Goal: Information Seeking & Learning: Find specific page/section

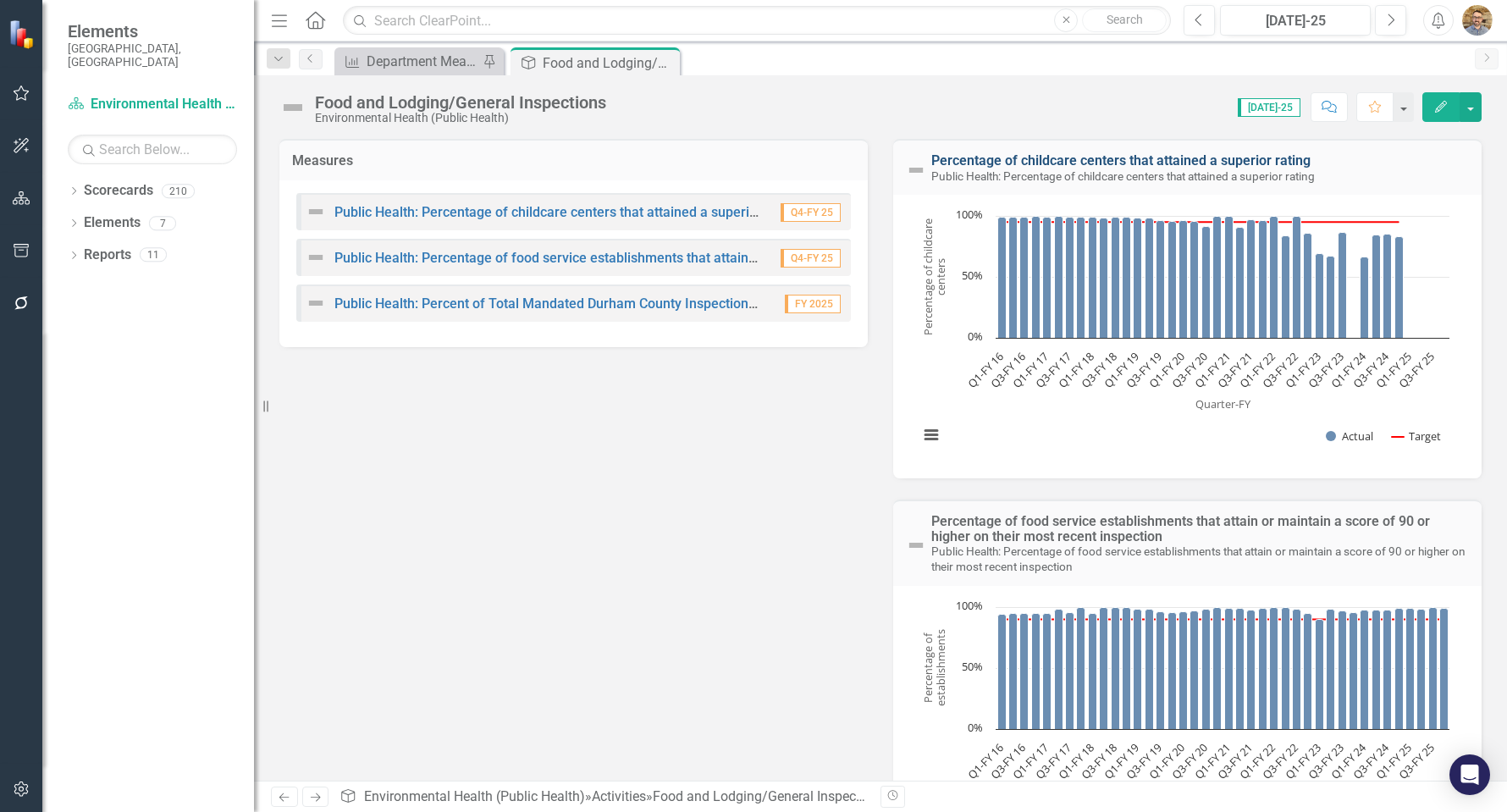
click at [931, 160] on link "Percentage of childcare centers that attained a superior rating" at bounding box center [1120, 161] width 379 height 16
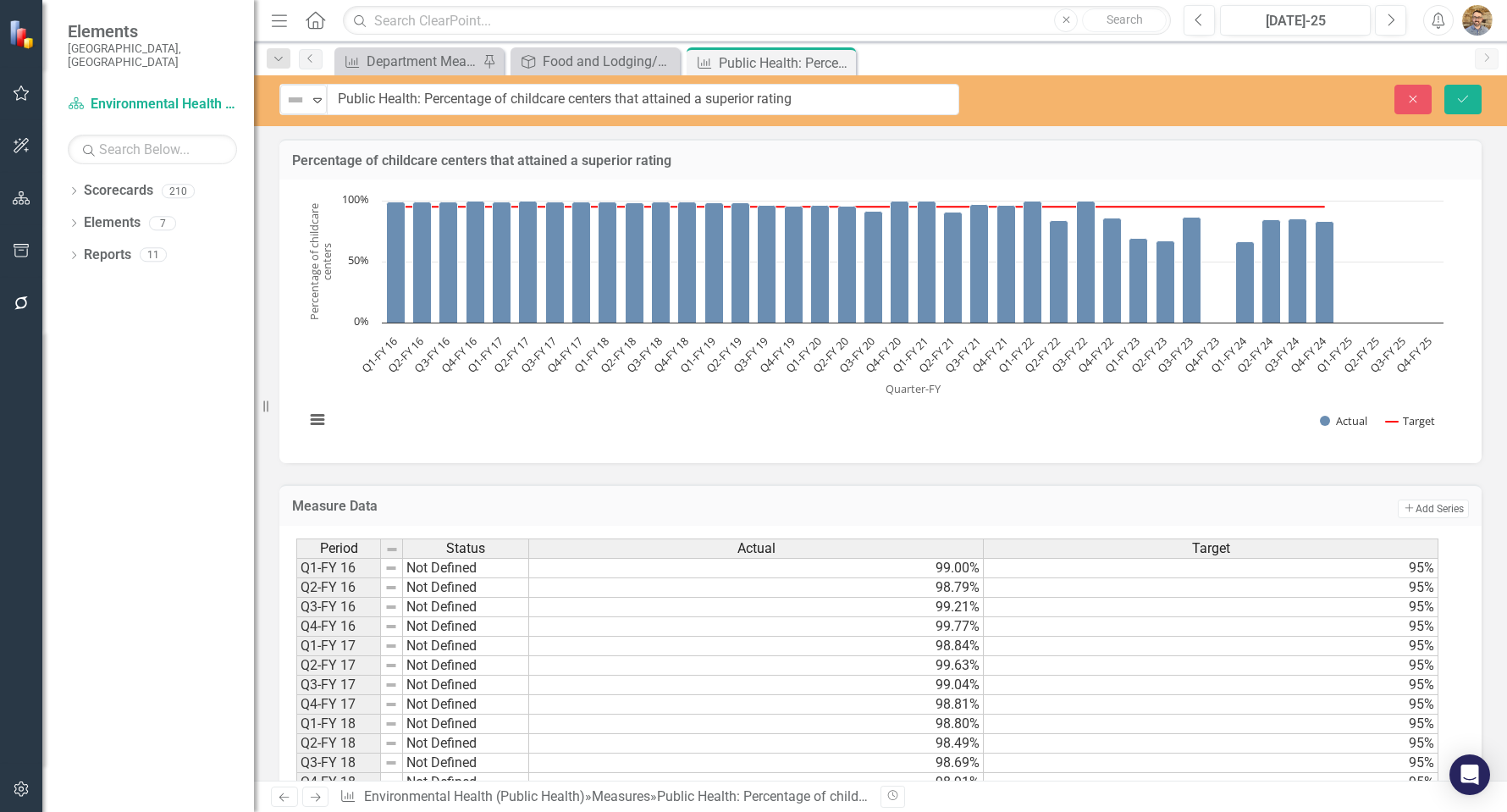
drag, startPoint x: 316, startPoint y: 100, endPoint x: 762, endPoint y: 105, distance: 446.0
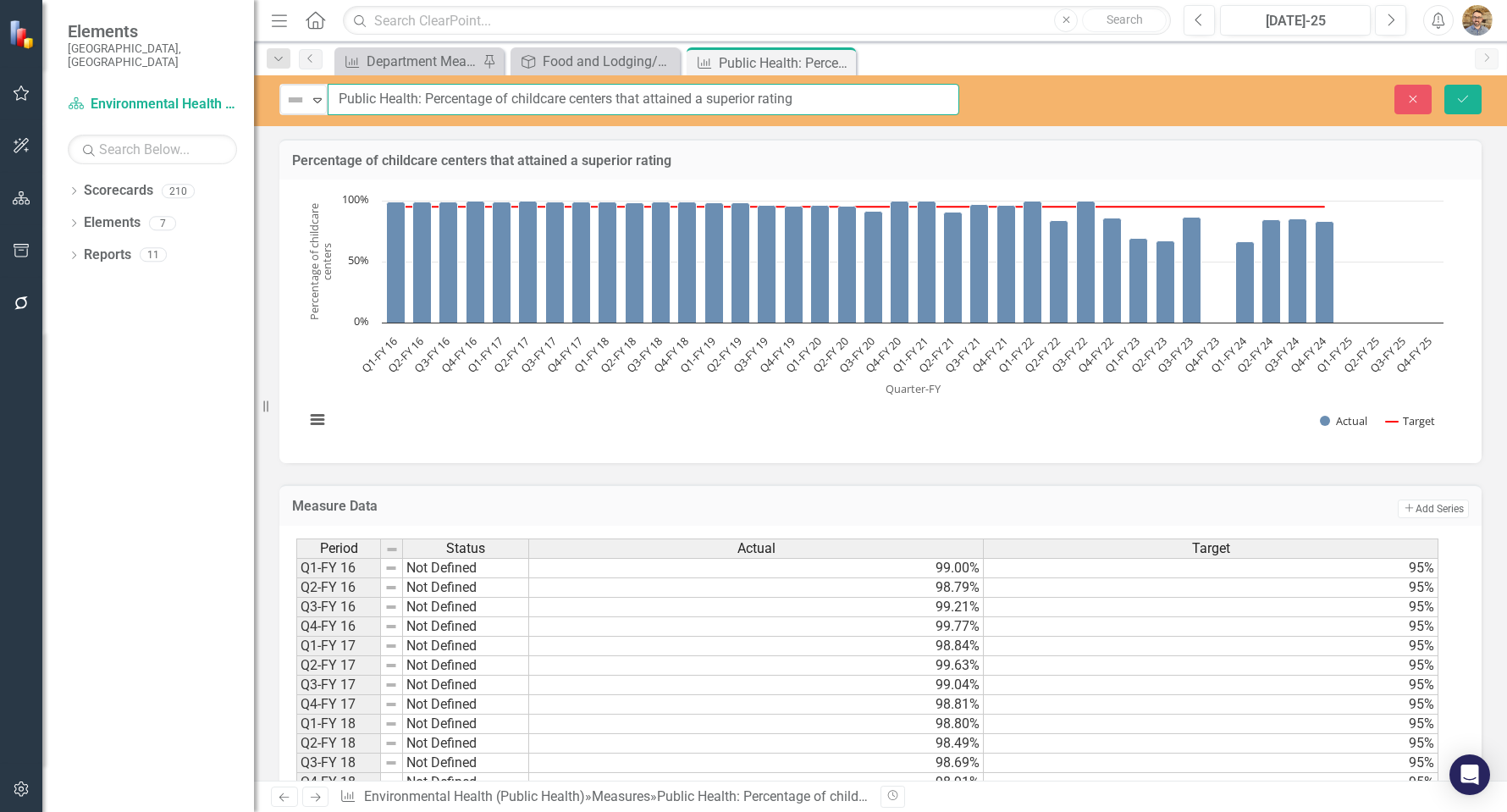
click at [799, 100] on input "Public Health: Percentage of childcare centers that attained a superior rating" at bounding box center [643, 99] width 632 height 31
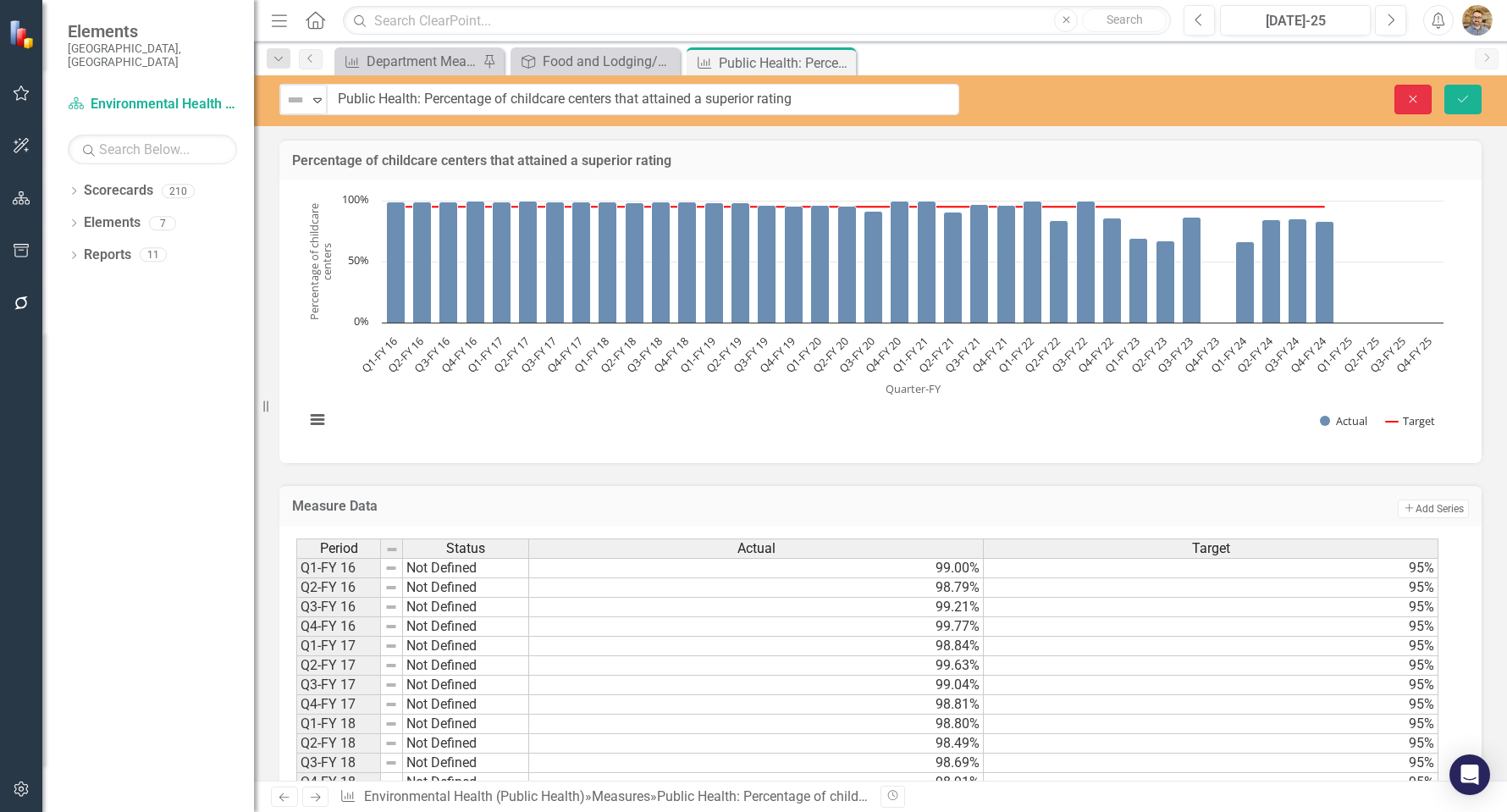
click at [1412, 94] on icon "Close" at bounding box center [1413, 99] width 15 height 12
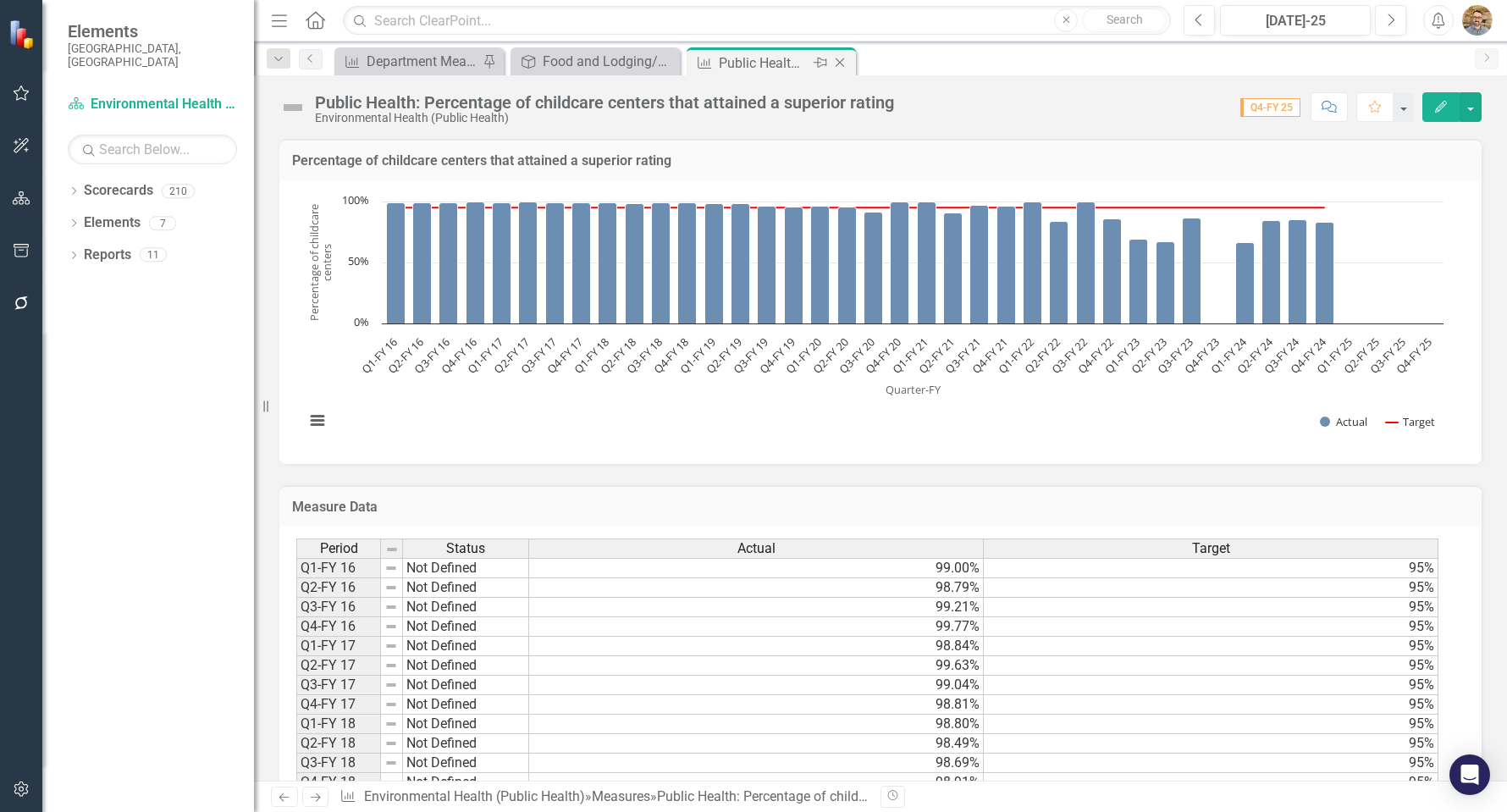
click at [837, 63] on icon "Close" at bounding box center [840, 62] width 17 height 13
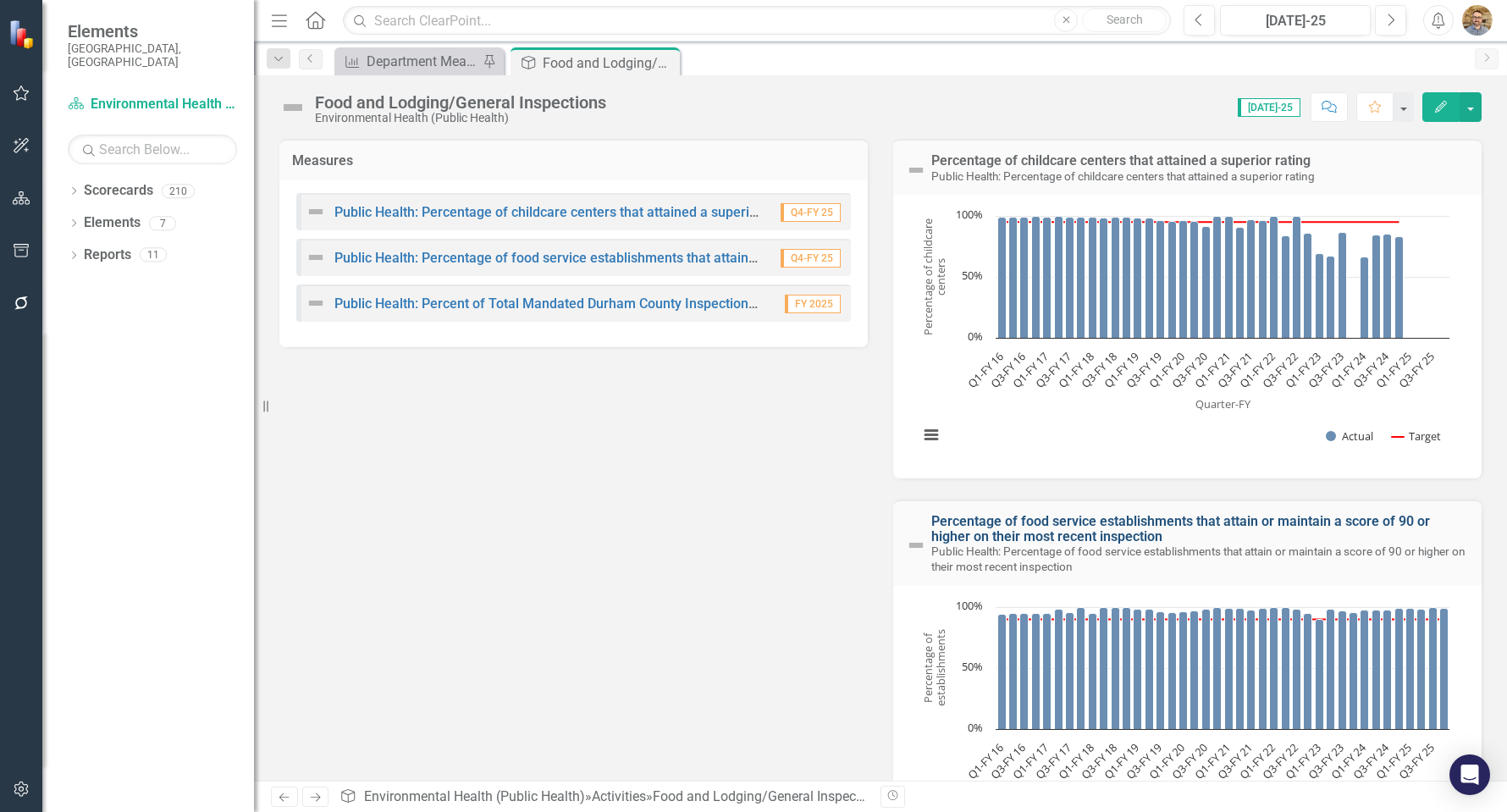
click at [1083, 540] on link "Percentage of food service establishments that attain or maintain a score of 90…" at bounding box center [1180, 528] width 499 height 31
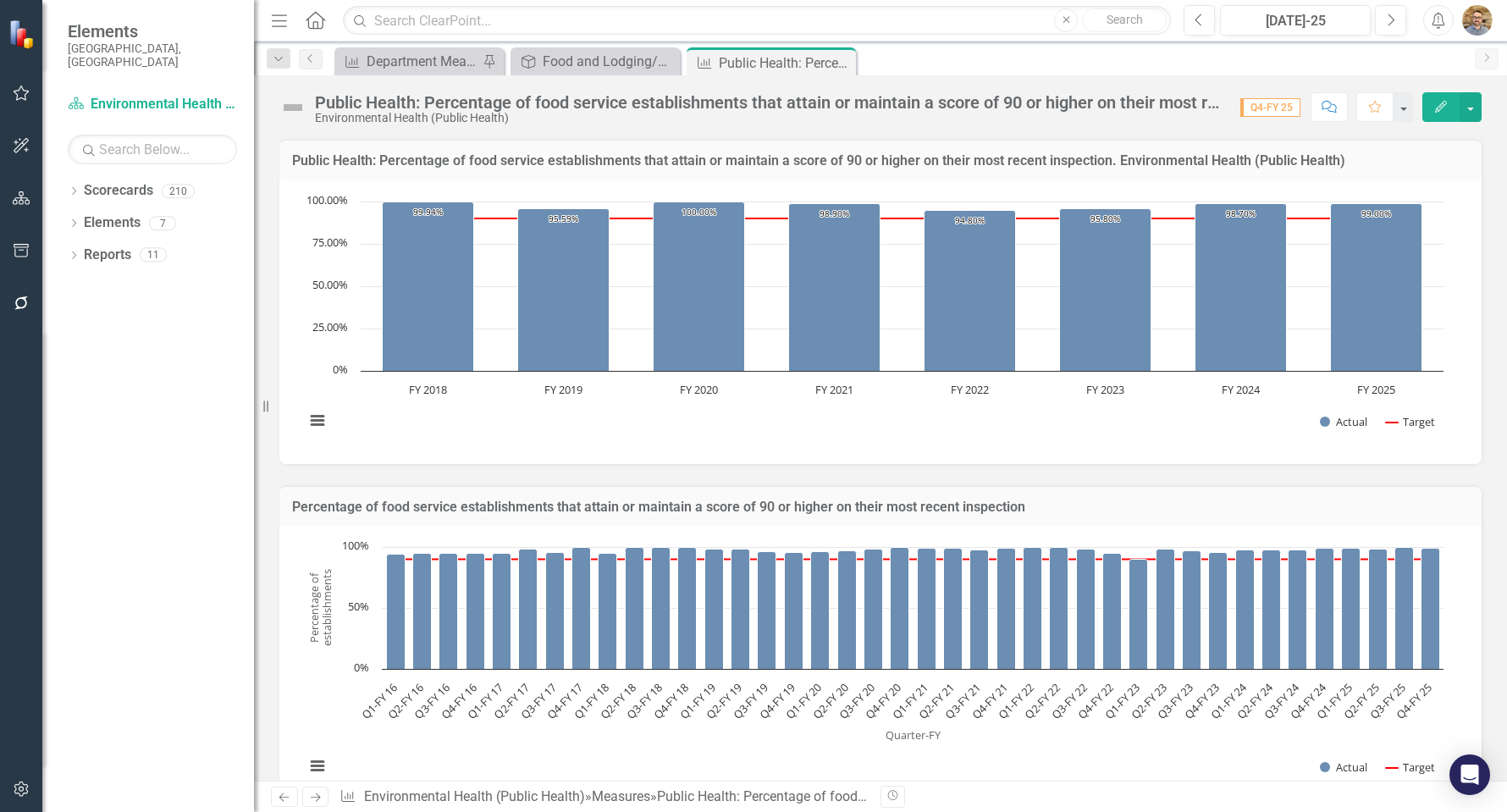
click at [391, 163] on h3 "Public Health: Percentage of food service establishments that attain or maintai…" at bounding box center [880, 161] width 1177 height 15
click at [410, 108] on div "Public Health: Percentage of food service establishments that attain or maintai…" at bounding box center [769, 102] width 909 height 19
click at [410, 107] on div "Public Health: Percentage of food service establishments that attain or maintai…" at bounding box center [769, 102] width 909 height 19
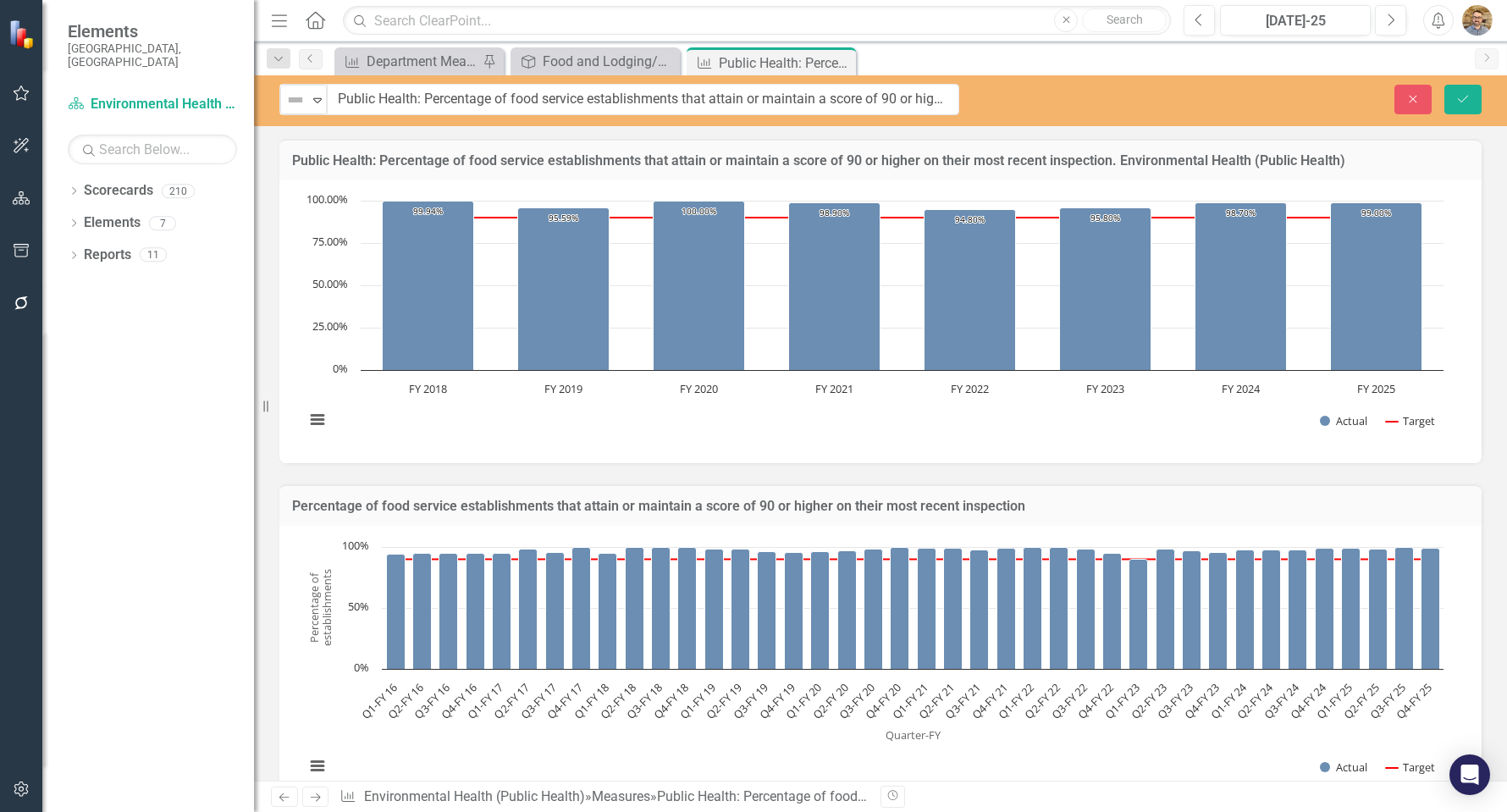
click at [410, 107] on input "Public Health: Percentage of food service establishments that attain or maintai…" at bounding box center [643, 99] width 633 height 31
click at [1425, 109] on button "Close" at bounding box center [1413, 99] width 37 height 29
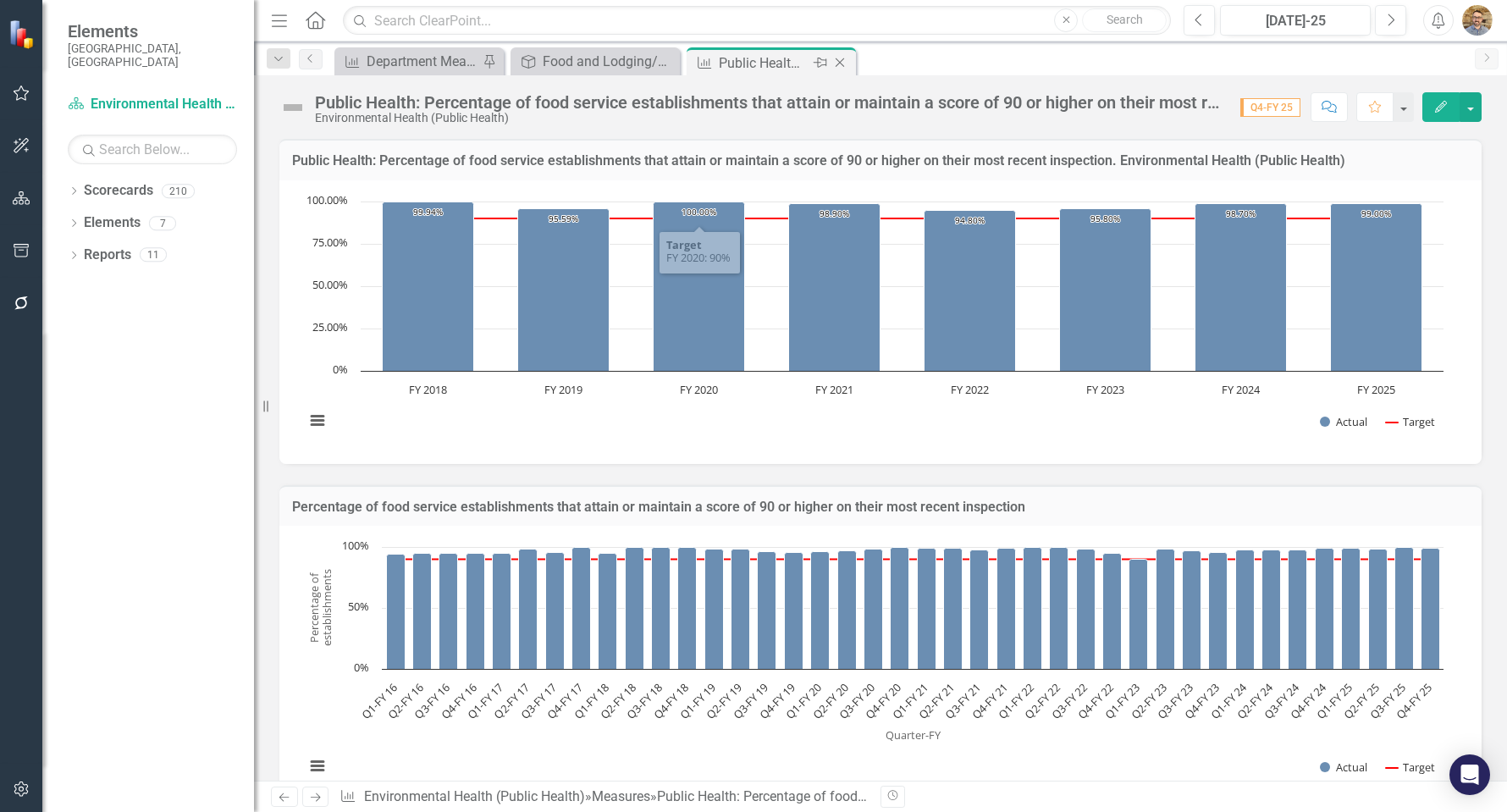
click at [836, 59] on icon "Close" at bounding box center [840, 62] width 17 height 13
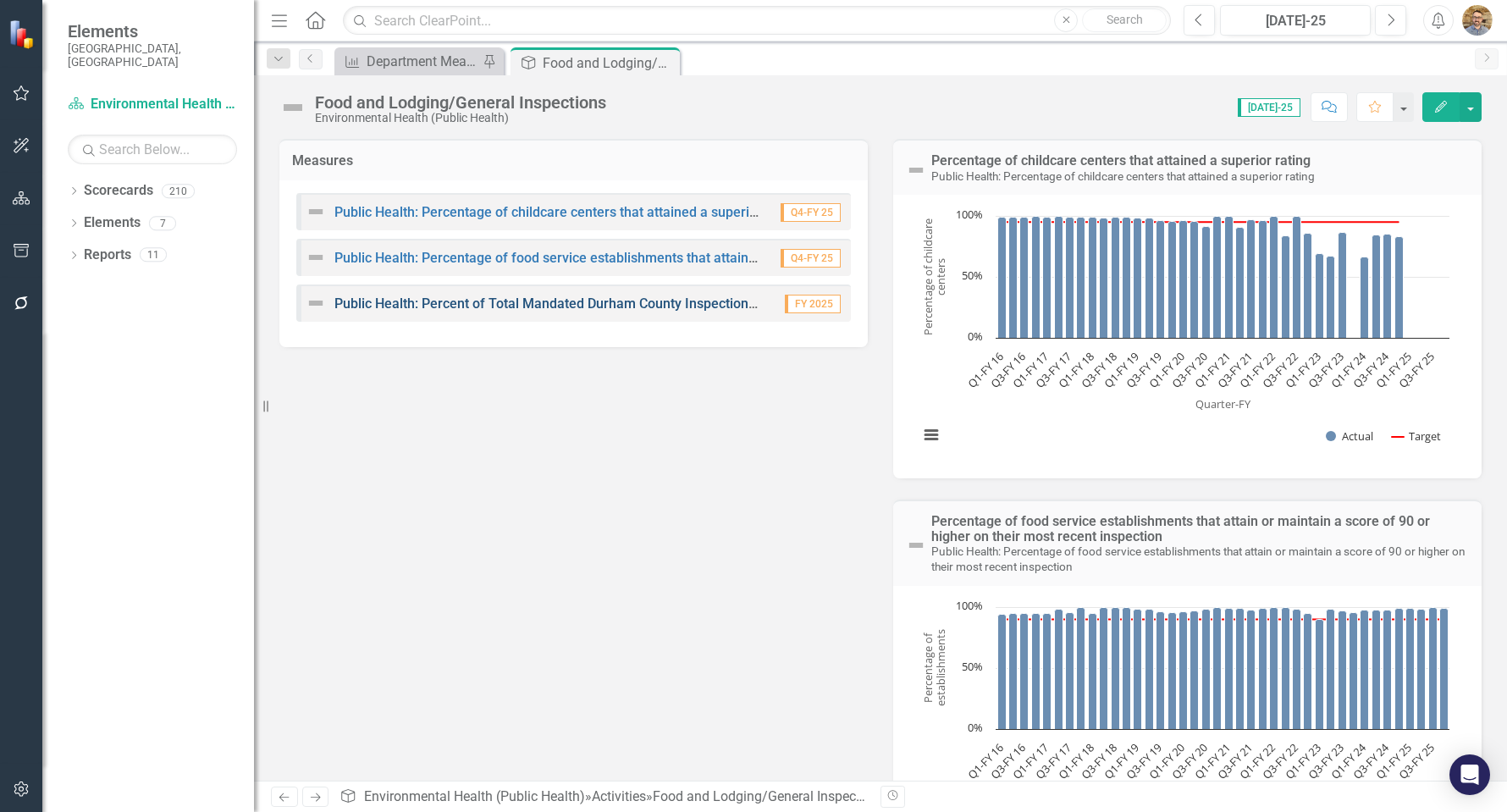
click at [557, 303] on link "Public Health: Percent of Total Mandated Durham County Inspections Performed An…" at bounding box center [608, 304] width 547 height 16
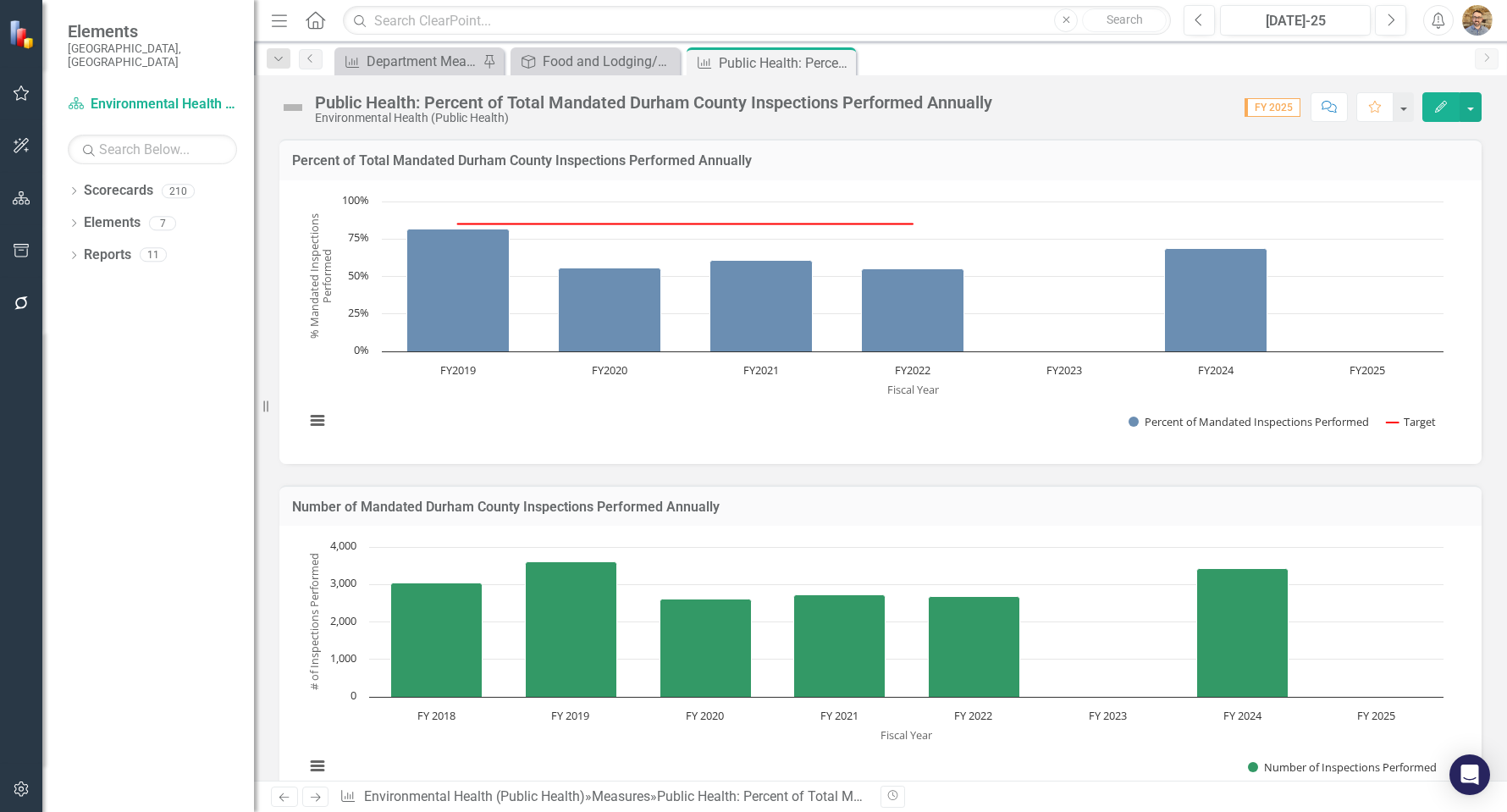
click at [627, 103] on div "Public Health: Percent of Total Mandated Durham County Inspections Performed An…" at bounding box center [653, 102] width 677 height 19
click at [602, 103] on div "Public Health: Percent of Total Mandated Durham County Inspections Performed An…" at bounding box center [653, 102] width 677 height 19
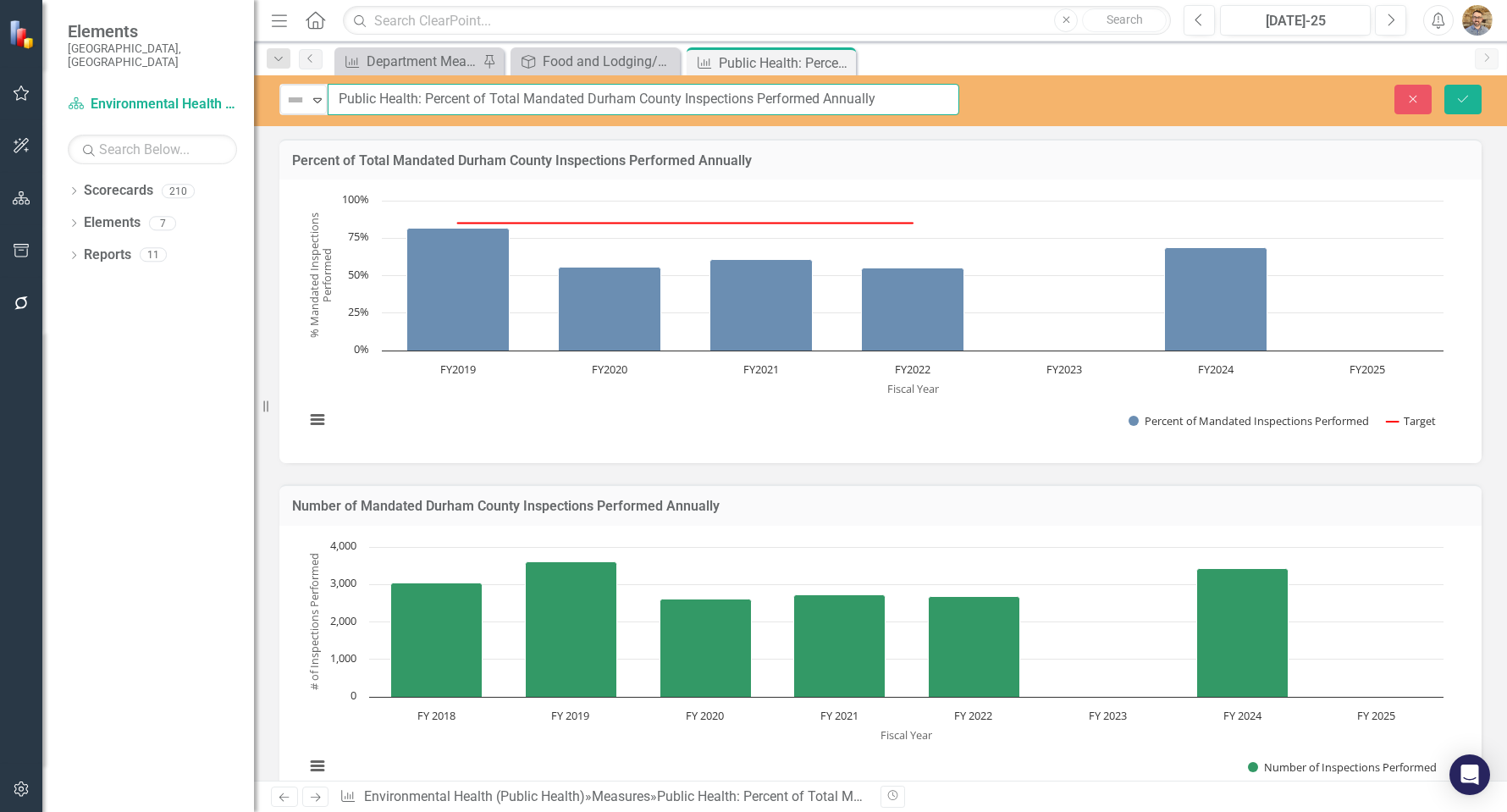
click at [602, 103] on input "Public Health: Percent of Total Mandated Durham County Inspections Performed An…" at bounding box center [643, 99] width 632 height 31
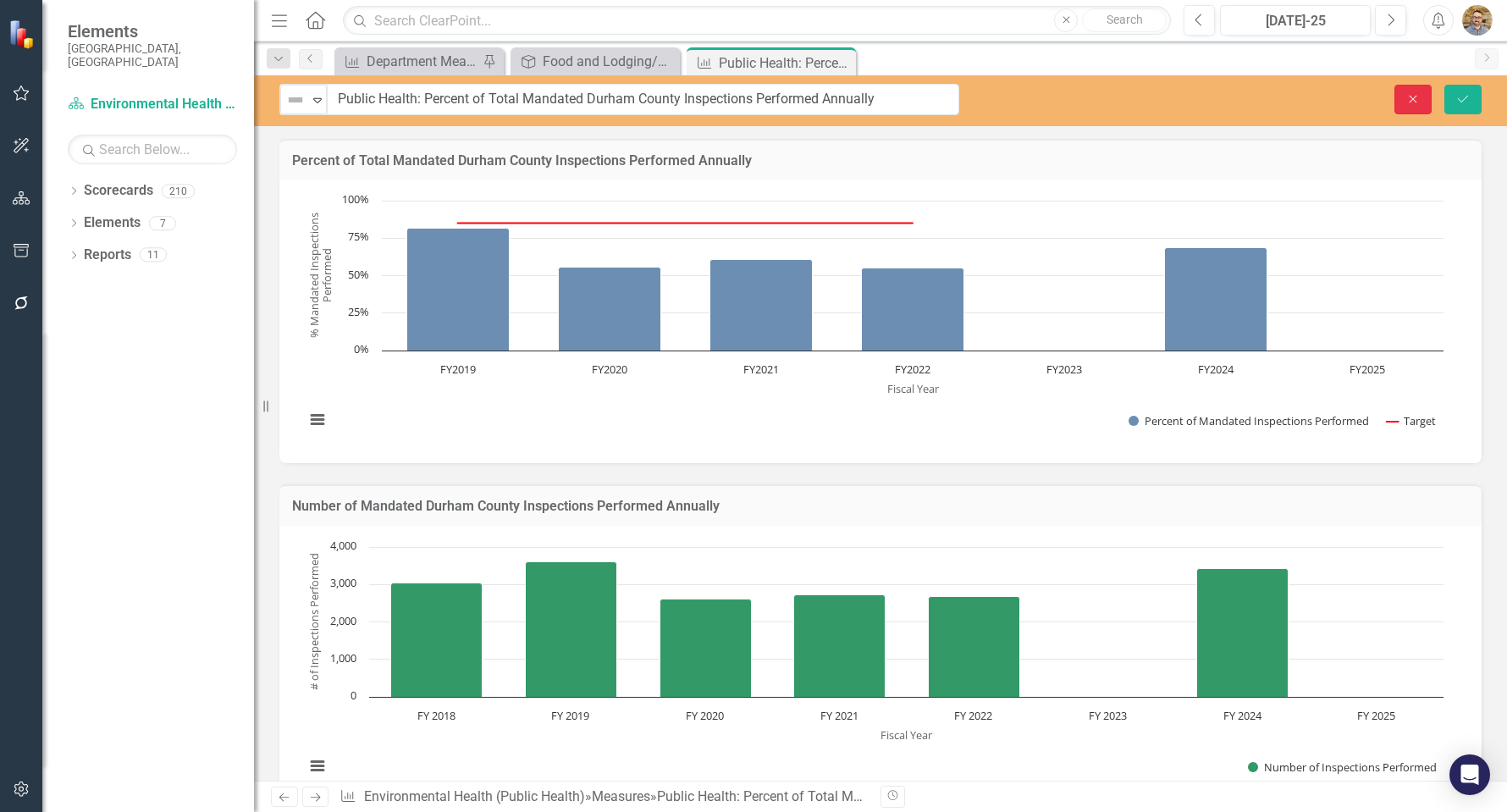
click at [1425, 107] on button "Close" at bounding box center [1413, 99] width 37 height 29
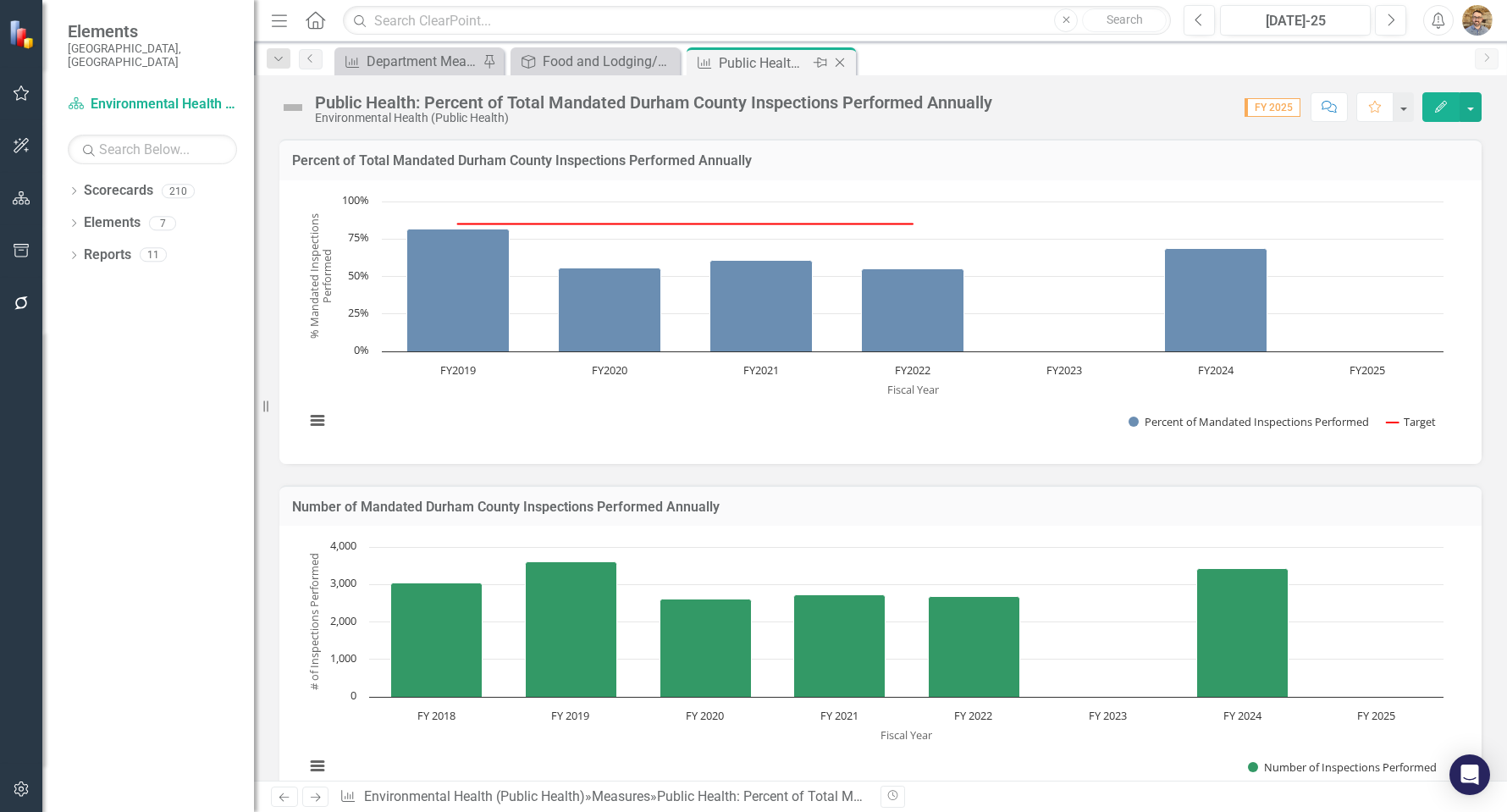
click at [839, 65] on icon "Close" at bounding box center [840, 62] width 17 height 13
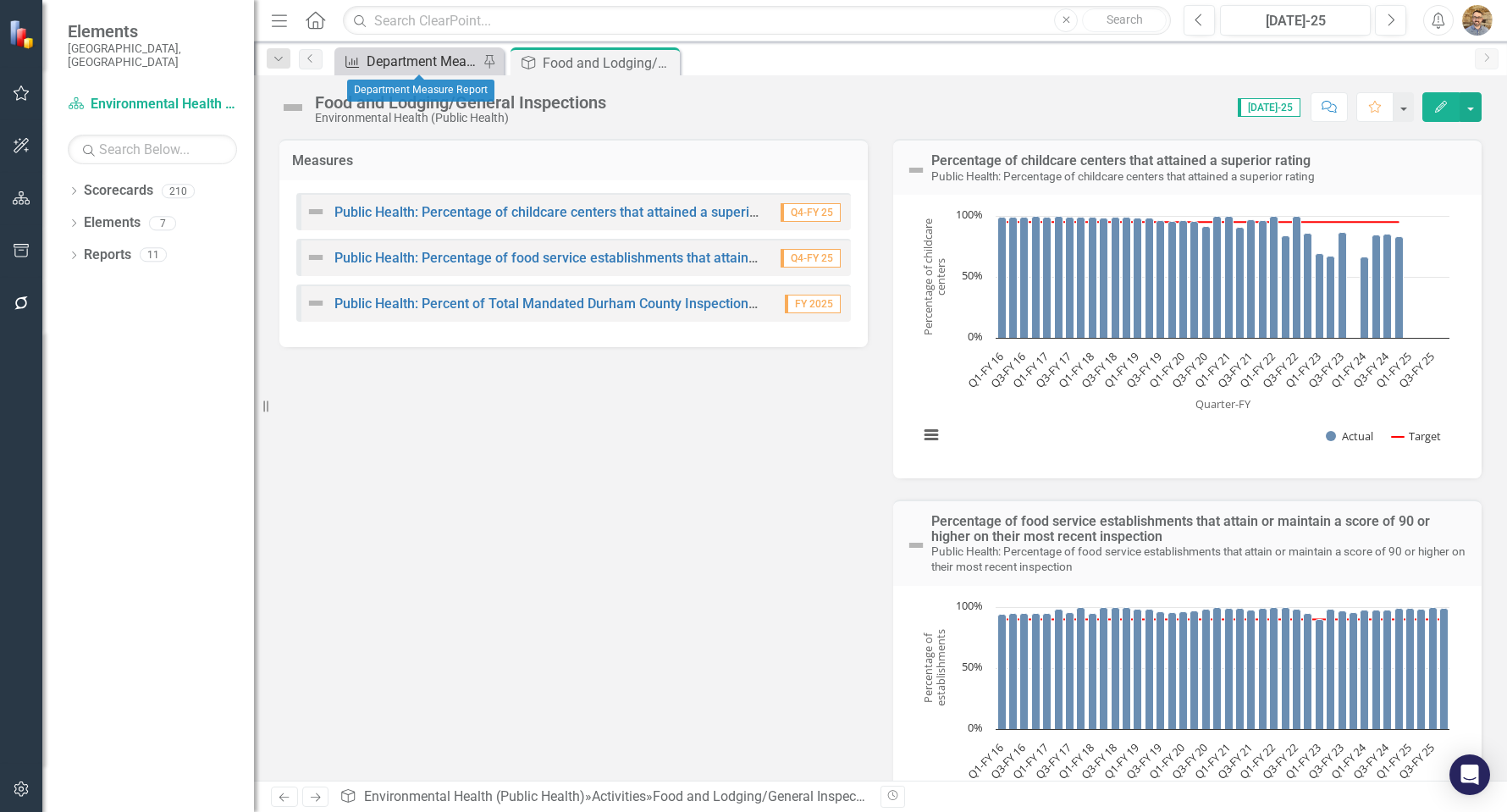
click at [393, 64] on div "Department Measure Report" at bounding box center [422, 61] width 112 height 21
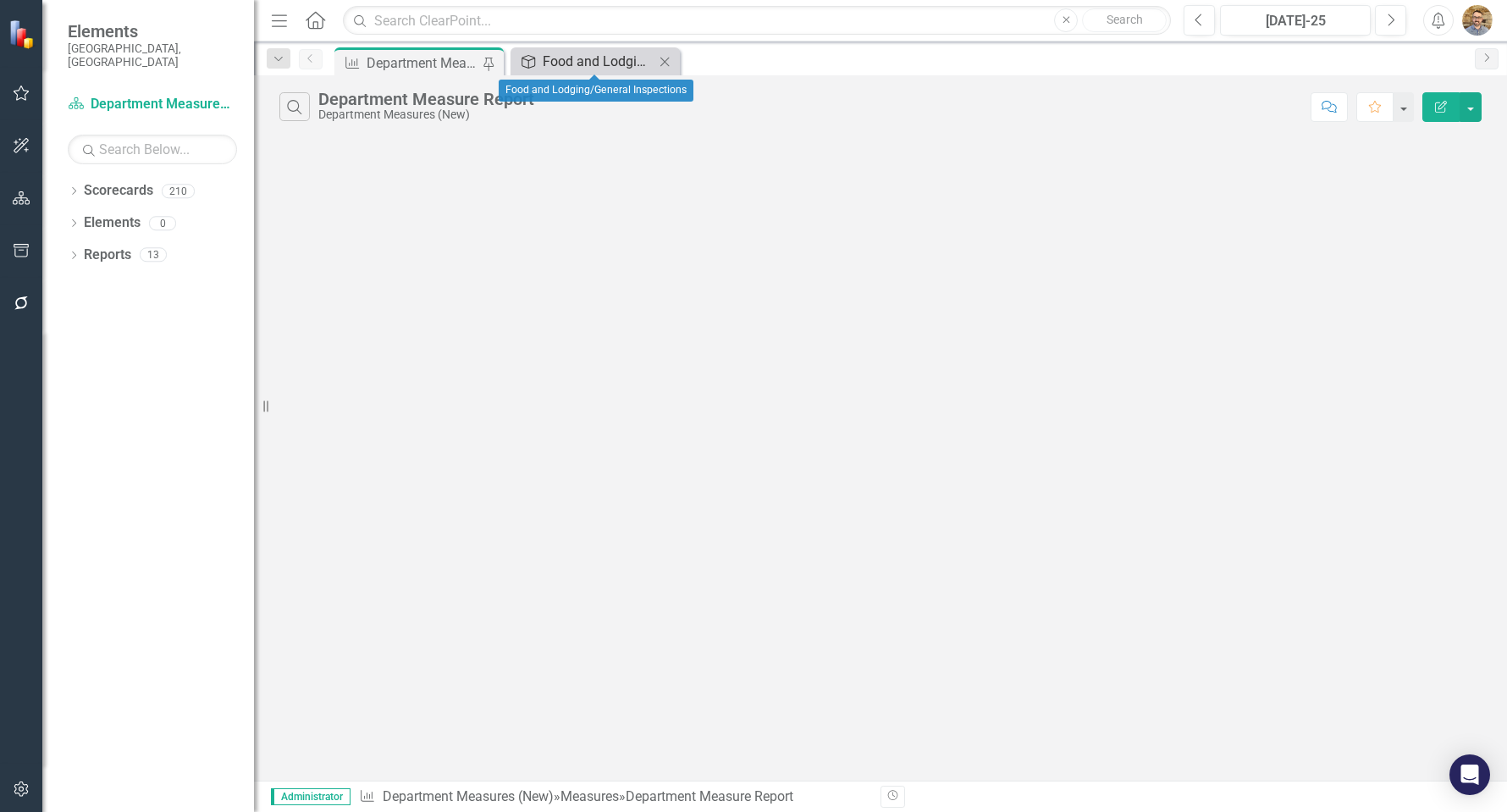
click at [567, 57] on div "Food and Lodging/General Inspections" at bounding box center [598, 61] width 112 height 21
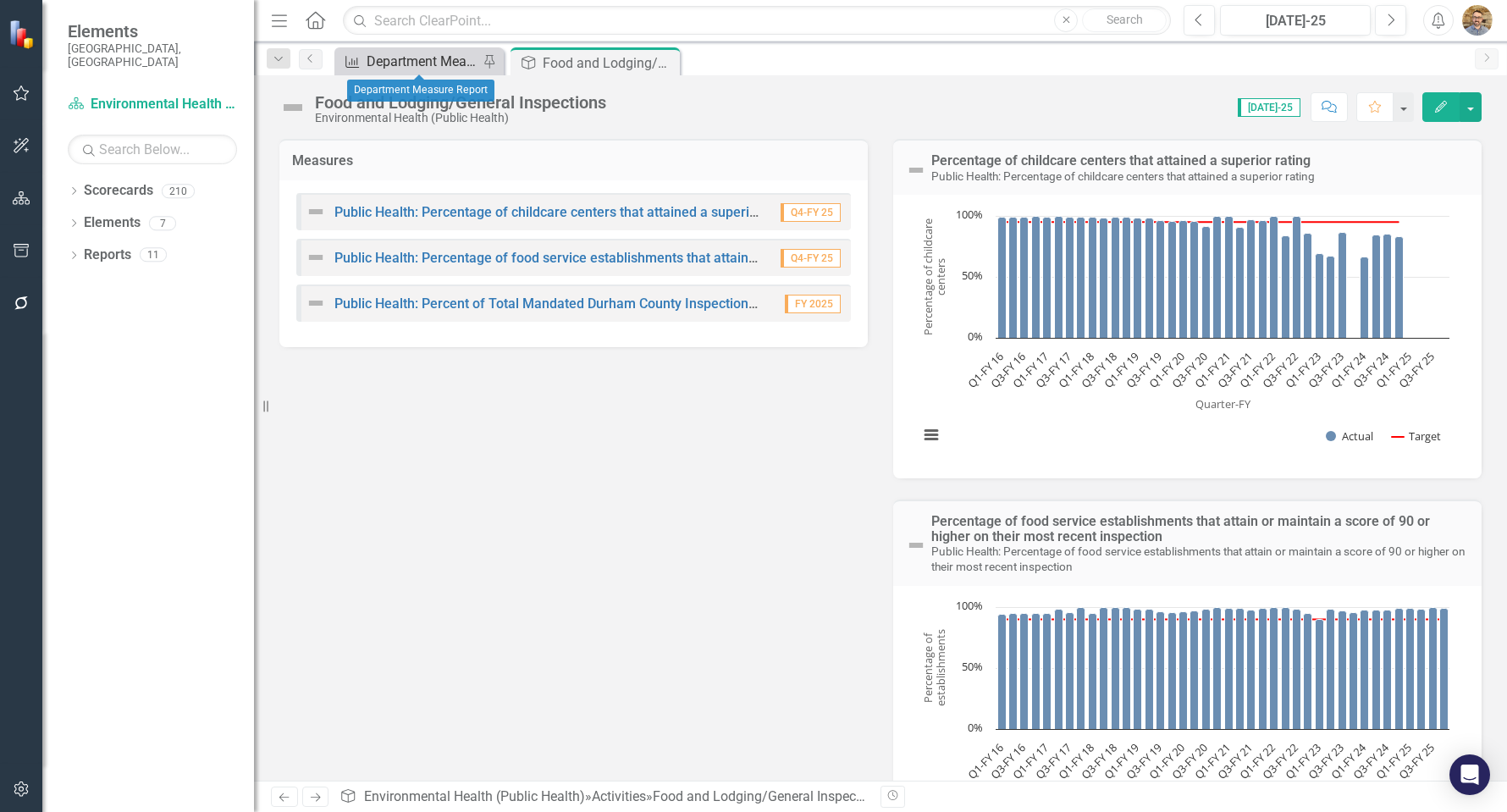
click at [395, 58] on div "Department Measure Report" at bounding box center [422, 61] width 112 height 21
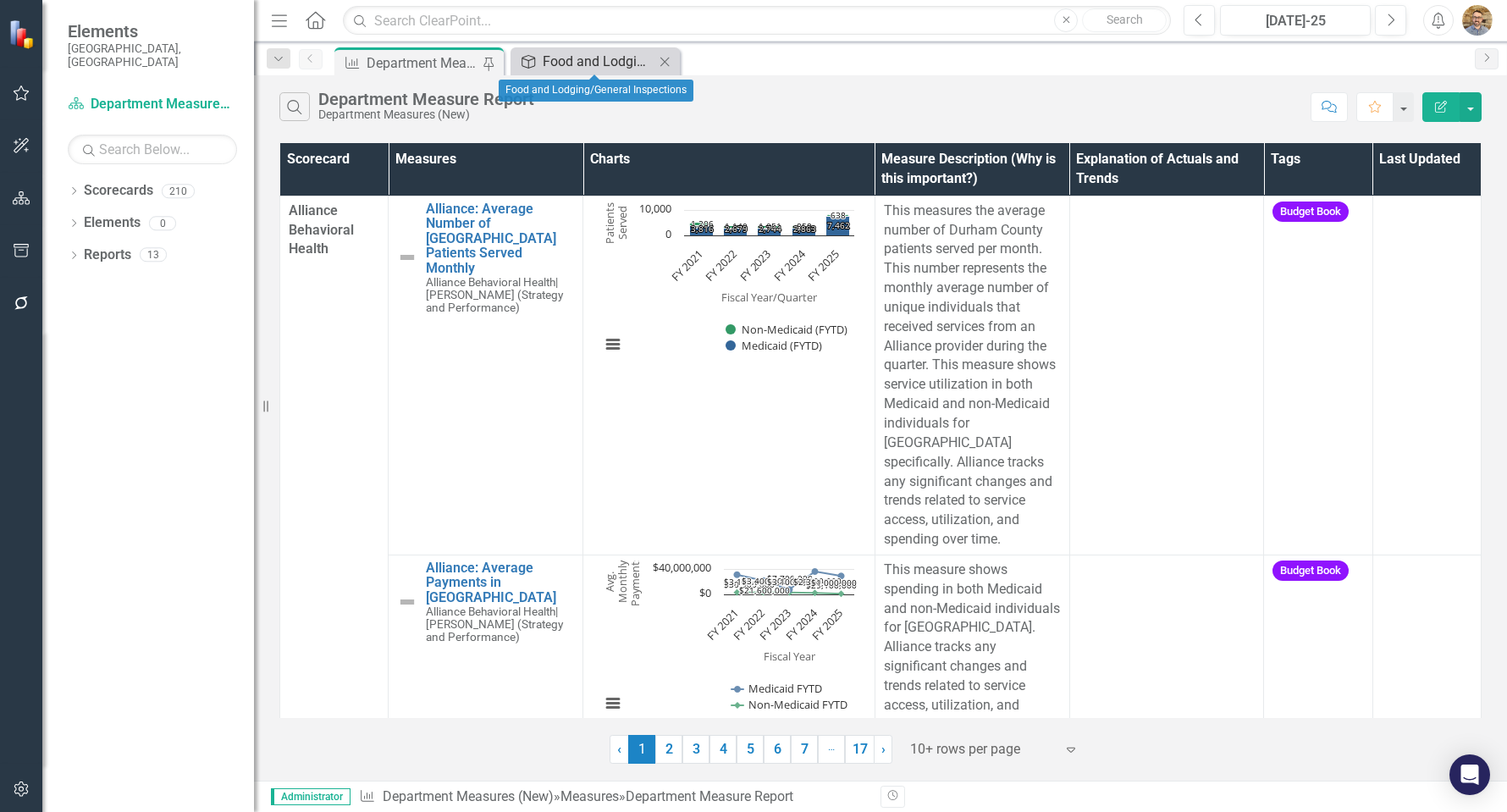
click at [598, 64] on div "Food and Lodging/General Inspections" at bounding box center [598, 61] width 112 height 21
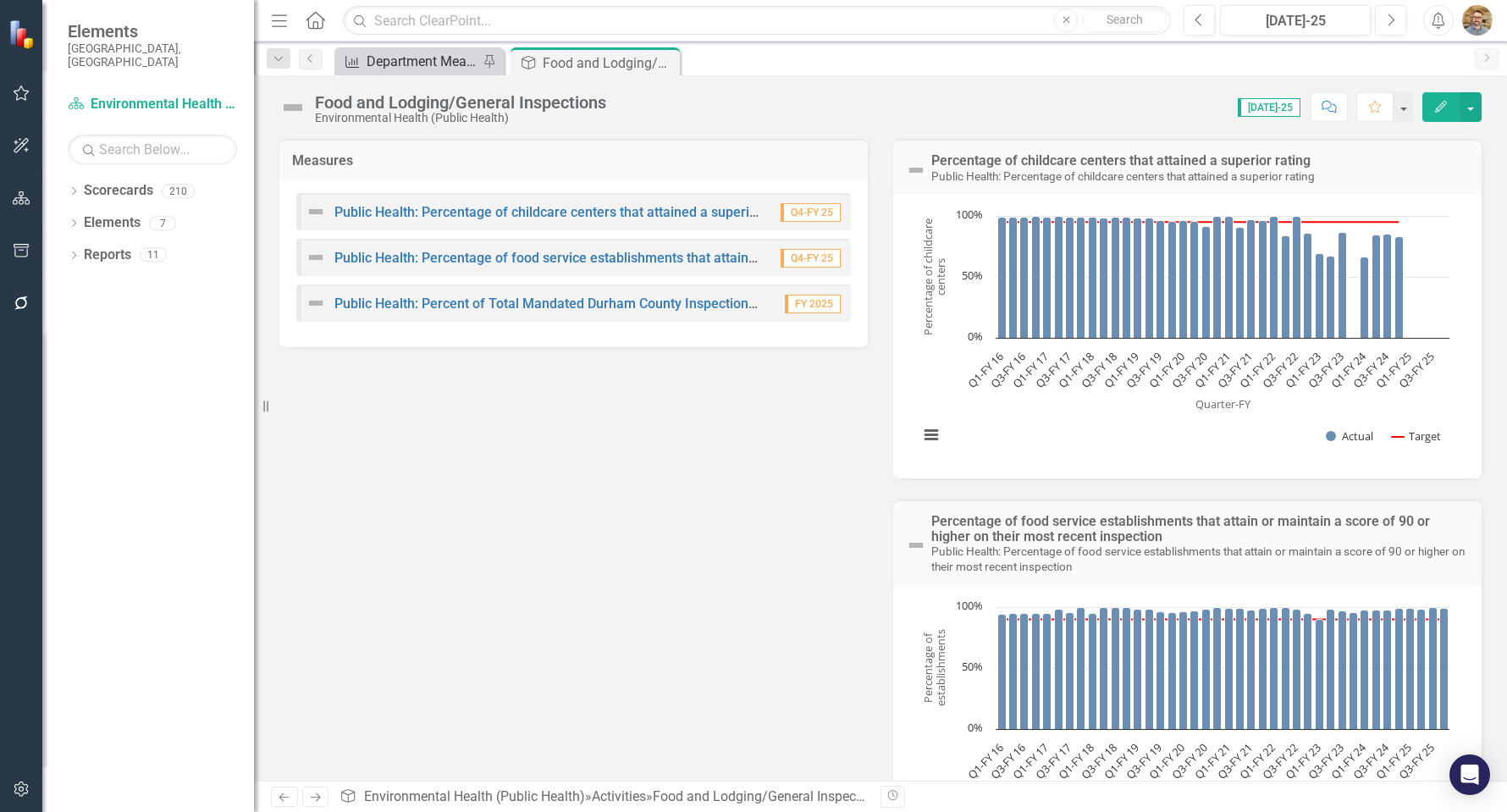
click at [406, 65] on div "Department Measure Report" at bounding box center [422, 61] width 112 height 21
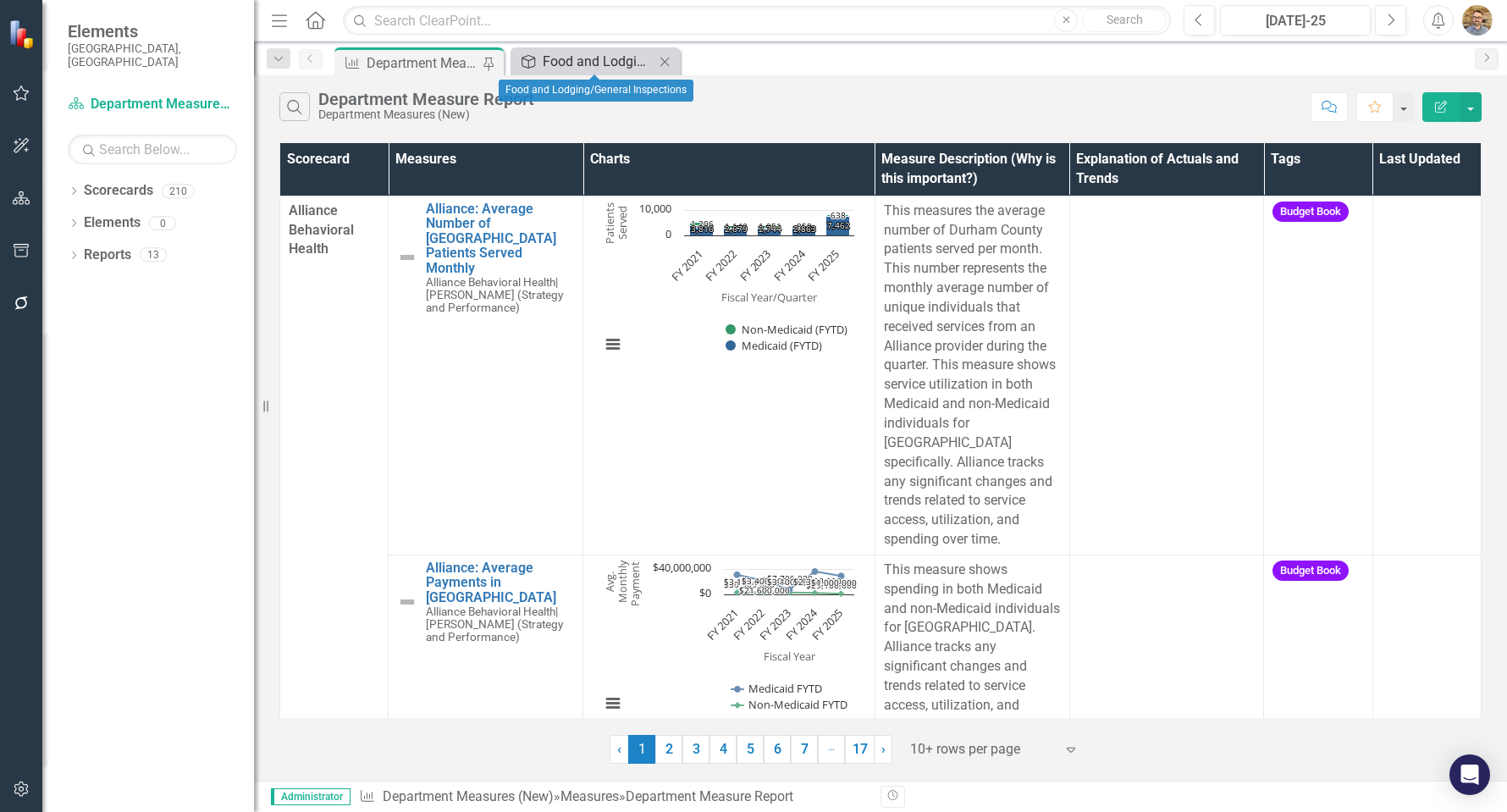
click at [608, 65] on div "Food and Lodging/General Inspections" at bounding box center [598, 61] width 112 height 21
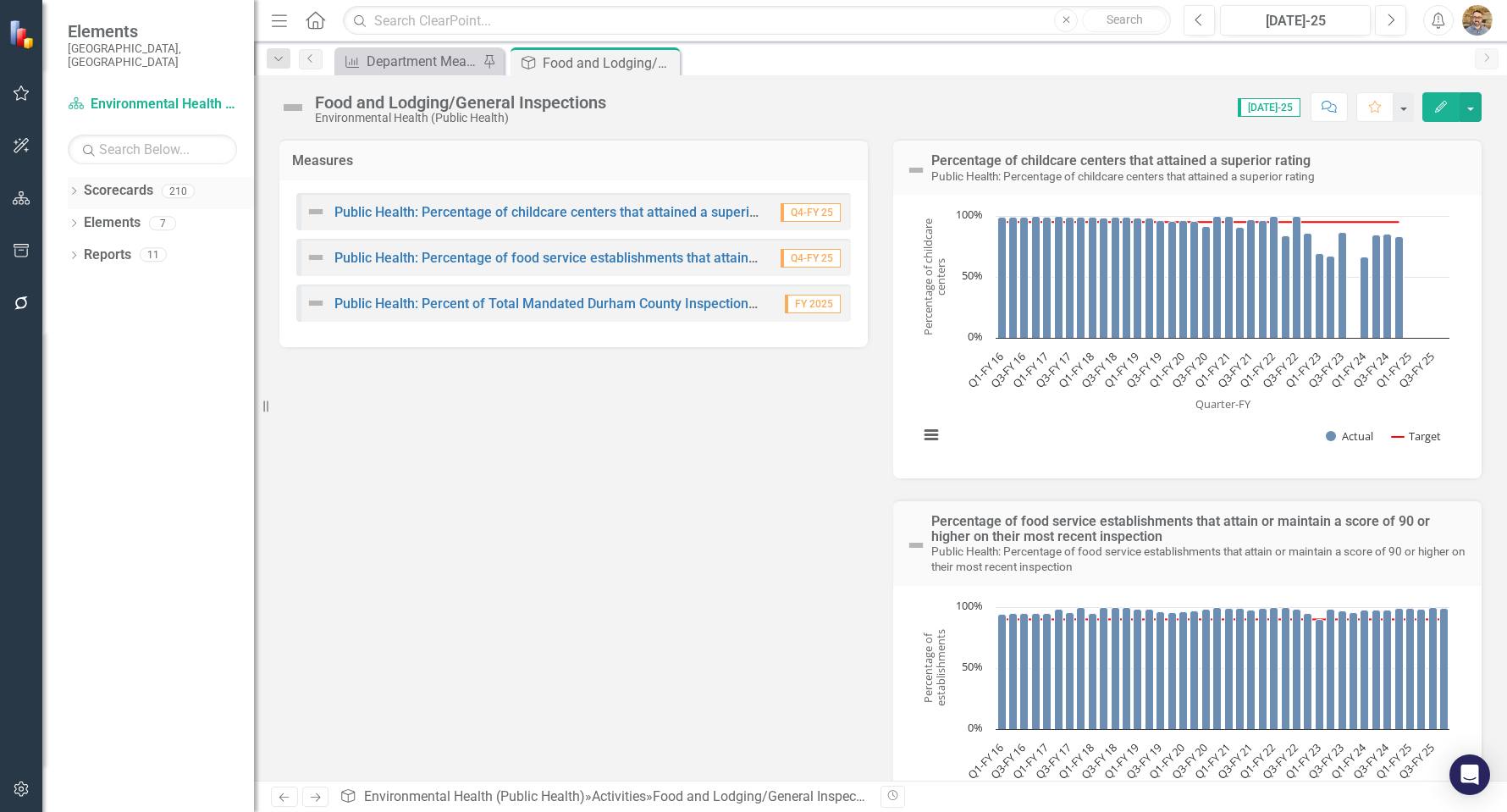
click at [71, 188] on icon "Dropdown" at bounding box center [73, 193] width 12 height 9
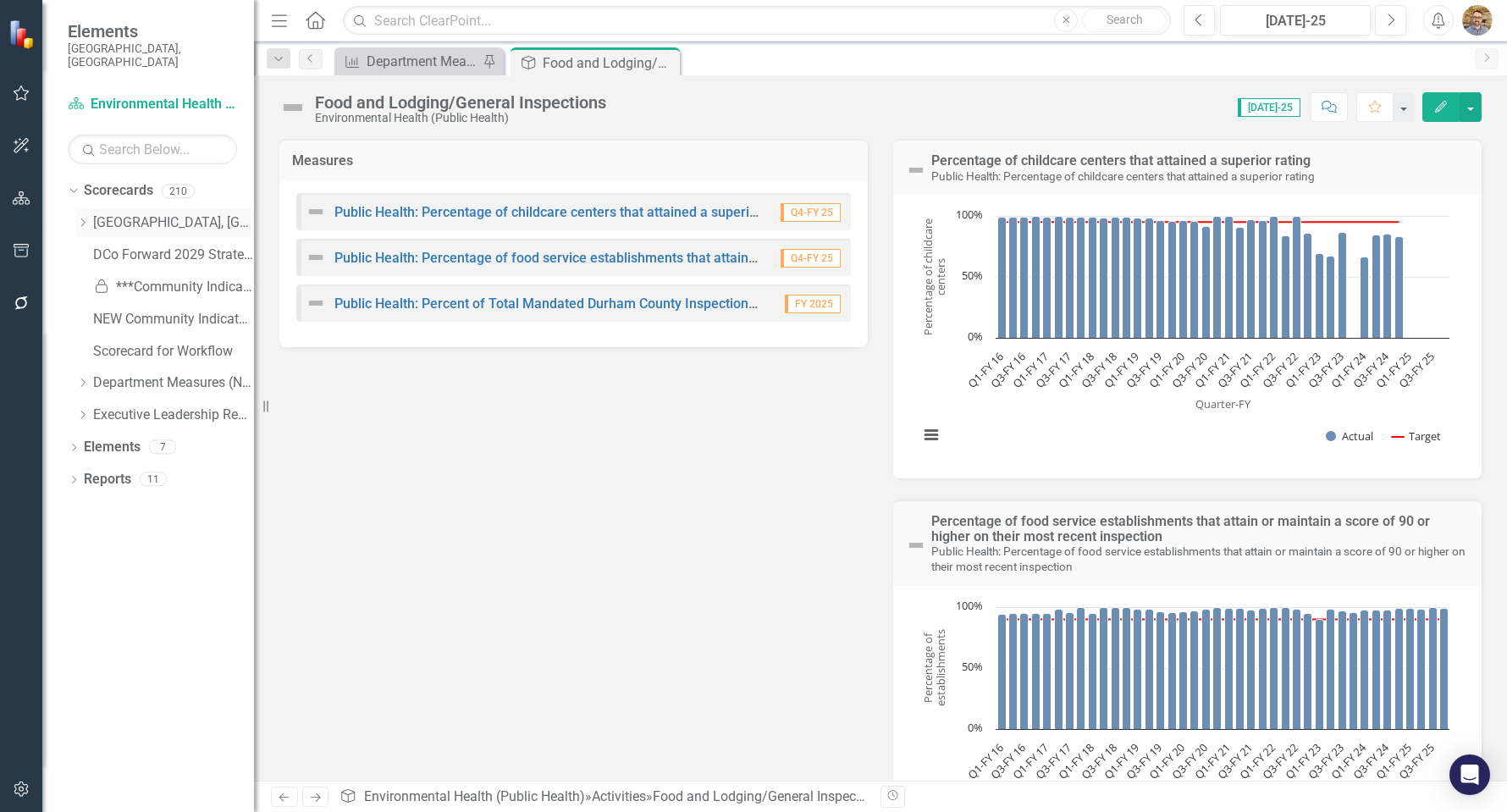
click at [81, 217] on icon "Dropdown" at bounding box center [83, 222] width 12 height 10
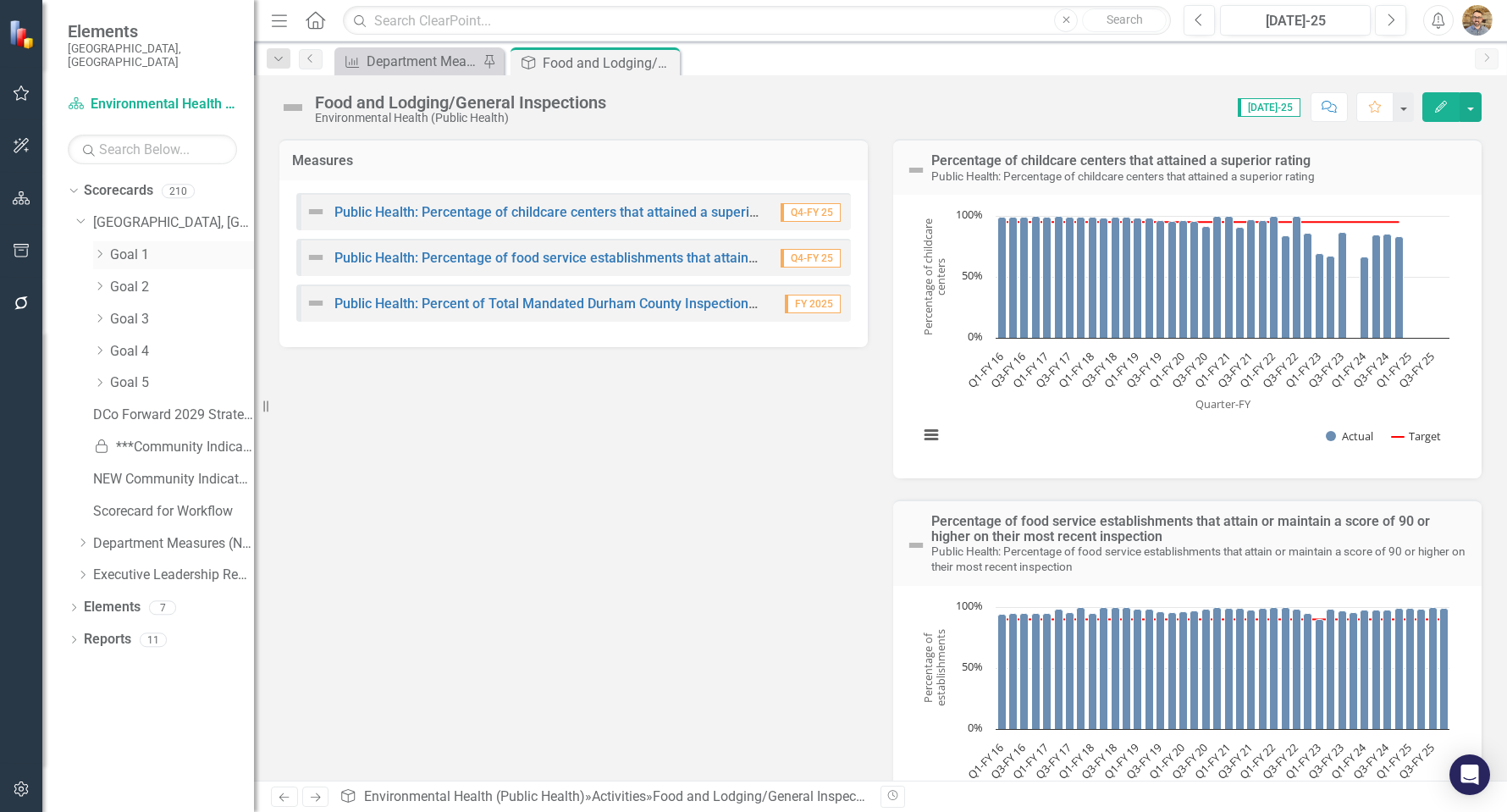
click at [95, 248] on icon "Dropdown" at bounding box center [99, 253] width 12 height 10
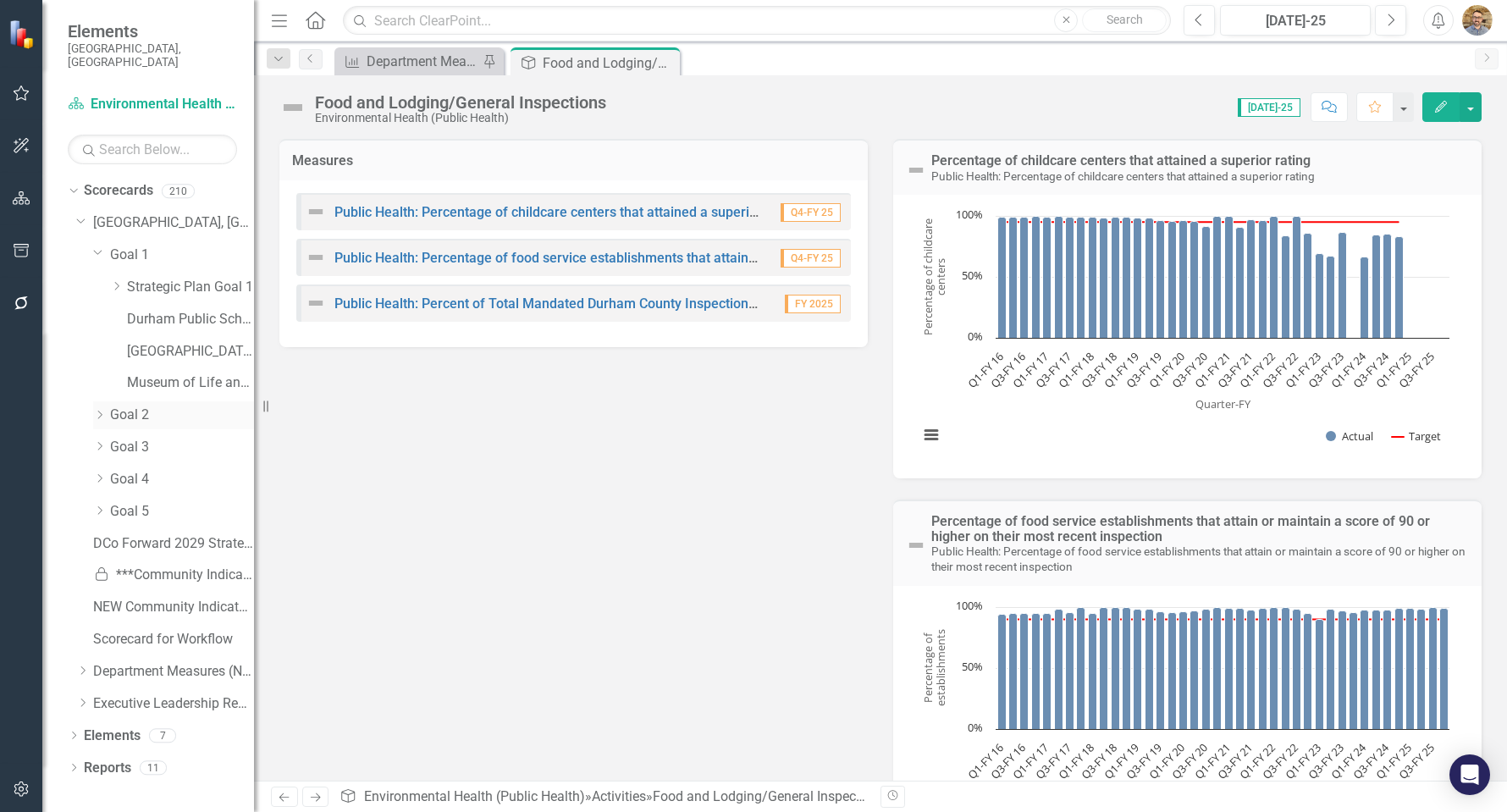
drag, startPoint x: 95, startPoint y: 237, endPoint x: 103, endPoint y: 264, distance: 28.2
click at [96, 246] on icon "Dropdown" at bounding box center [98, 252] width 10 height 12
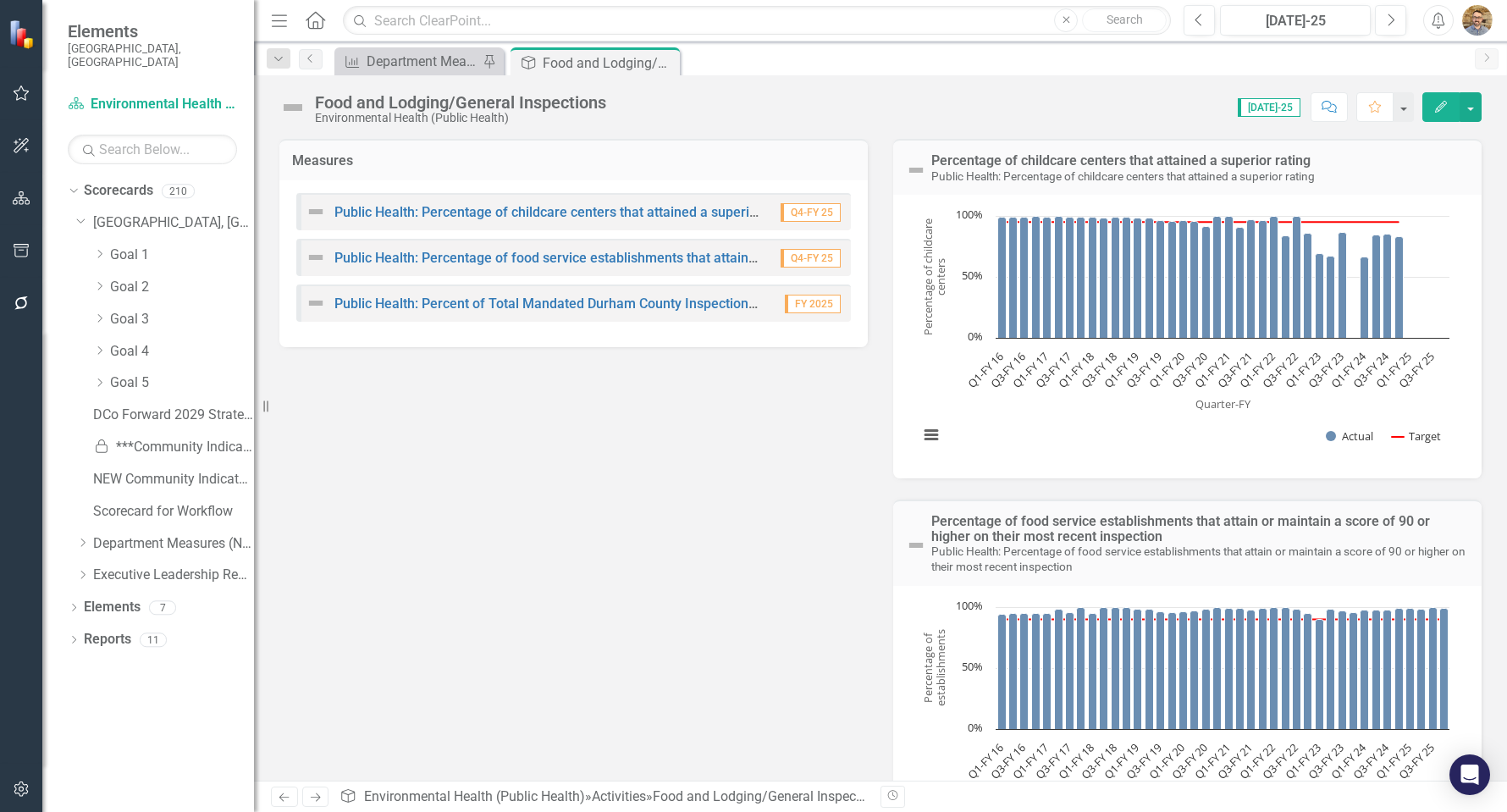
click at [91, 273] on div "Dropdown Goal 2" at bounding box center [165, 289] width 178 height 32
click at [92, 273] on div "Dropdown Goal 2" at bounding box center [165, 289] width 178 height 32
click at [94, 273] on div "Dropdown Goal 2" at bounding box center [165, 289] width 178 height 32
click at [96, 281] on icon "Dropdown" at bounding box center [99, 286] width 12 height 10
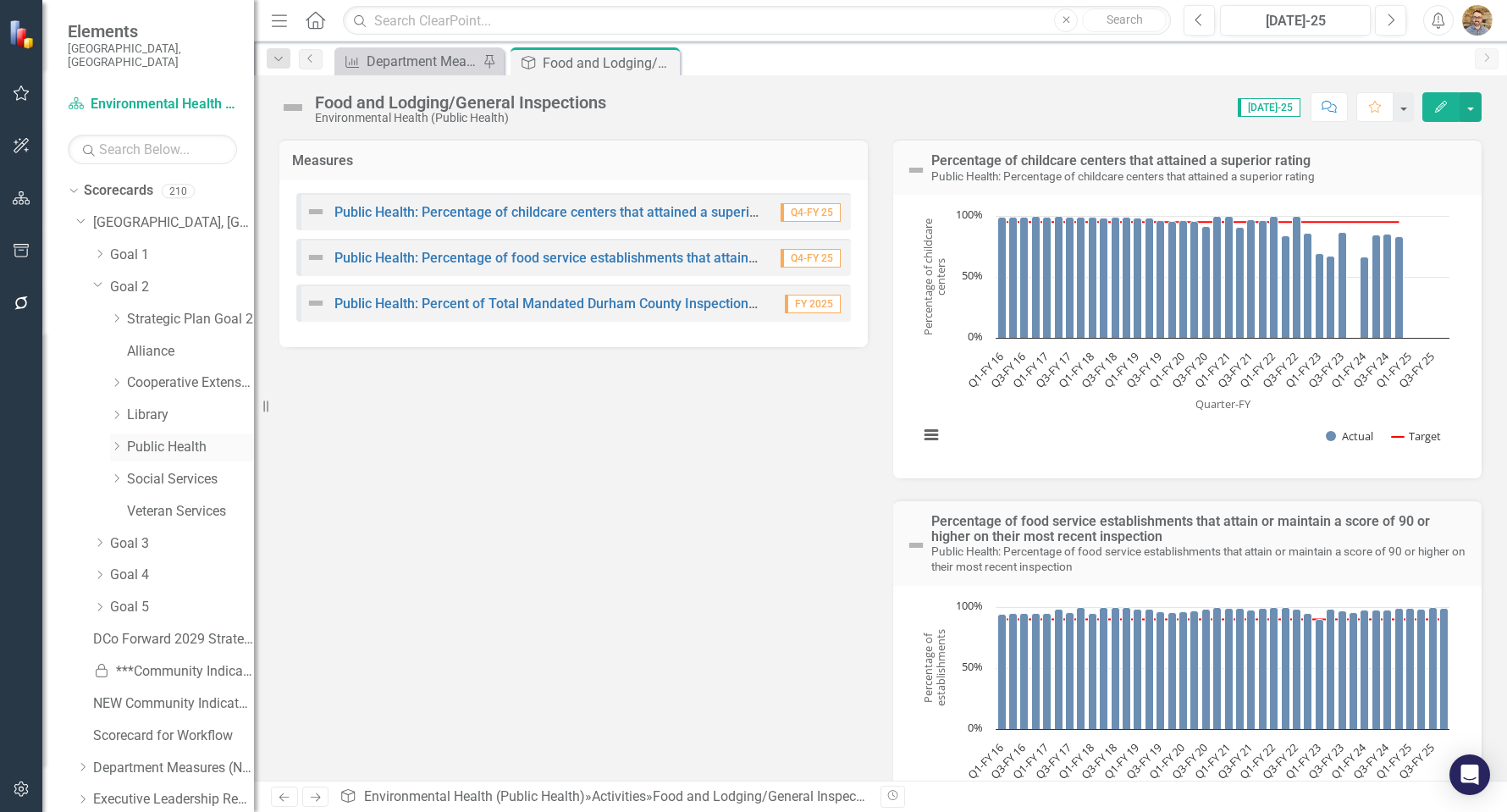
click at [148, 438] on link "Public Health" at bounding box center [190, 447] width 127 height 20
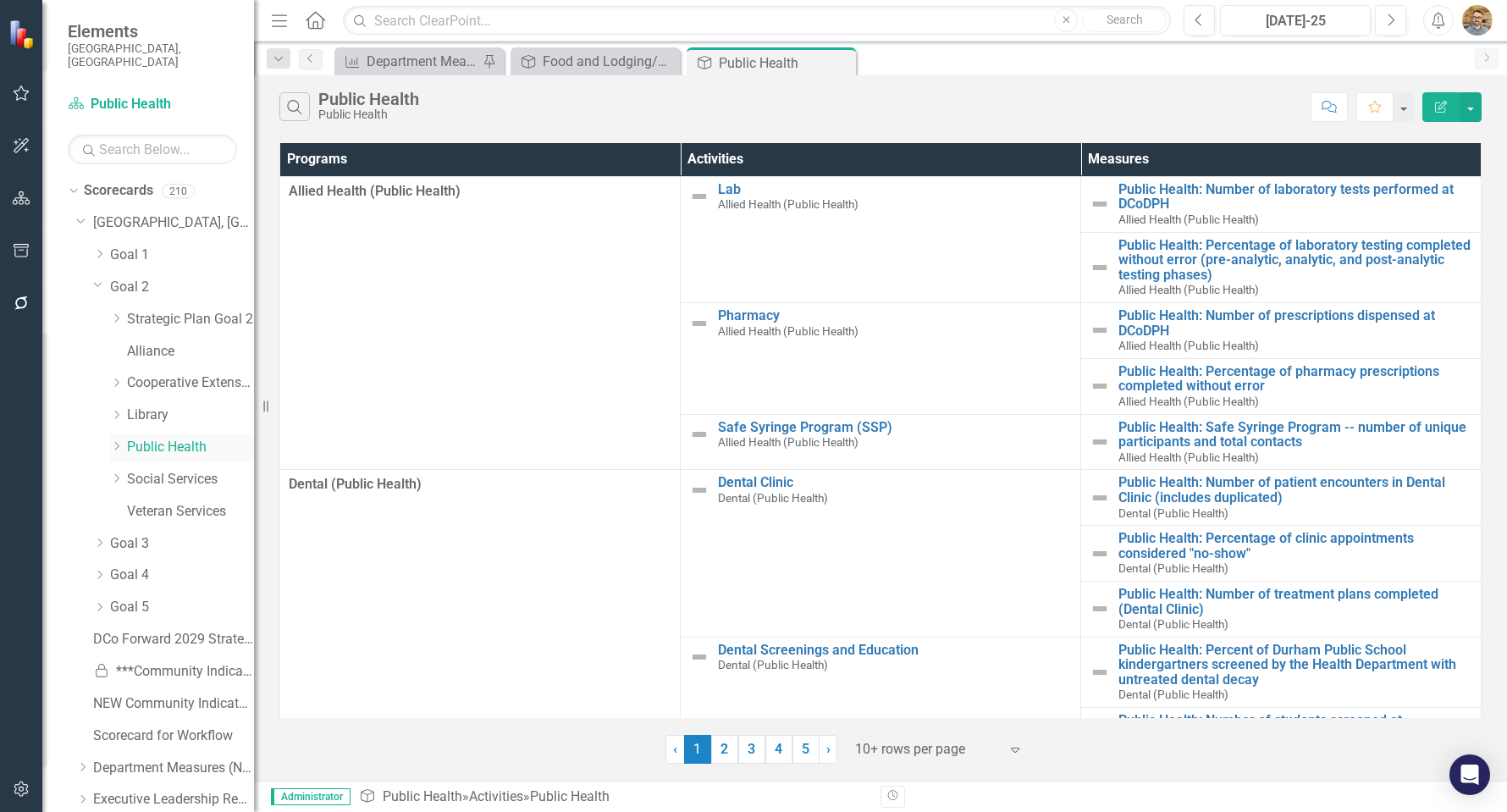
click at [118, 441] on icon "Dropdown" at bounding box center [116, 445] width 12 height 10
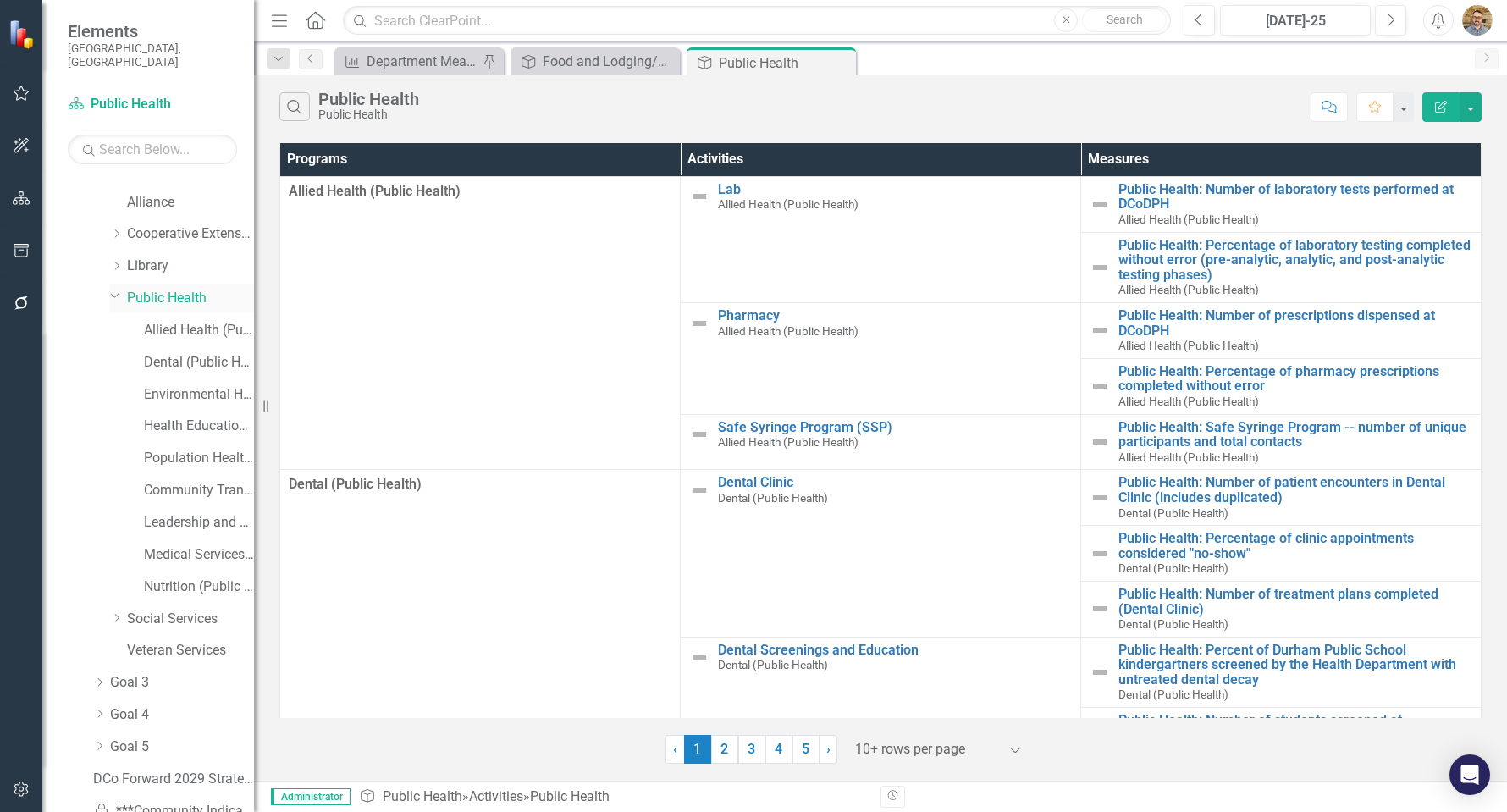
scroll to position [169, 0]
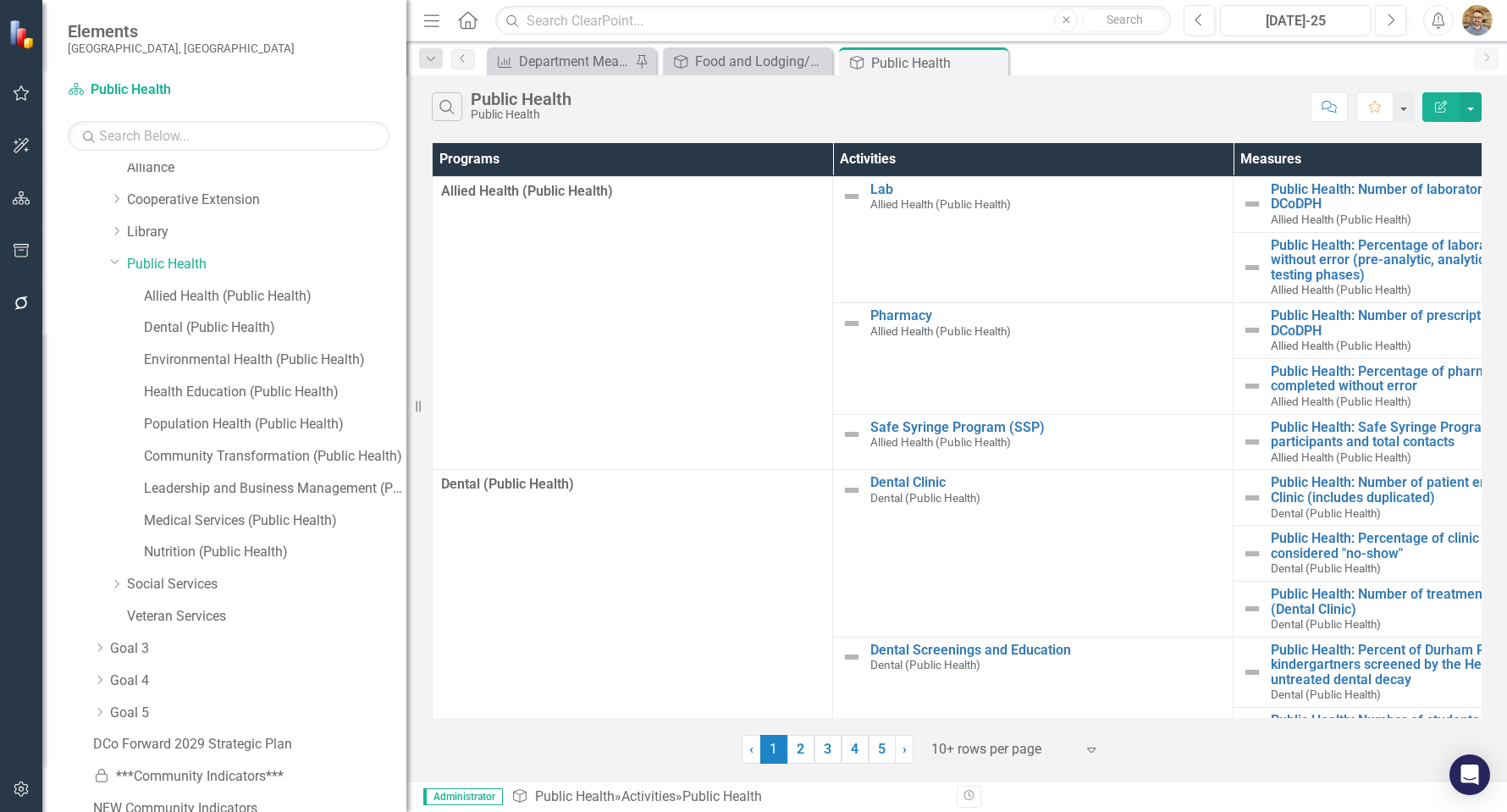
drag, startPoint x: 258, startPoint y: 230, endPoint x: 401, endPoint y: 256, distance: 145.3
click at [406, 256] on div "Resize" at bounding box center [413, 406] width 13 height 812
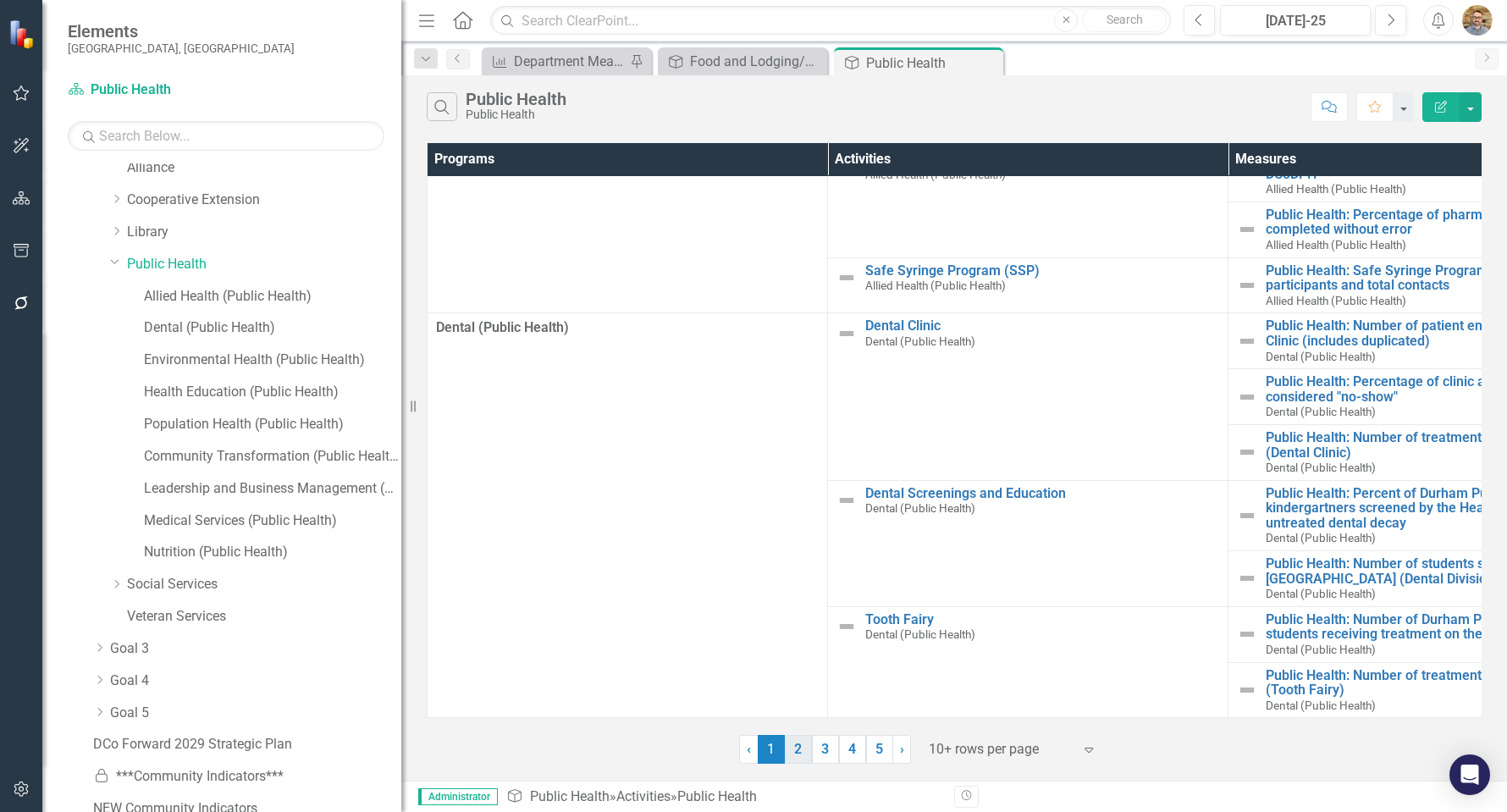
click at [808, 750] on link "2" at bounding box center [798, 749] width 28 height 28
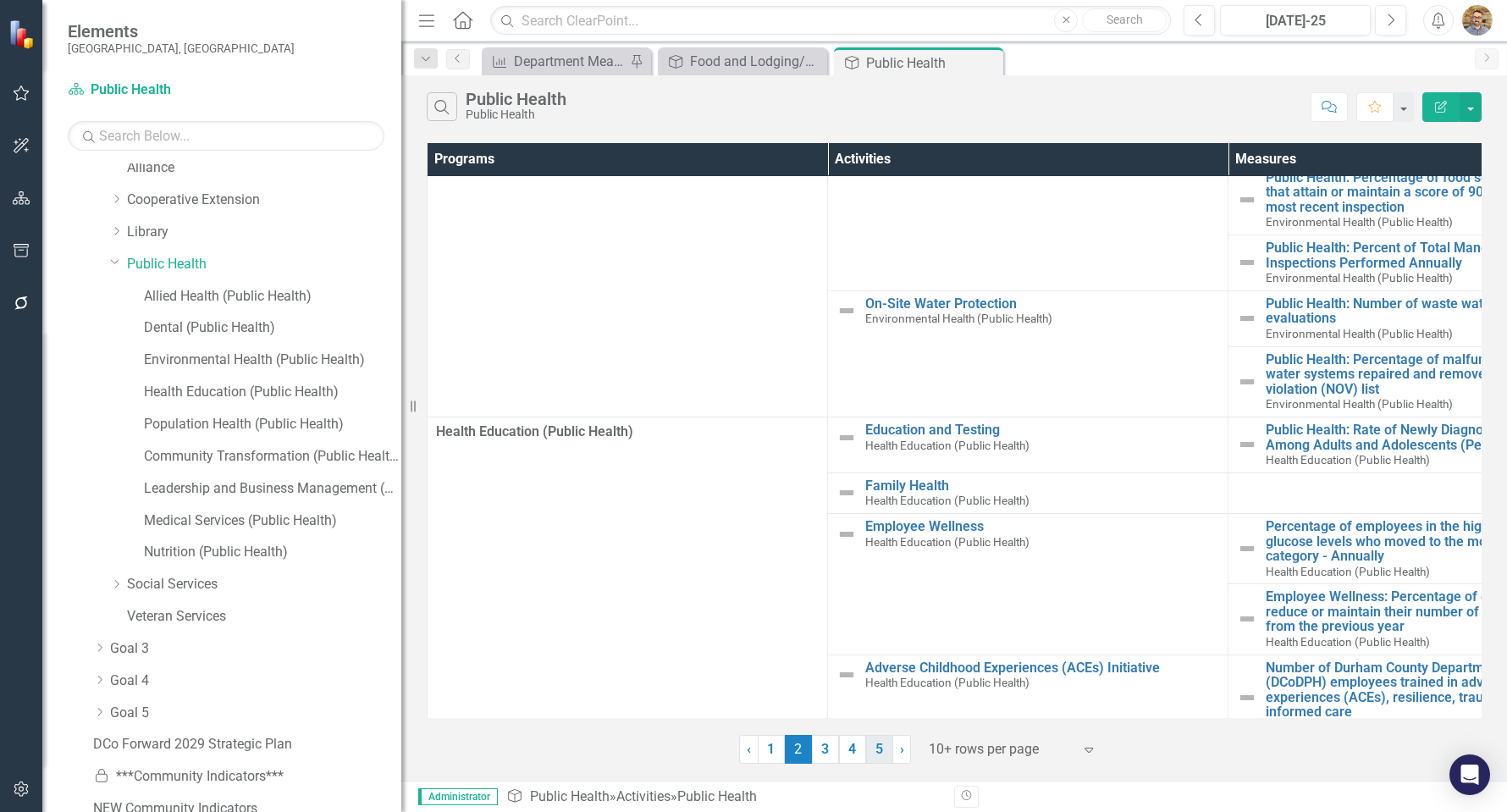
scroll to position [0, 0]
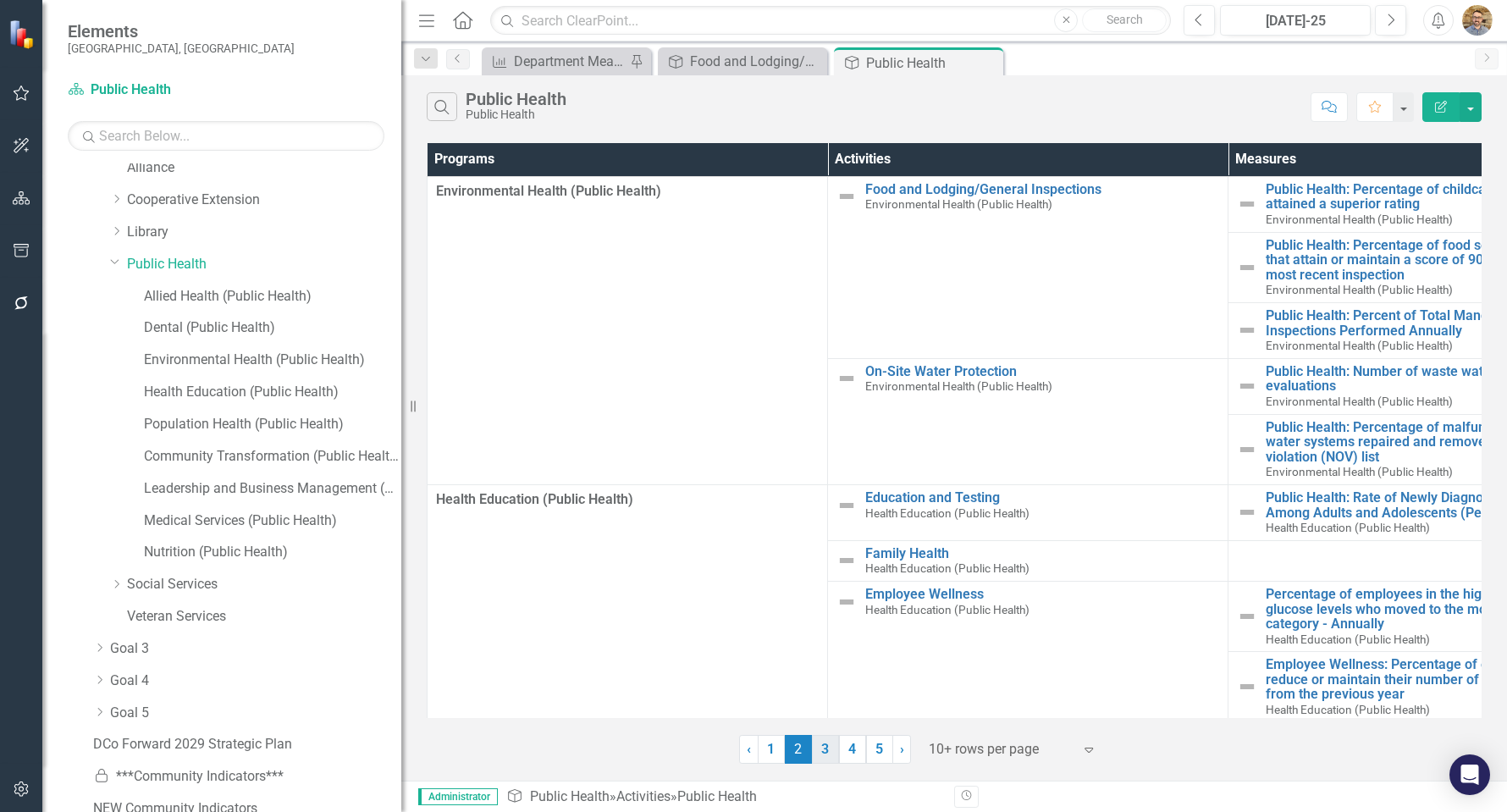
click at [831, 749] on link "3" at bounding box center [825, 749] width 28 height 28
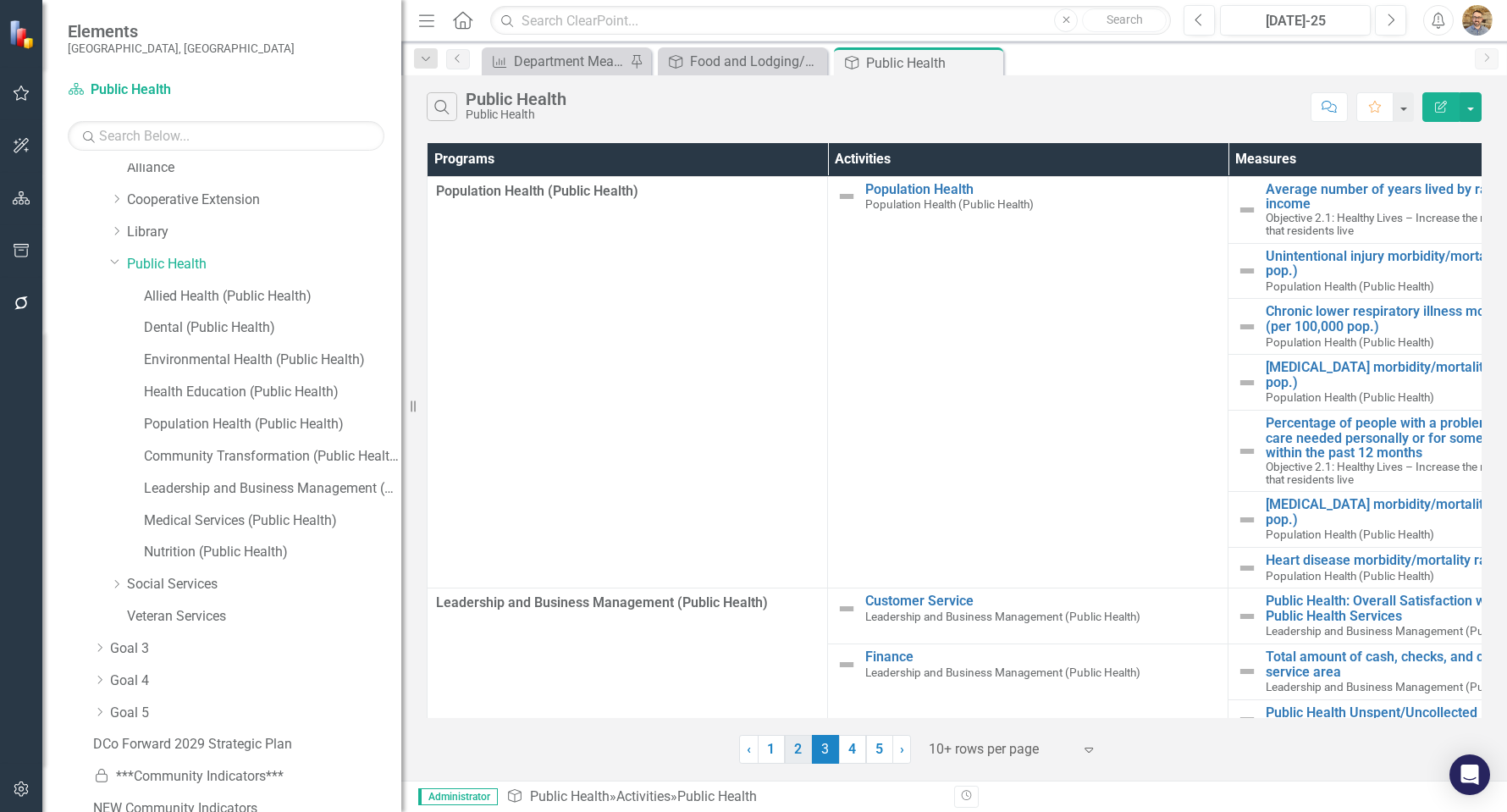
click at [792, 746] on link "2" at bounding box center [798, 749] width 28 height 28
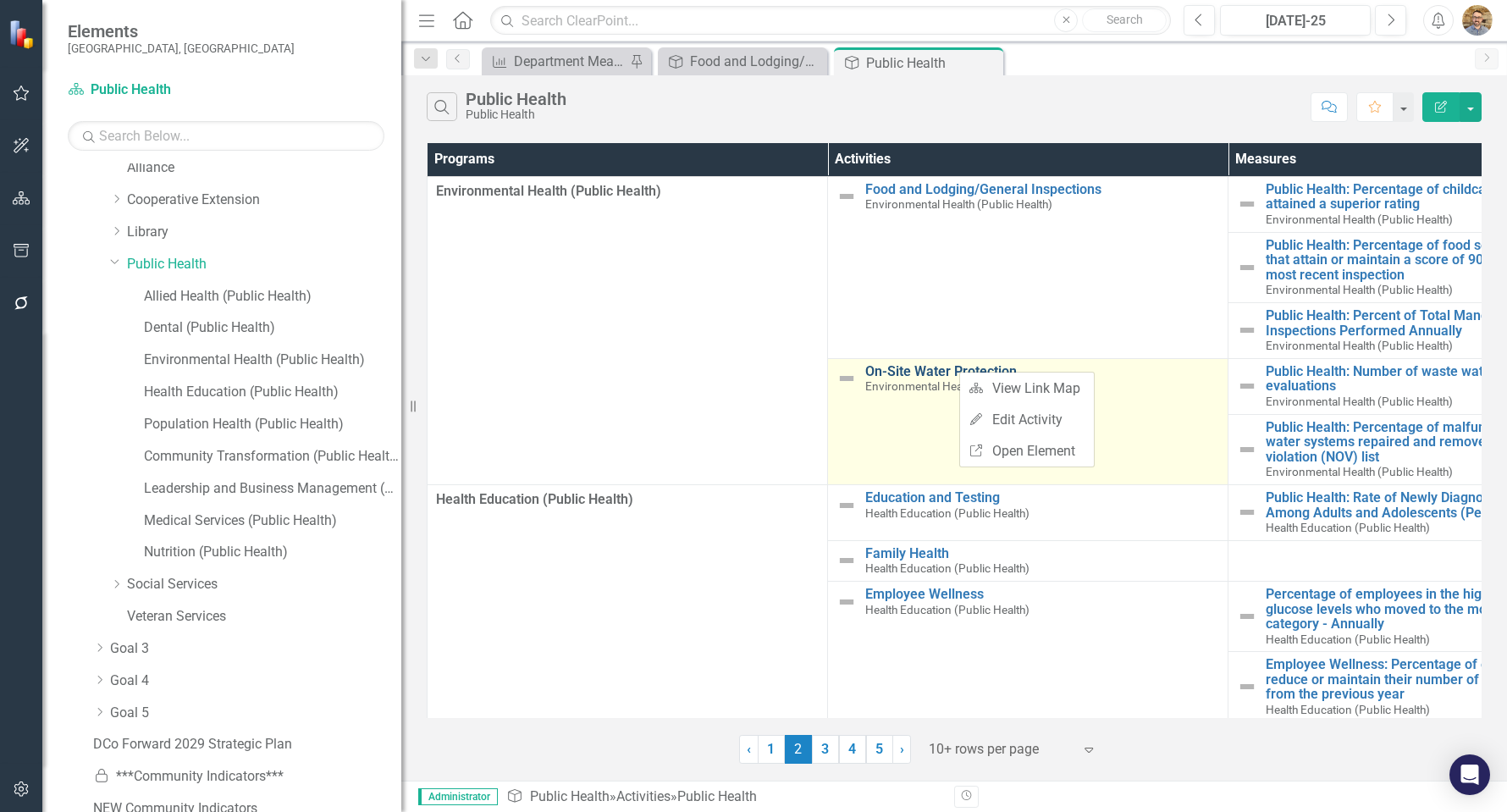
click at [930, 376] on link "On-Site Water Protection" at bounding box center [1042, 371] width 354 height 15
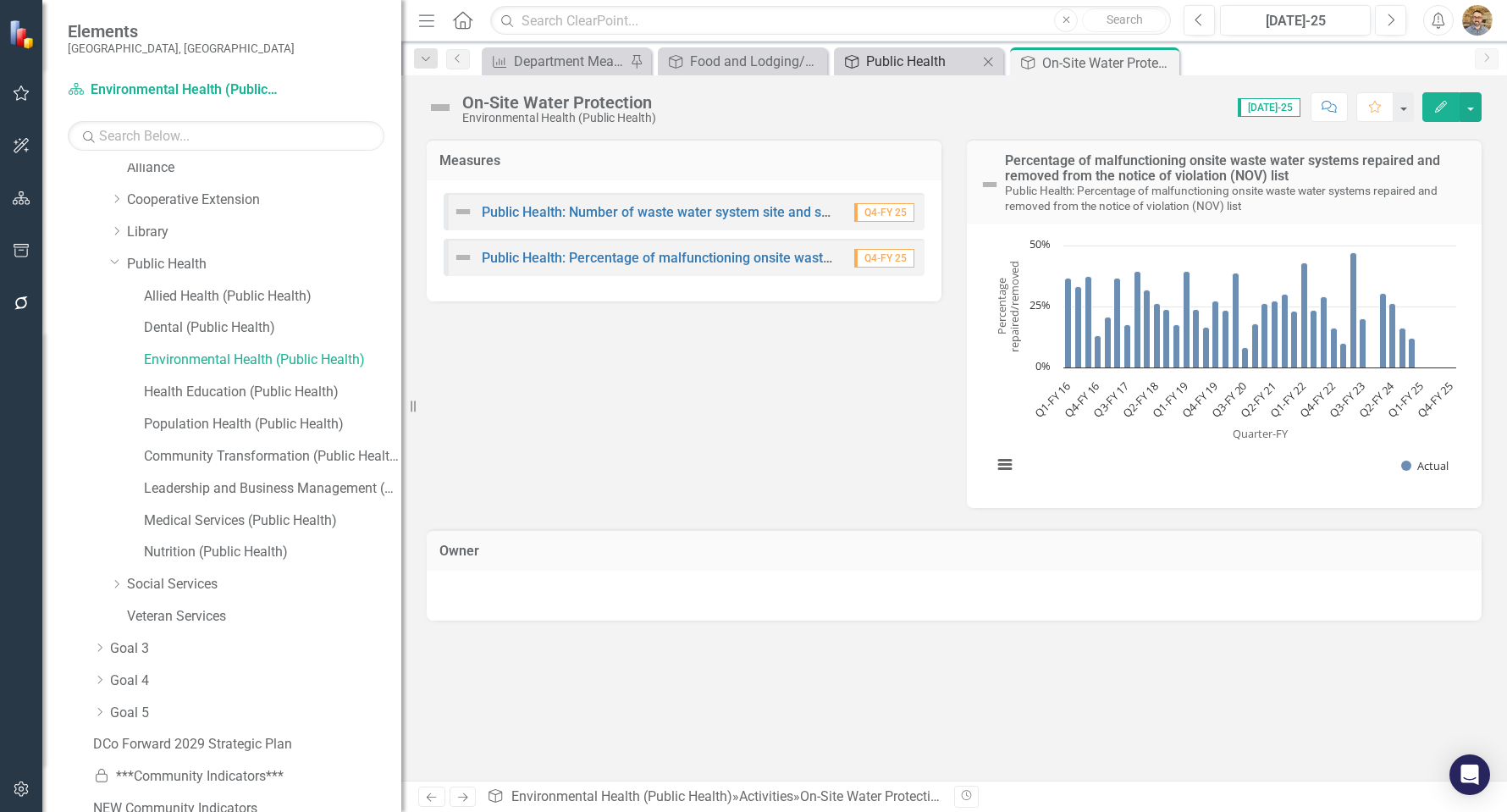
click at [869, 58] on div "Public Health" at bounding box center [922, 61] width 112 height 21
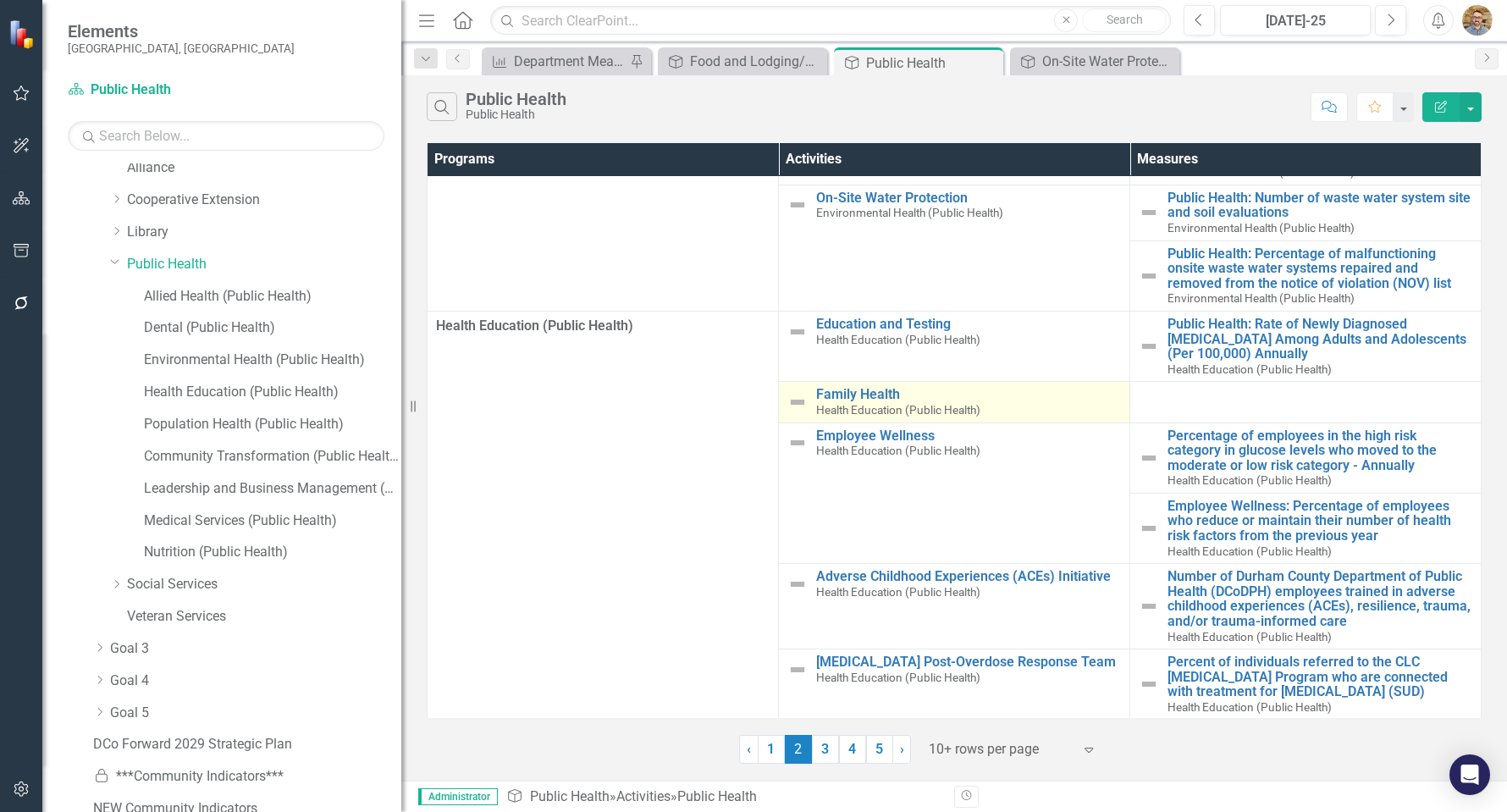
scroll to position [247, 0]
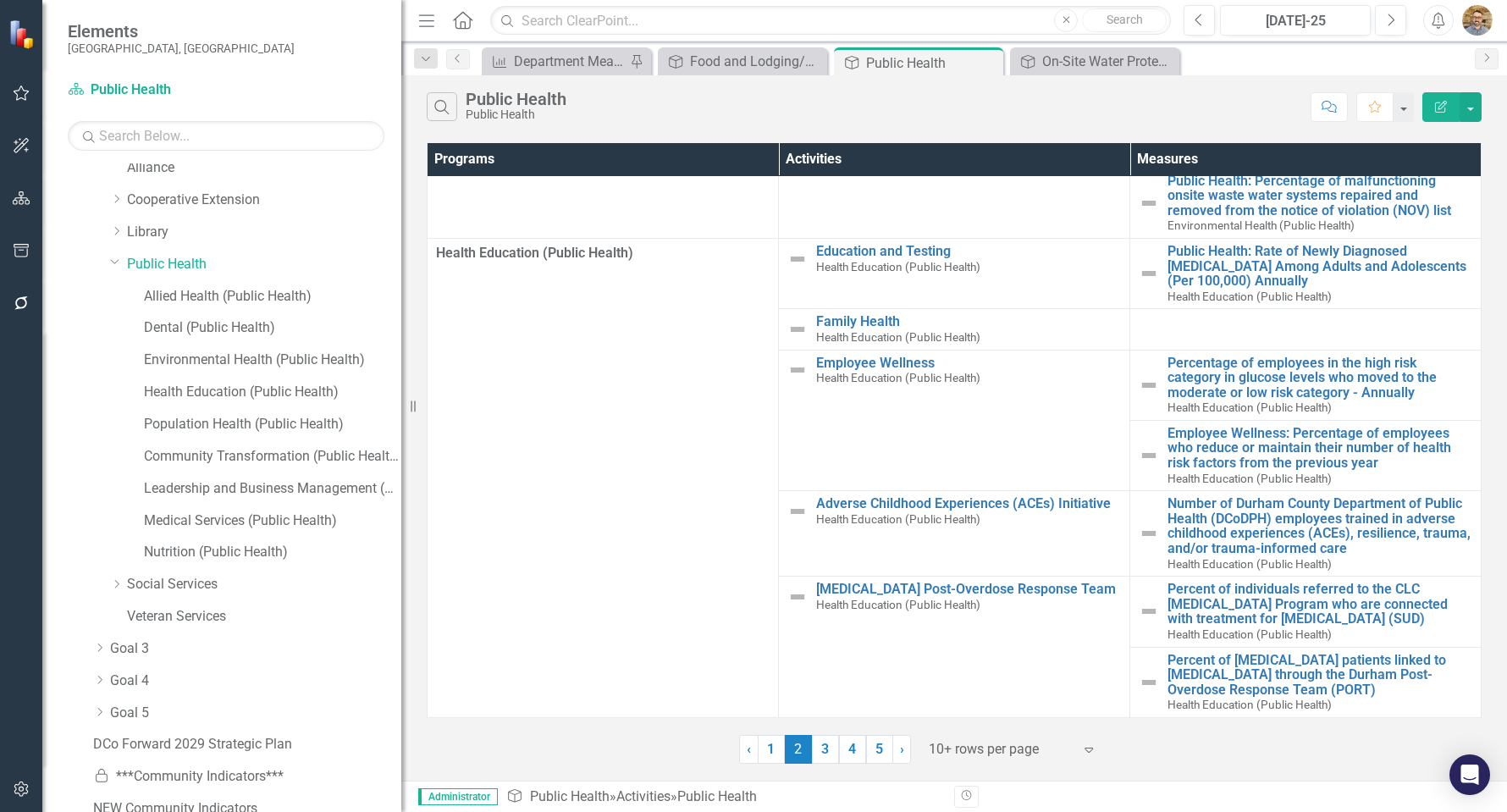
drag, startPoint x: 817, startPoint y: 743, endPoint x: 821, endPoint y: 729, distance: 14.6
click at [817, 743] on link "3" at bounding box center [825, 749] width 28 height 28
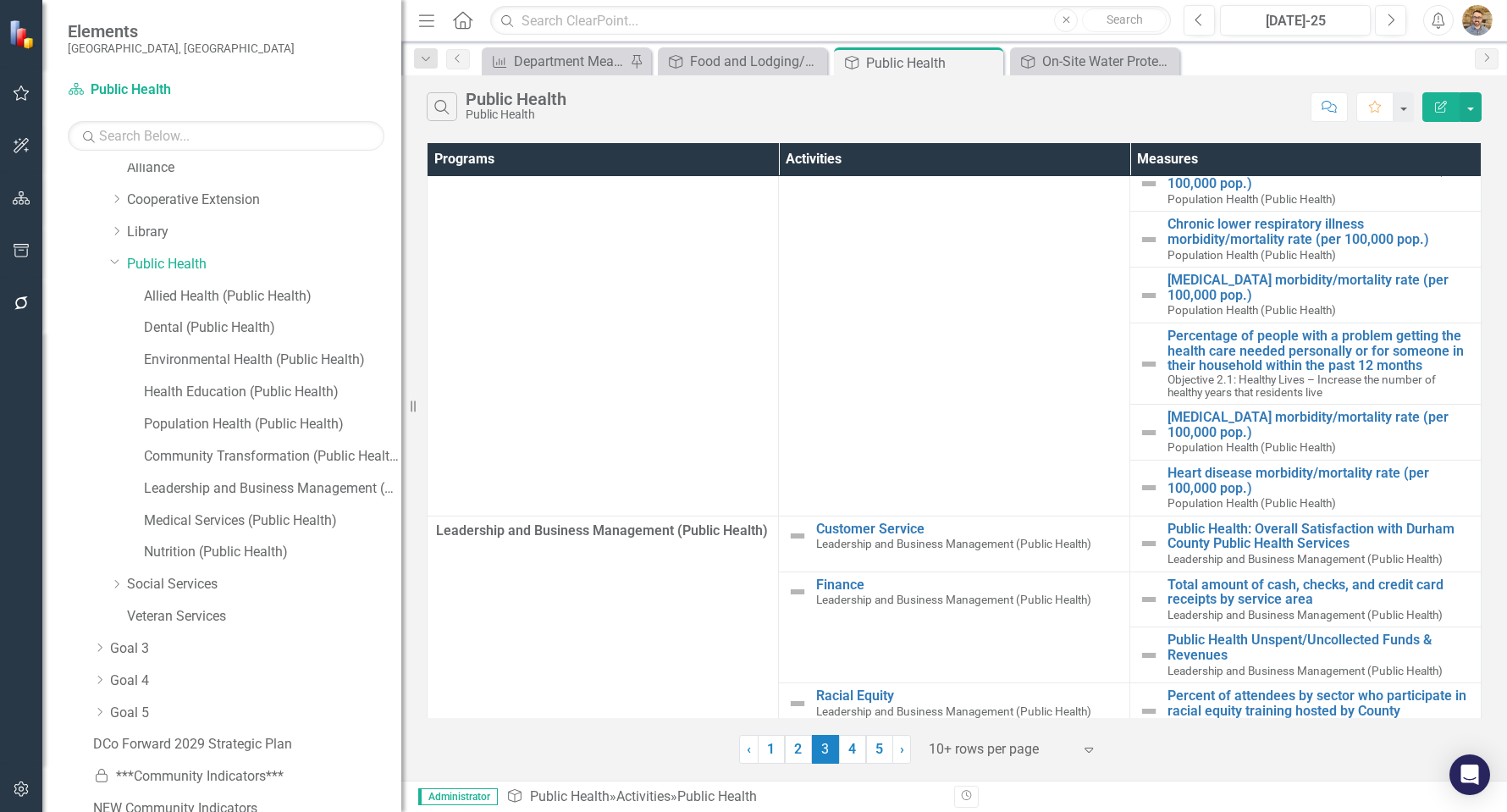
scroll to position [164, 0]
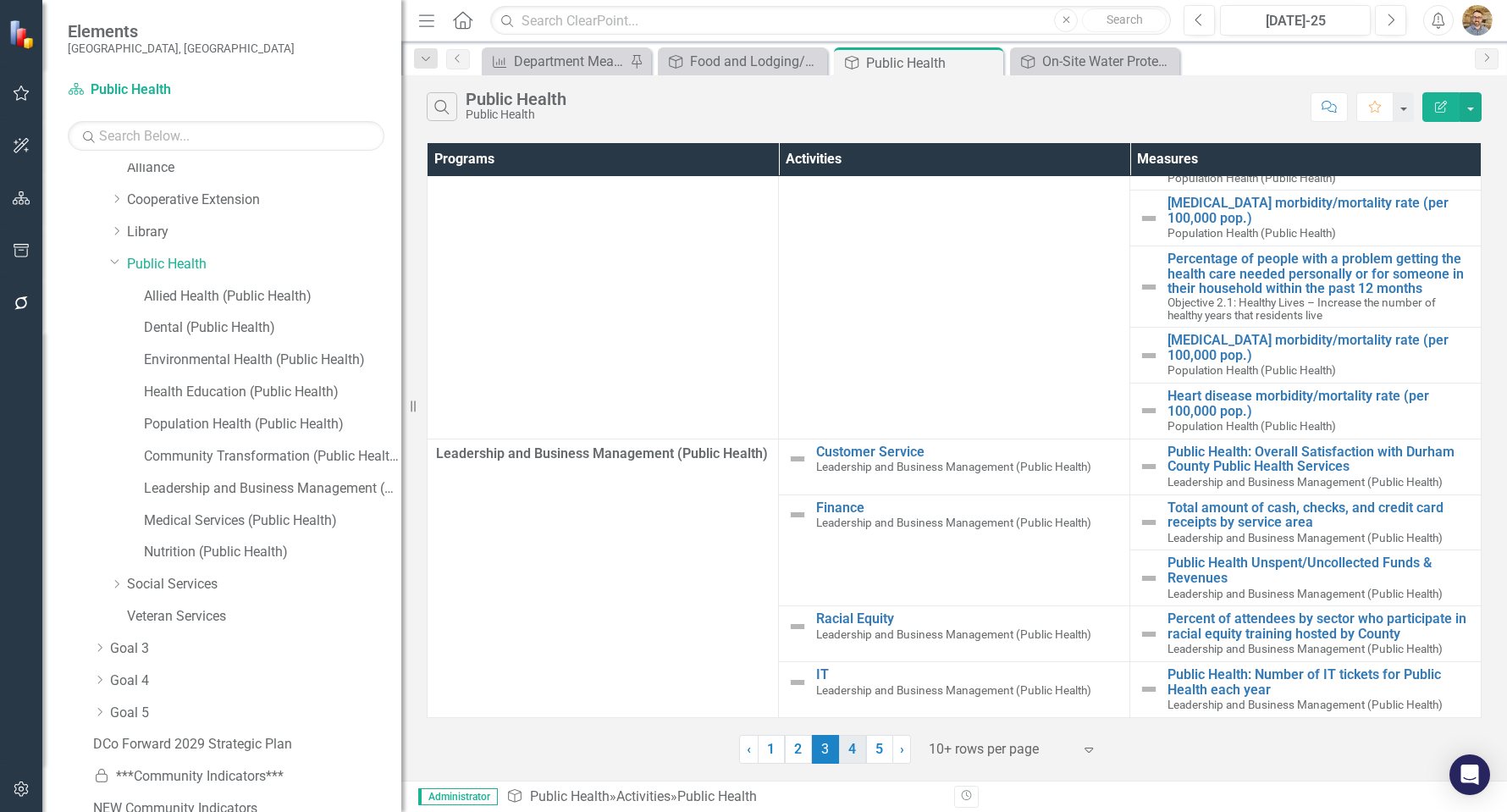
click at [839, 753] on link "4" at bounding box center [852, 749] width 28 height 28
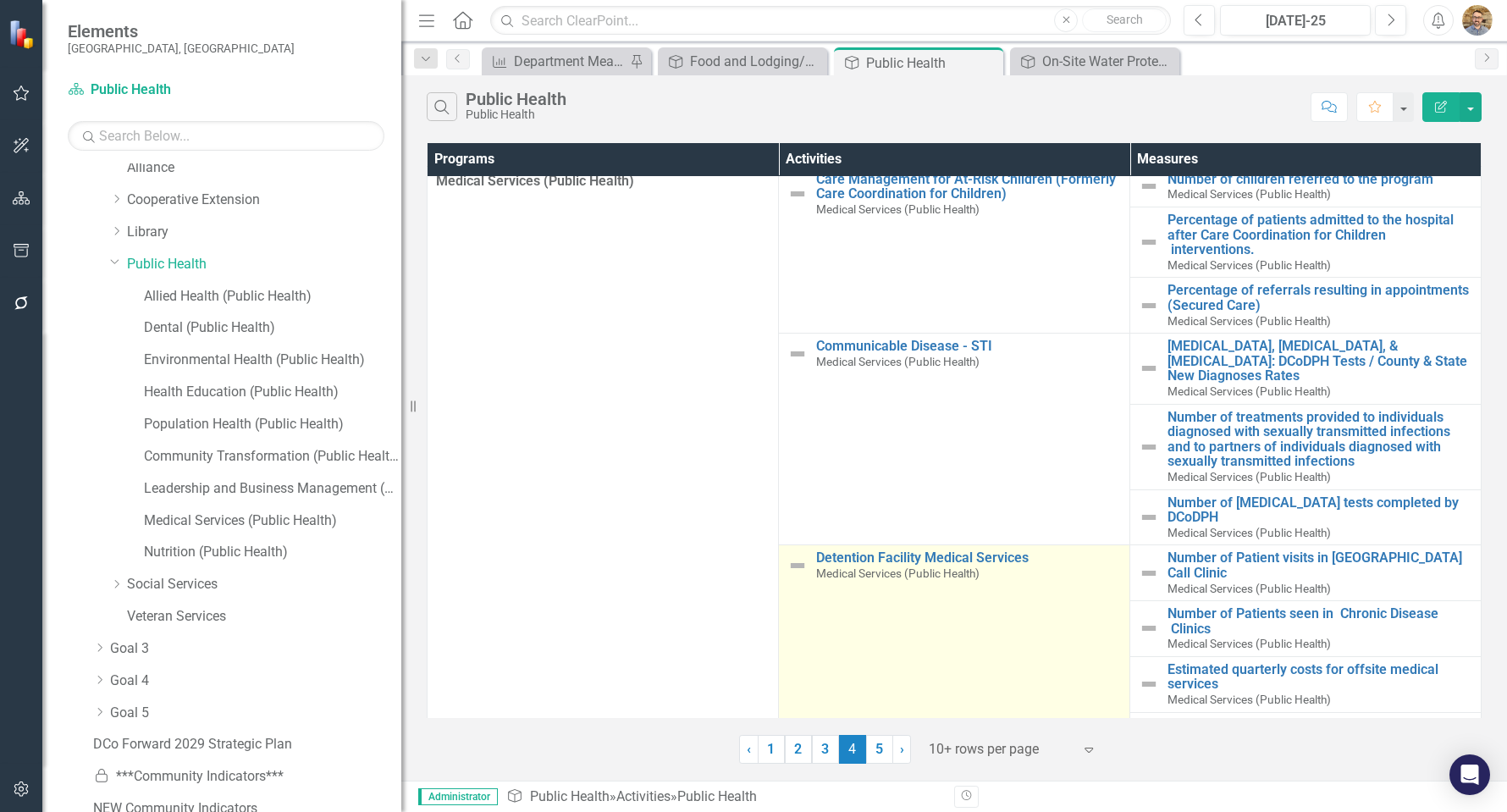
scroll to position [0, 0]
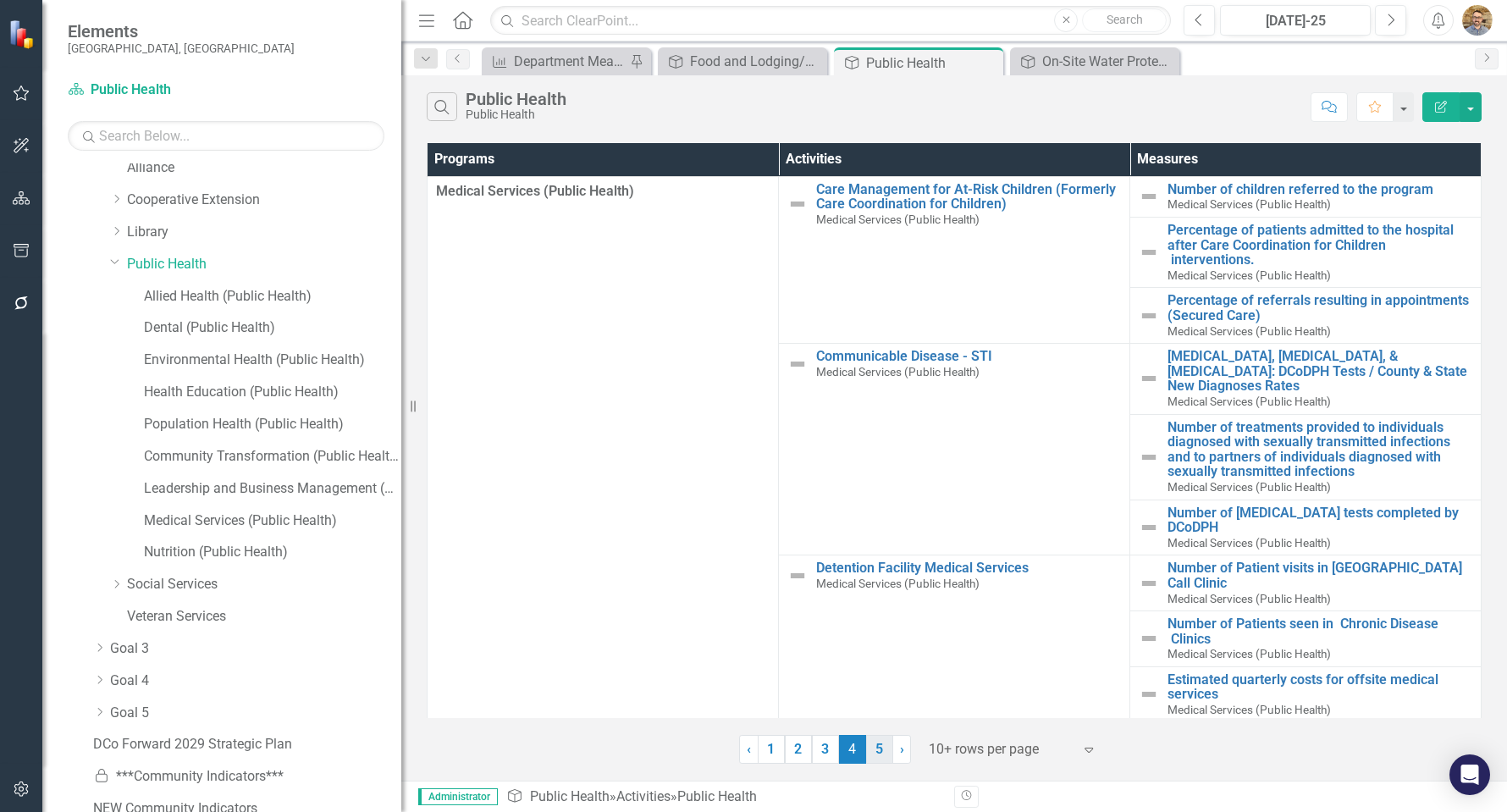
click at [877, 753] on link "5" at bounding box center [880, 749] width 28 height 28
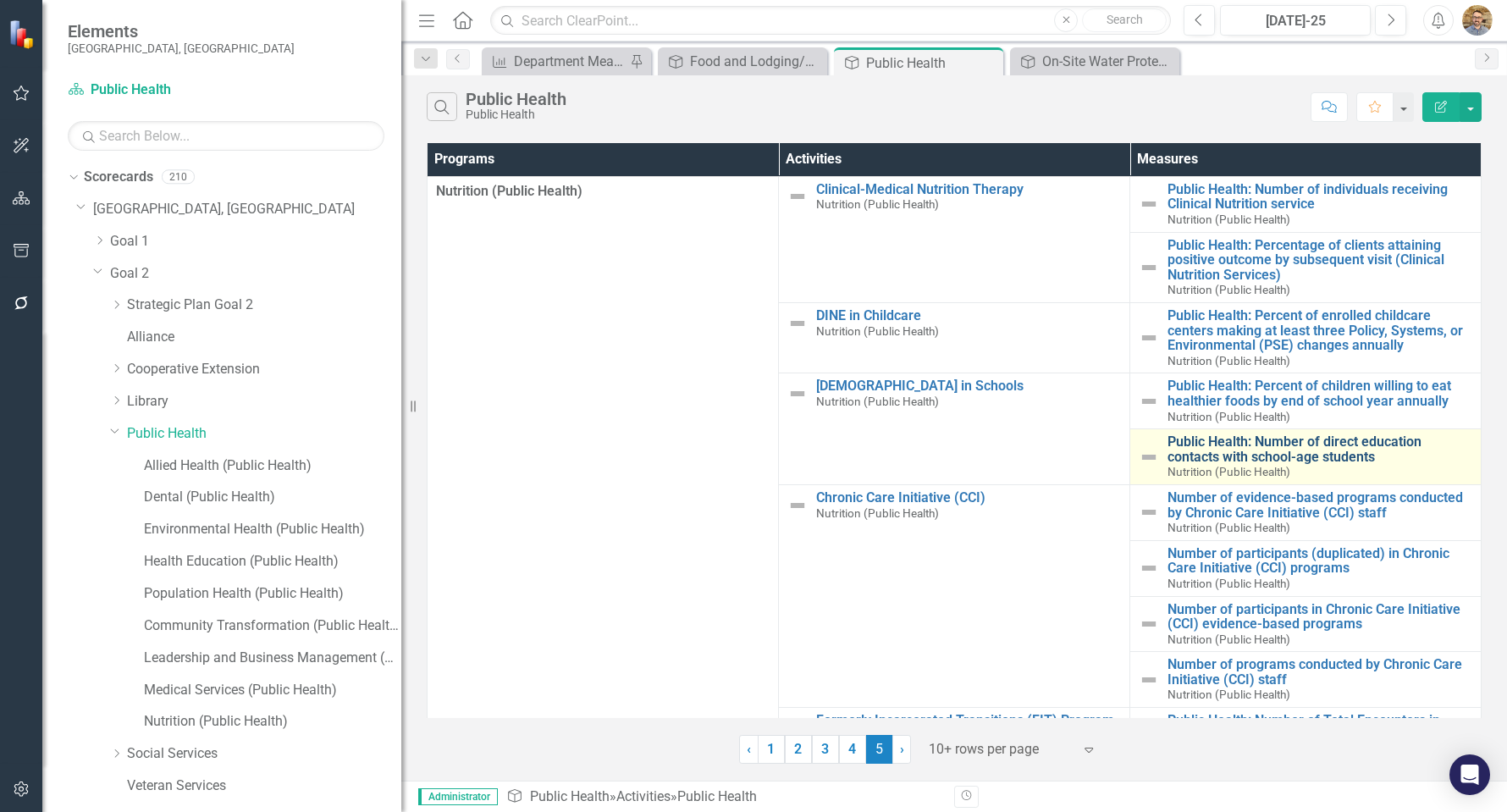
click at [1306, 462] on link "Public Health: Number of direct education contacts with school-age students" at bounding box center [1320, 448] width 304 height 29
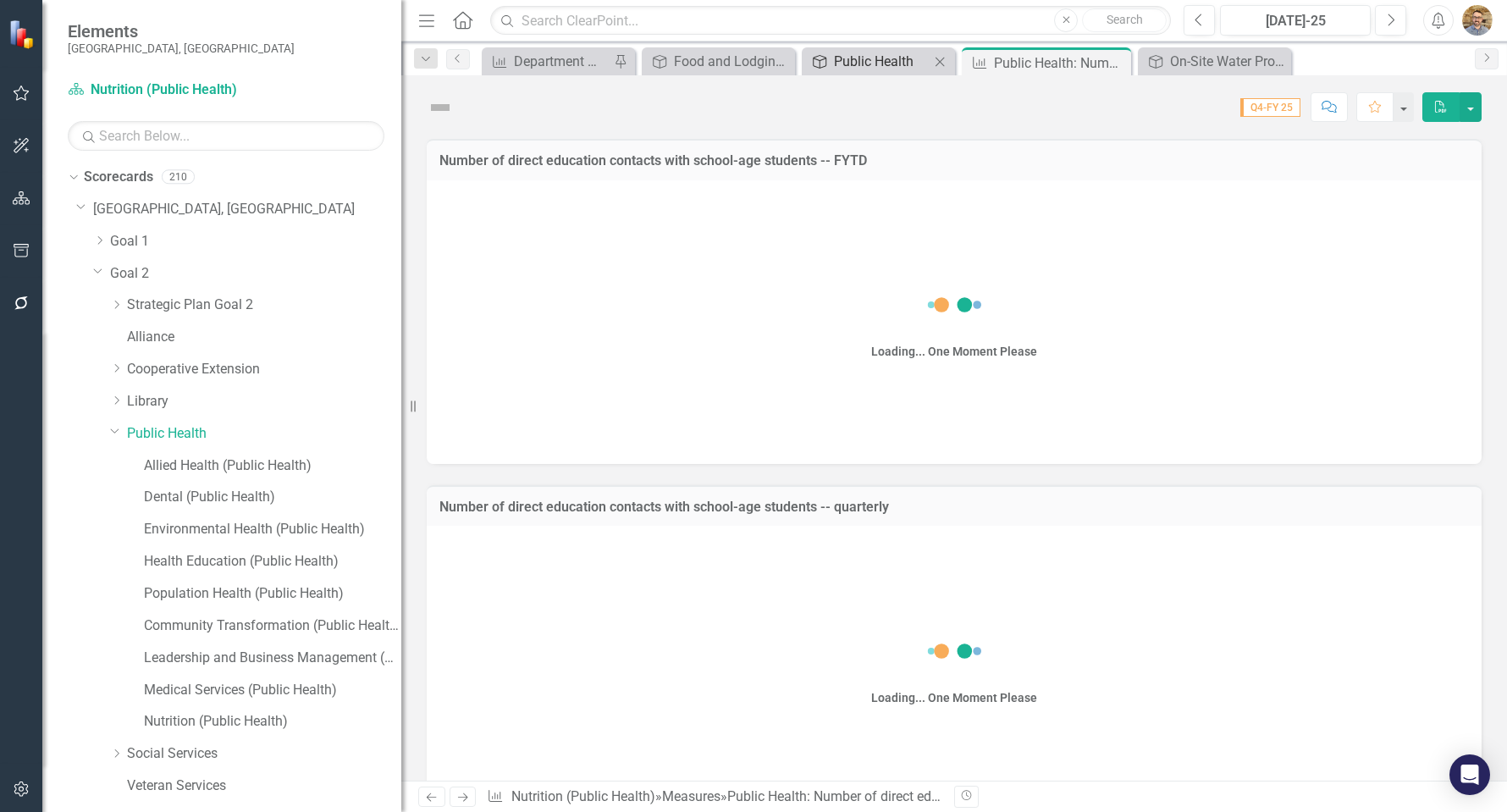
click at [864, 67] on div "Public Health" at bounding box center [882, 61] width 96 height 21
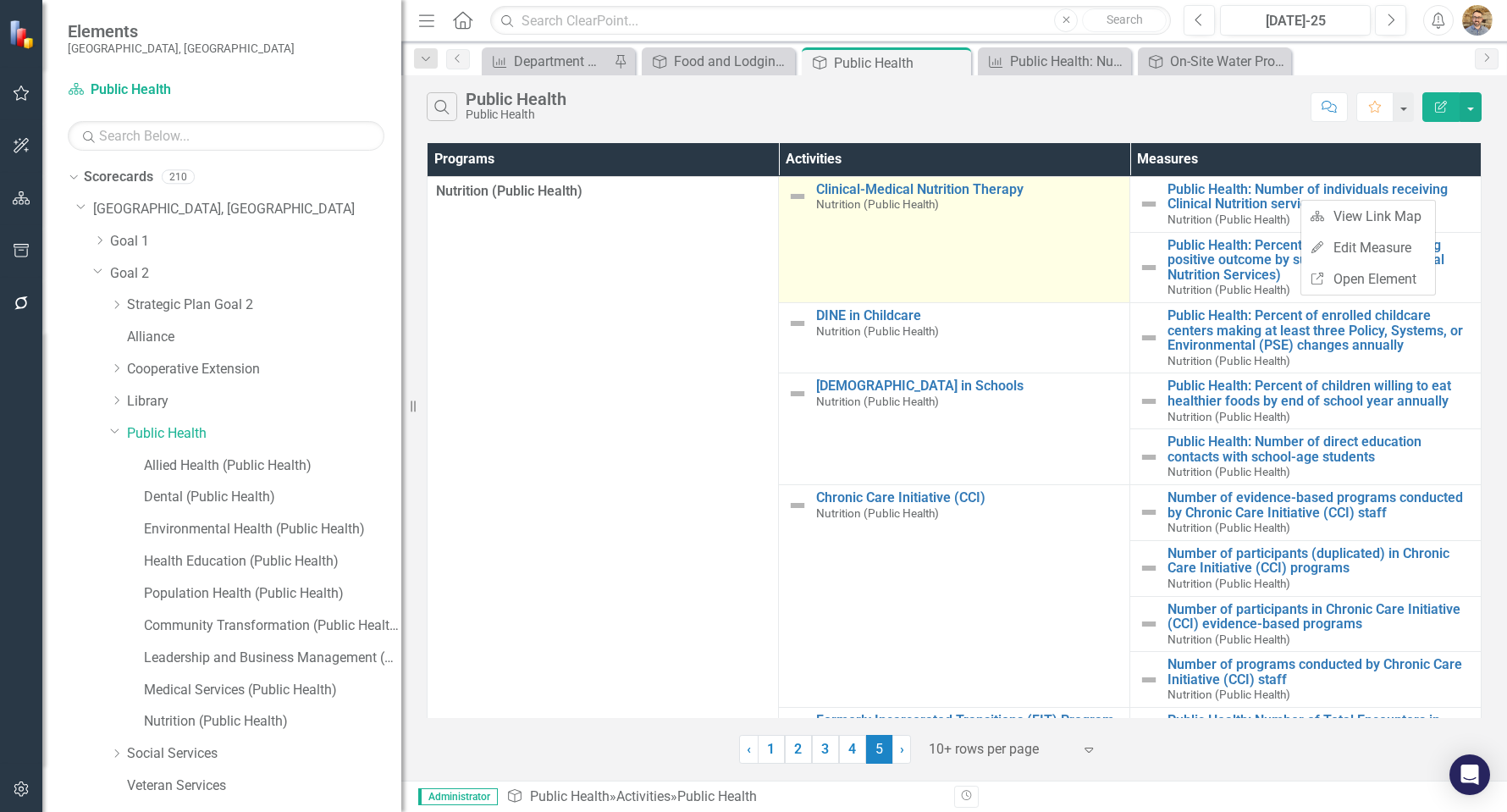
click at [1063, 237] on td "Clinical-Medical Nutrition Therapy Nutrition (Public Health) Link Map View Link…" at bounding box center [955, 239] width 351 height 126
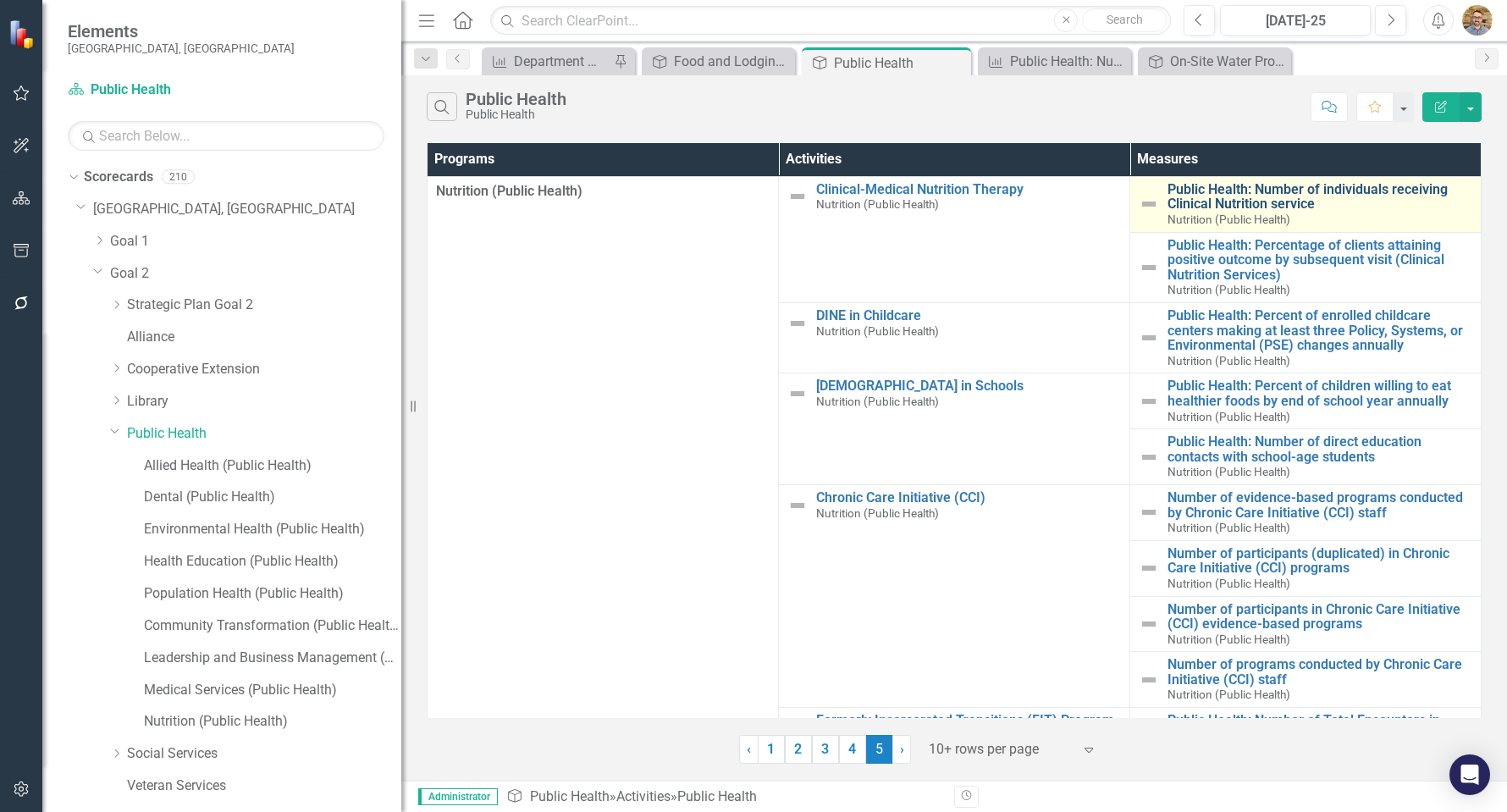
click at [1199, 185] on link "Public Health: Number of individuals receiving Clinical Nutrition service" at bounding box center [1320, 196] width 304 height 29
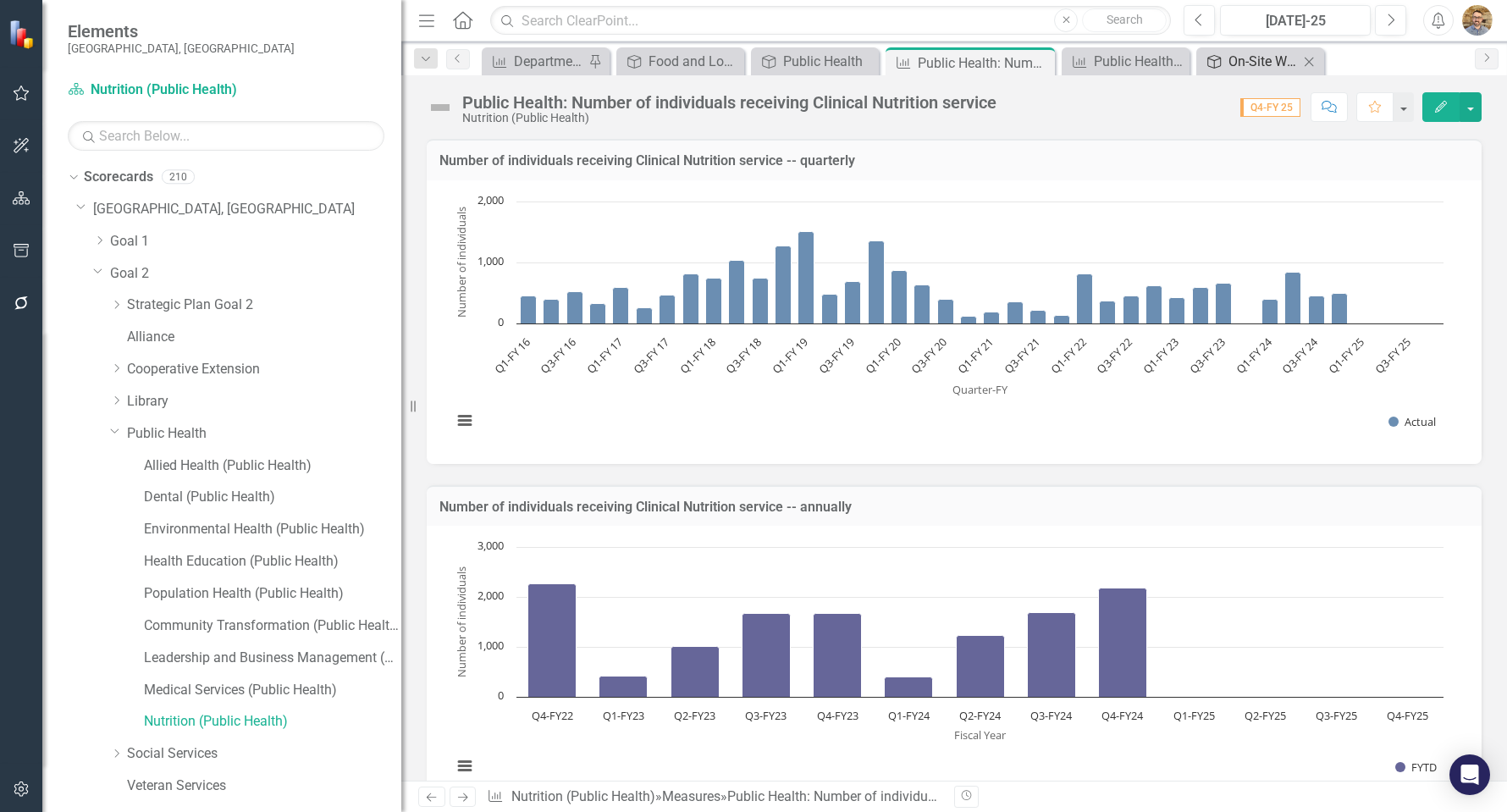
drag, startPoint x: 1258, startPoint y: 52, endPoint x: 1249, endPoint y: 59, distance: 11.4
click at [1258, 52] on div "On-Site Water Protection" at bounding box center [1263, 61] width 70 height 21
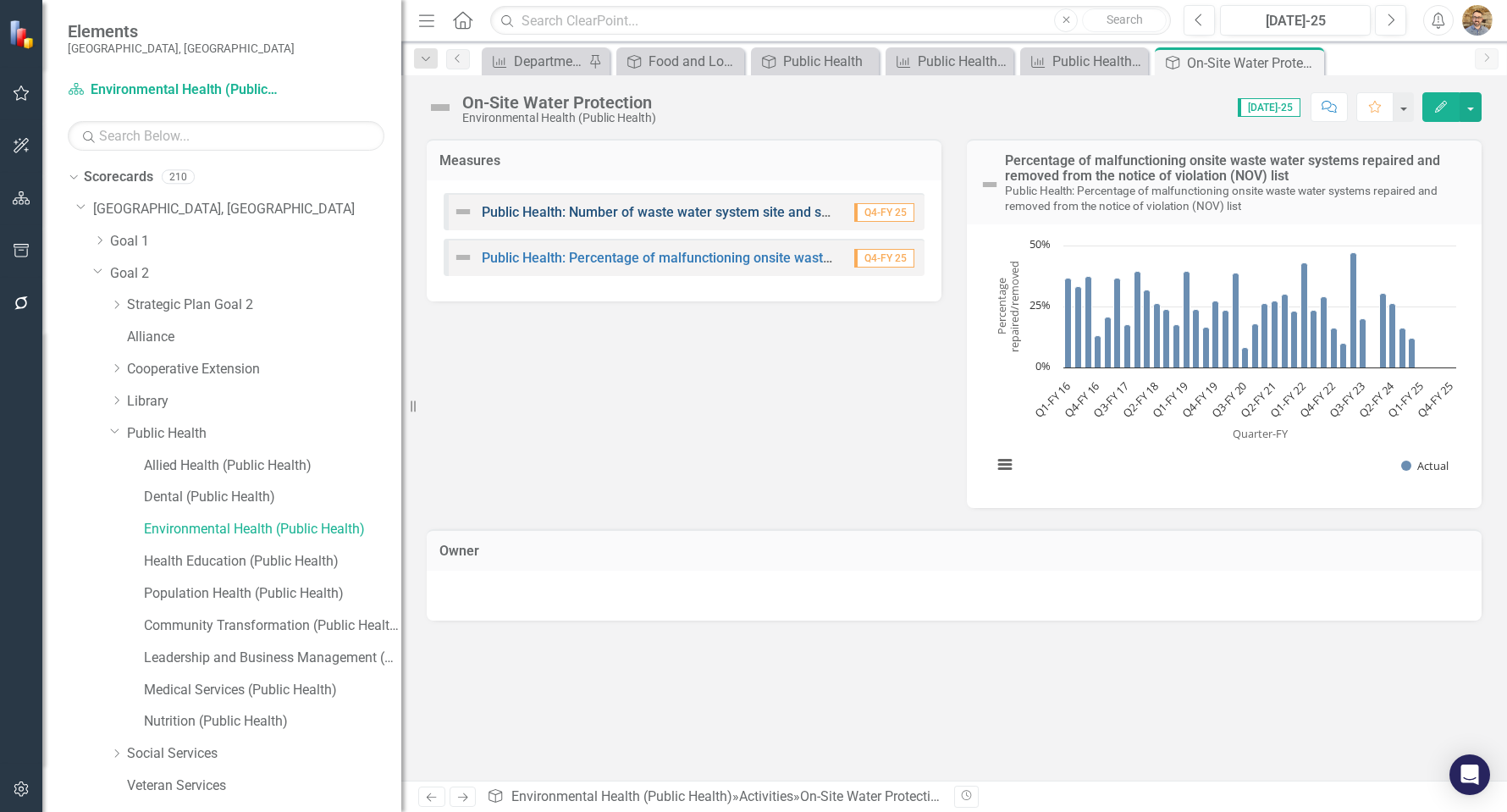
click at [719, 211] on link "Public Health: Number of waste water system site and soil evaluations" at bounding box center [696, 212] width 428 height 16
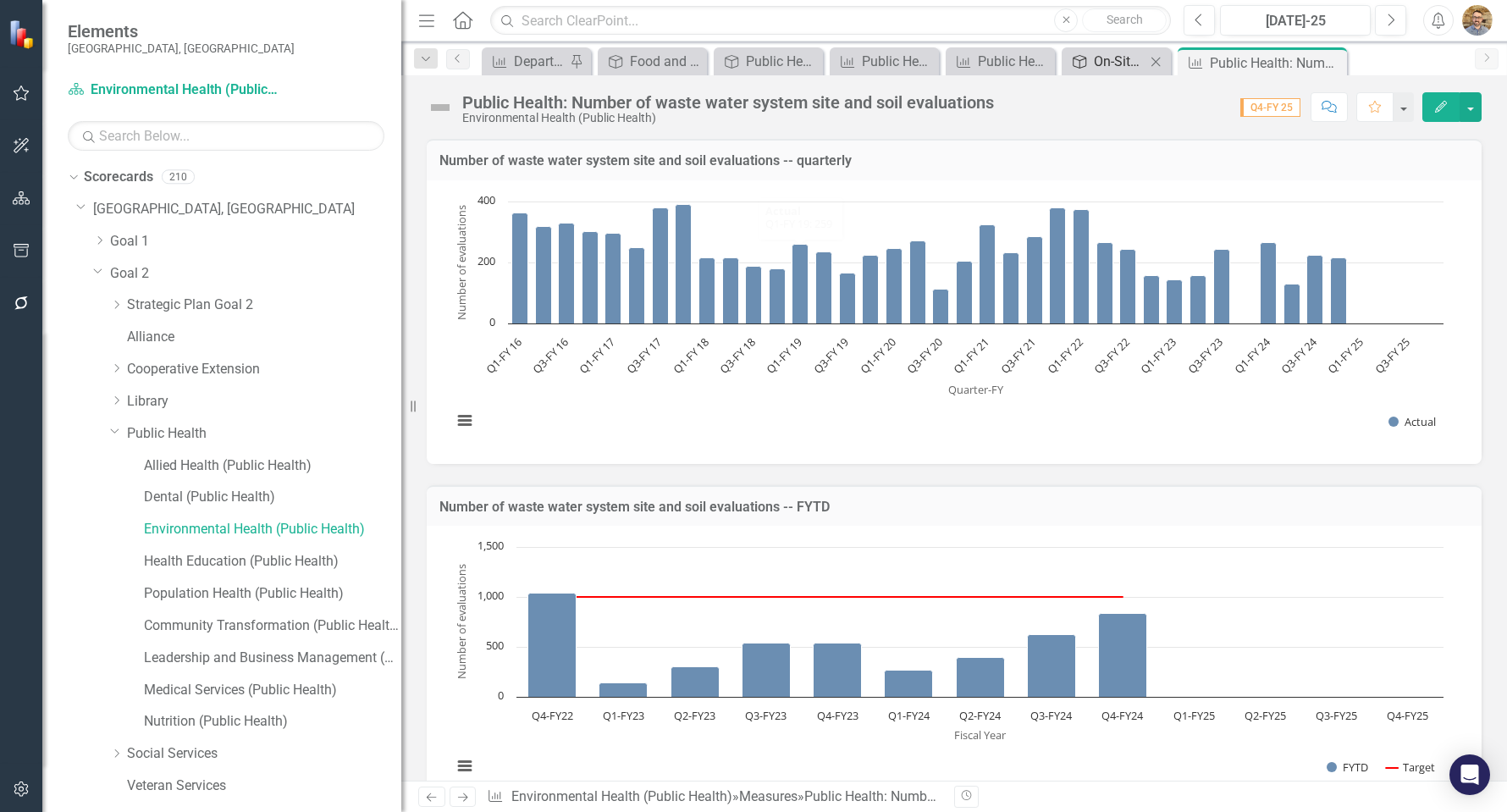
click at [1094, 65] on div "On-Site Water Protection" at bounding box center [1120, 61] width 51 height 21
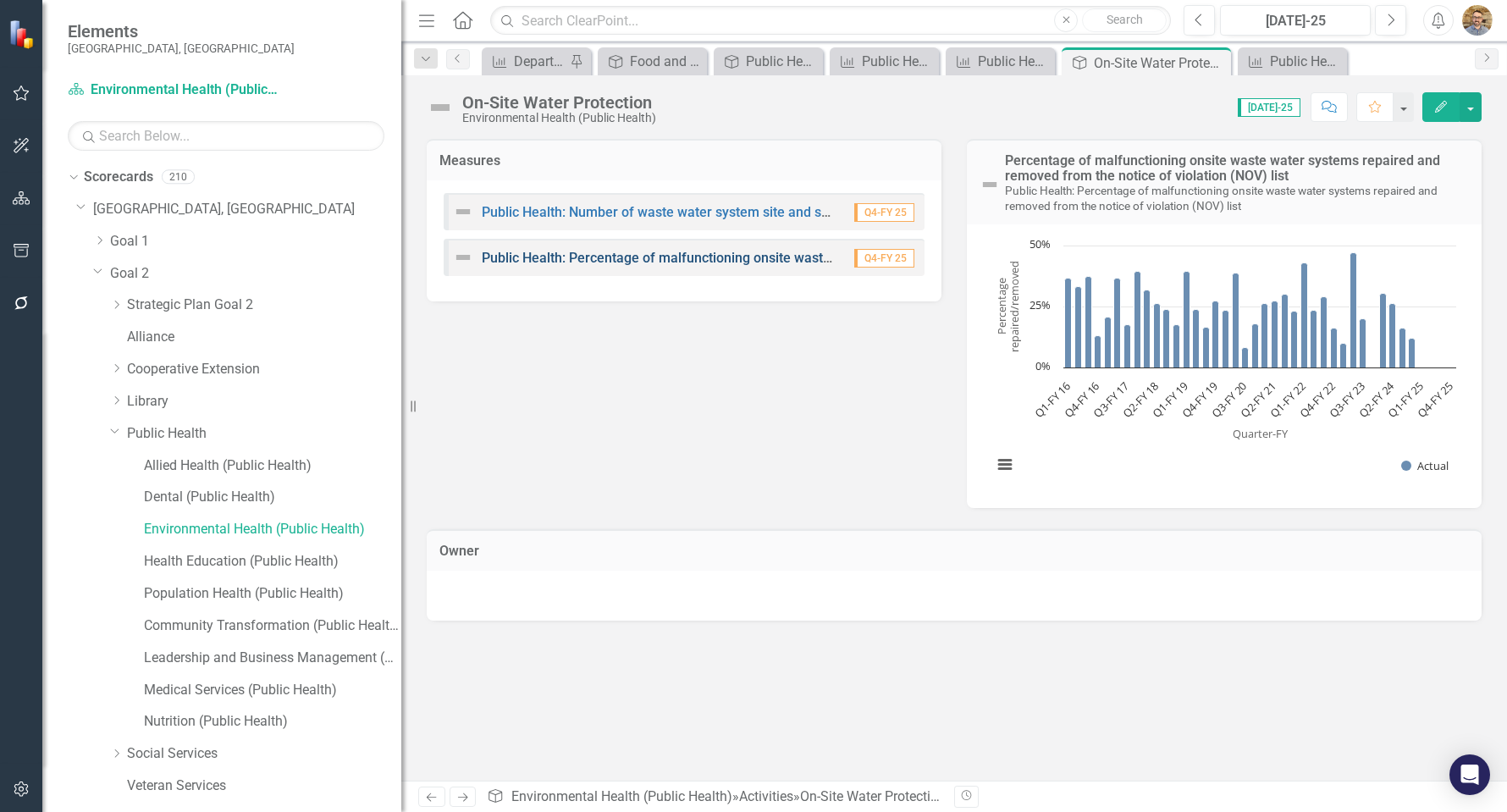
click at [581, 257] on link "Public Health: Percentage of malfunctioning onsite waste water systems repaired…" at bounding box center [887, 257] width 809 height 16
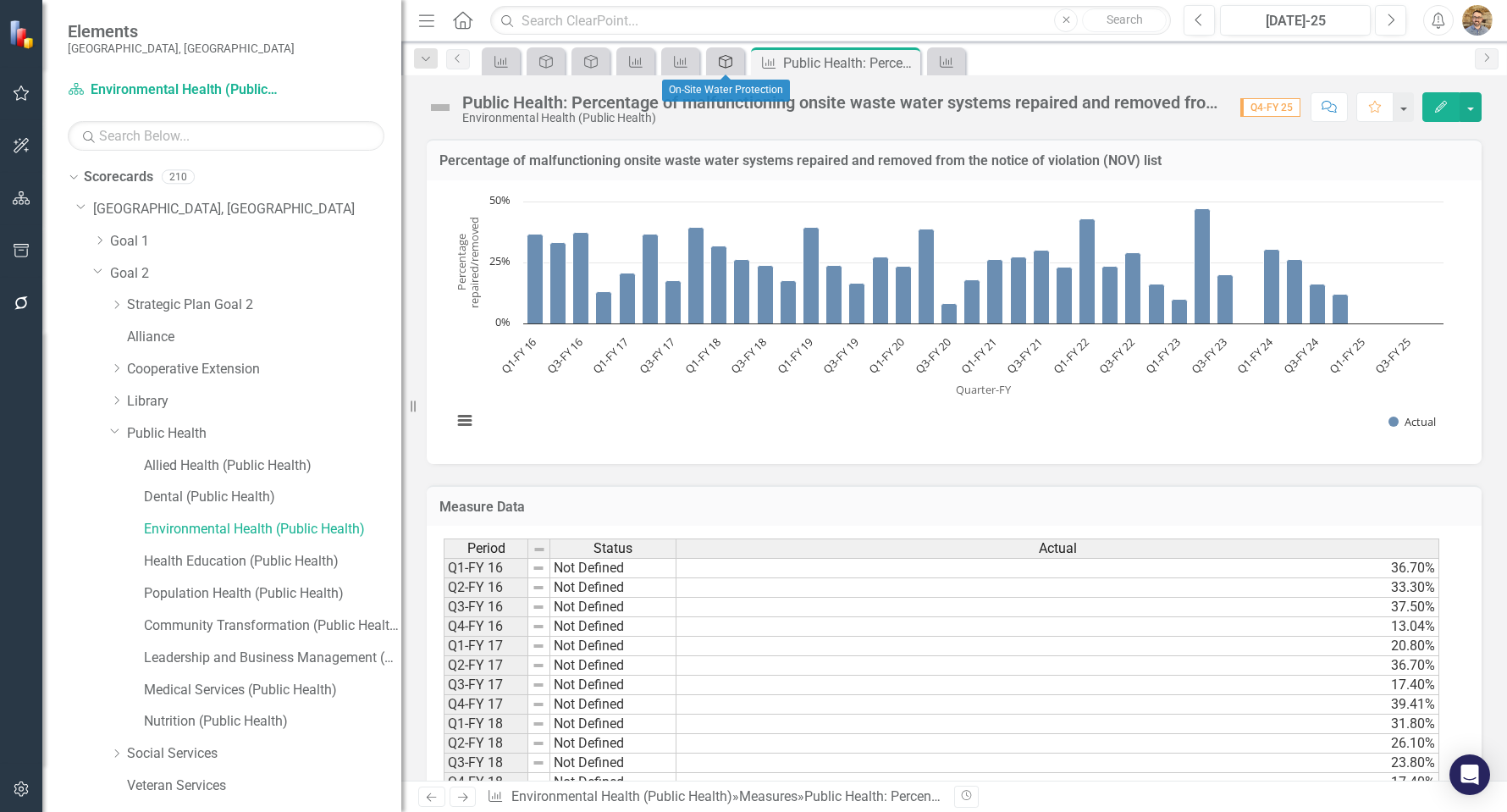
click at [731, 65] on icon "Activity" at bounding box center [725, 61] width 17 height 13
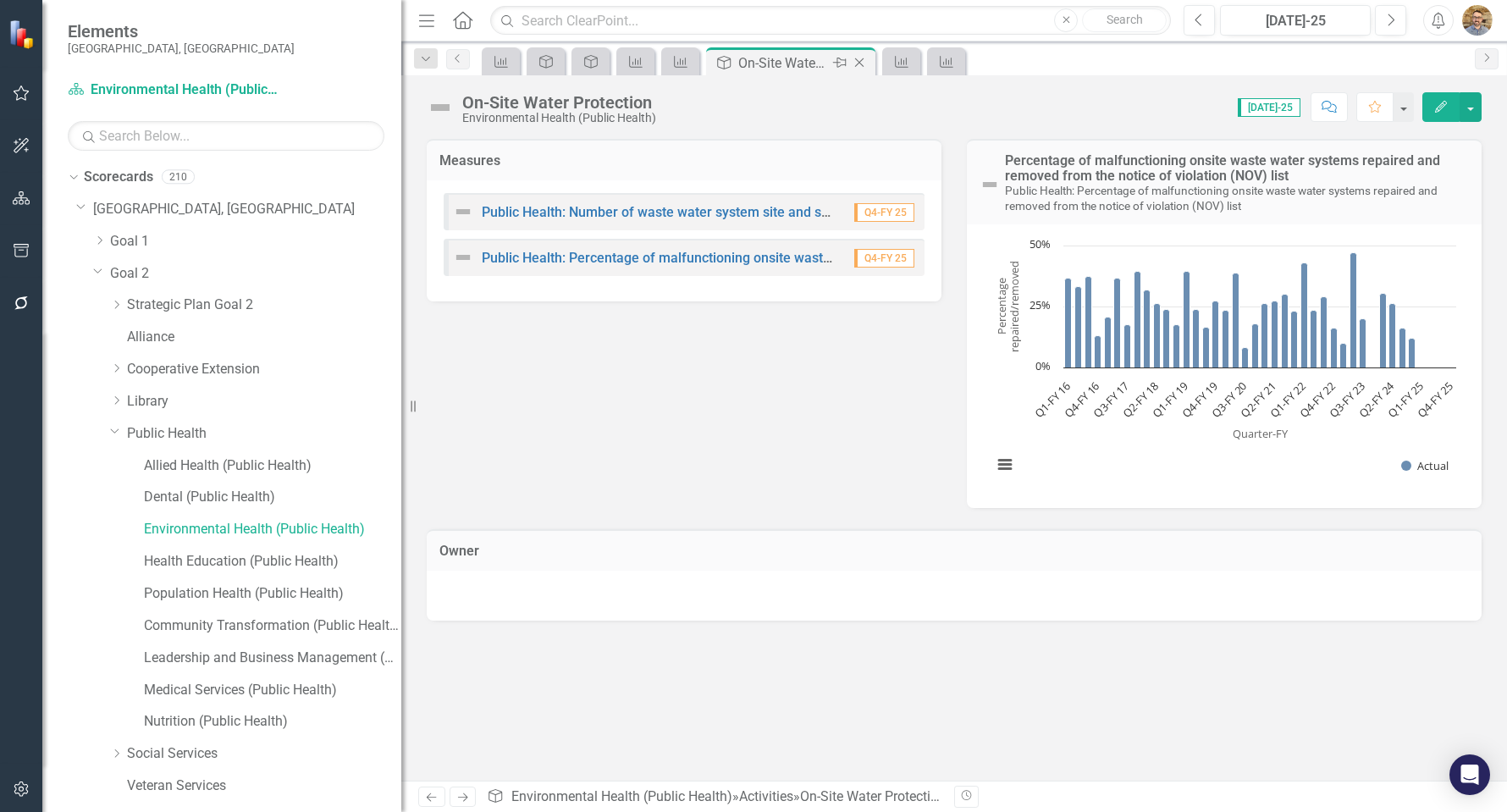
click at [856, 63] on icon "Close" at bounding box center [859, 62] width 17 height 13
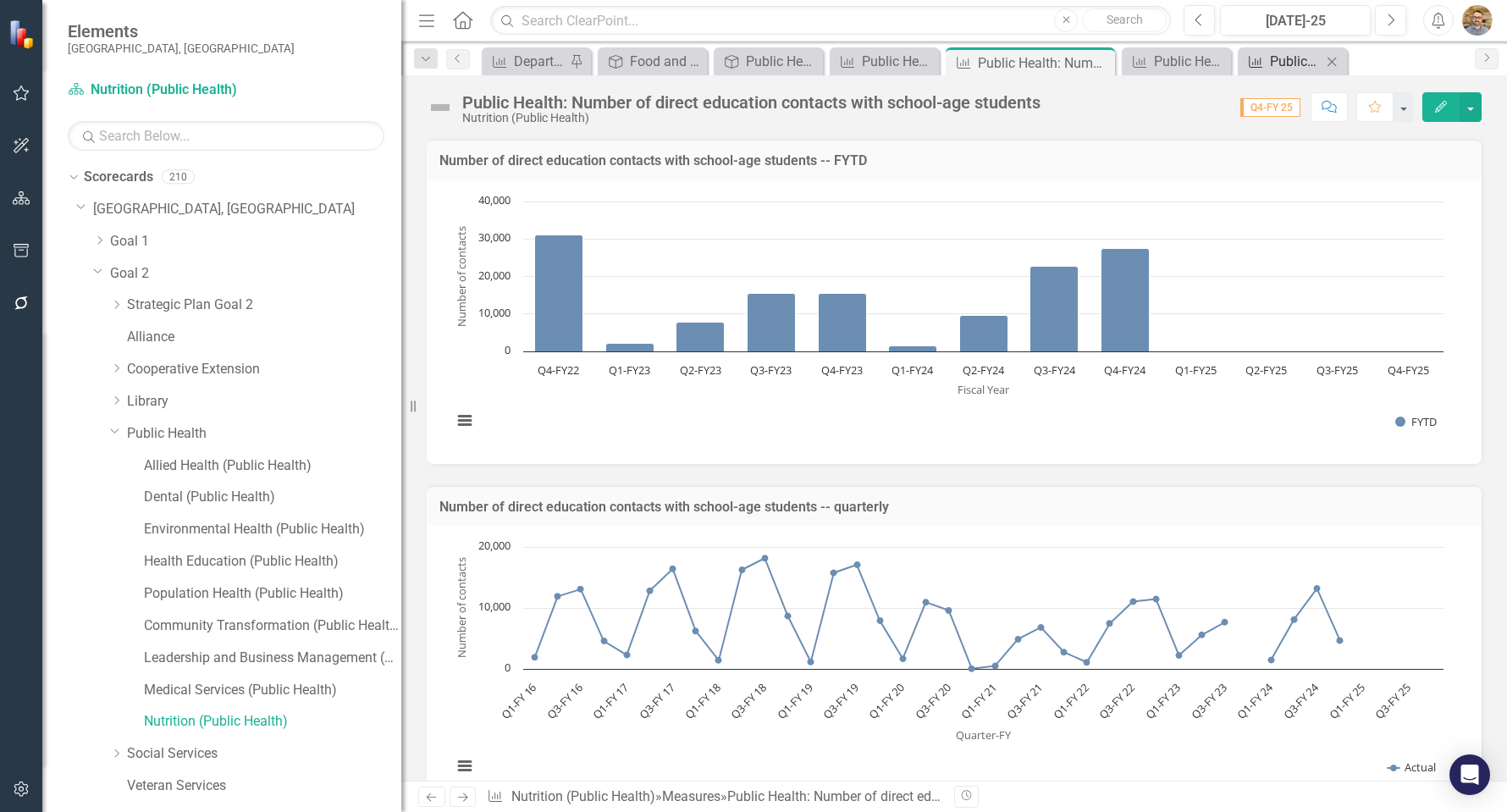
click at [1288, 63] on div "Public Health: Number of waste water system site and soil evaluations" at bounding box center [1296, 61] width 51 height 21
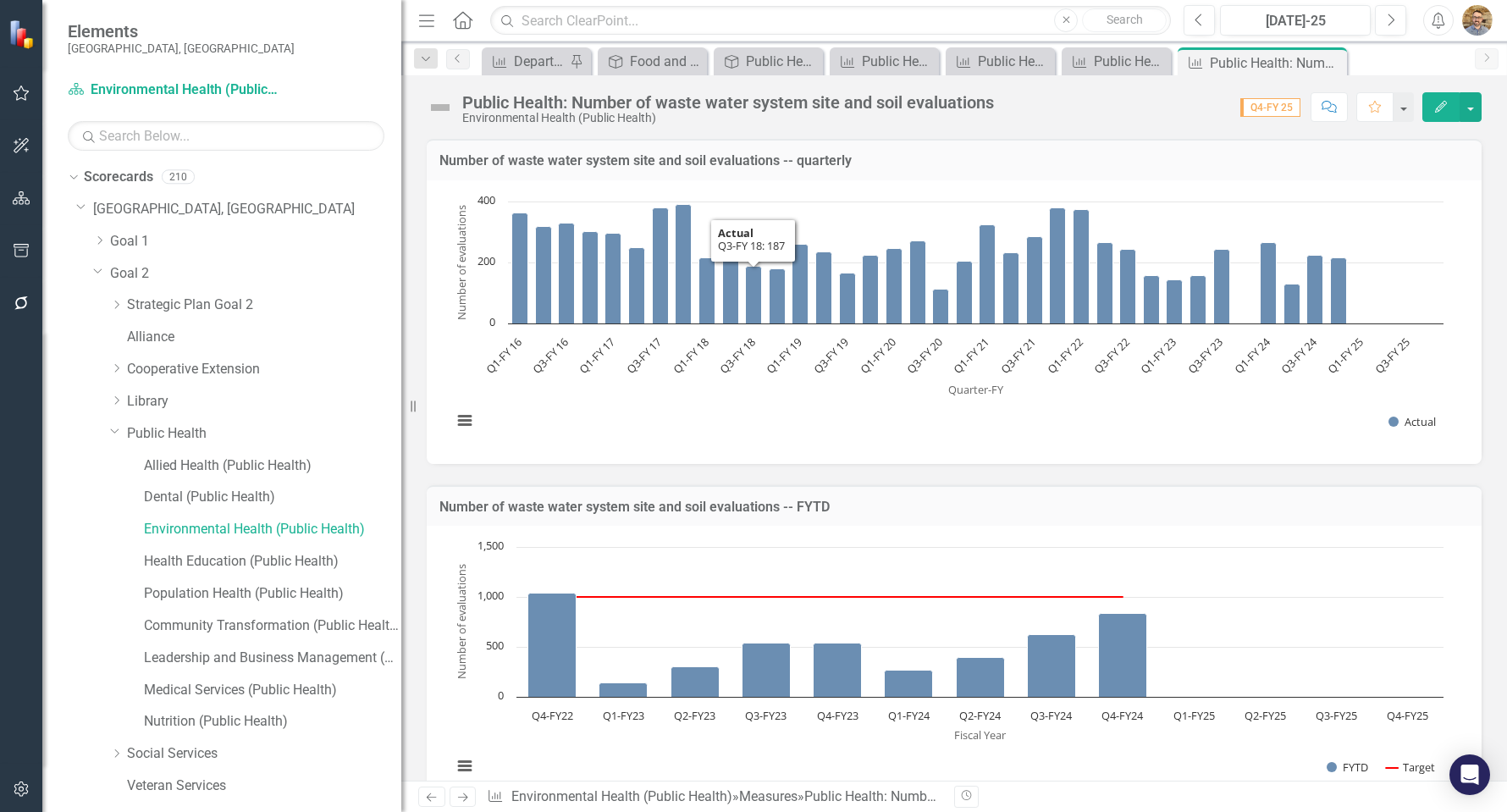
click at [745, 107] on div "Public Health: Number of waste water system site and soil evaluations" at bounding box center [728, 102] width 532 height 19
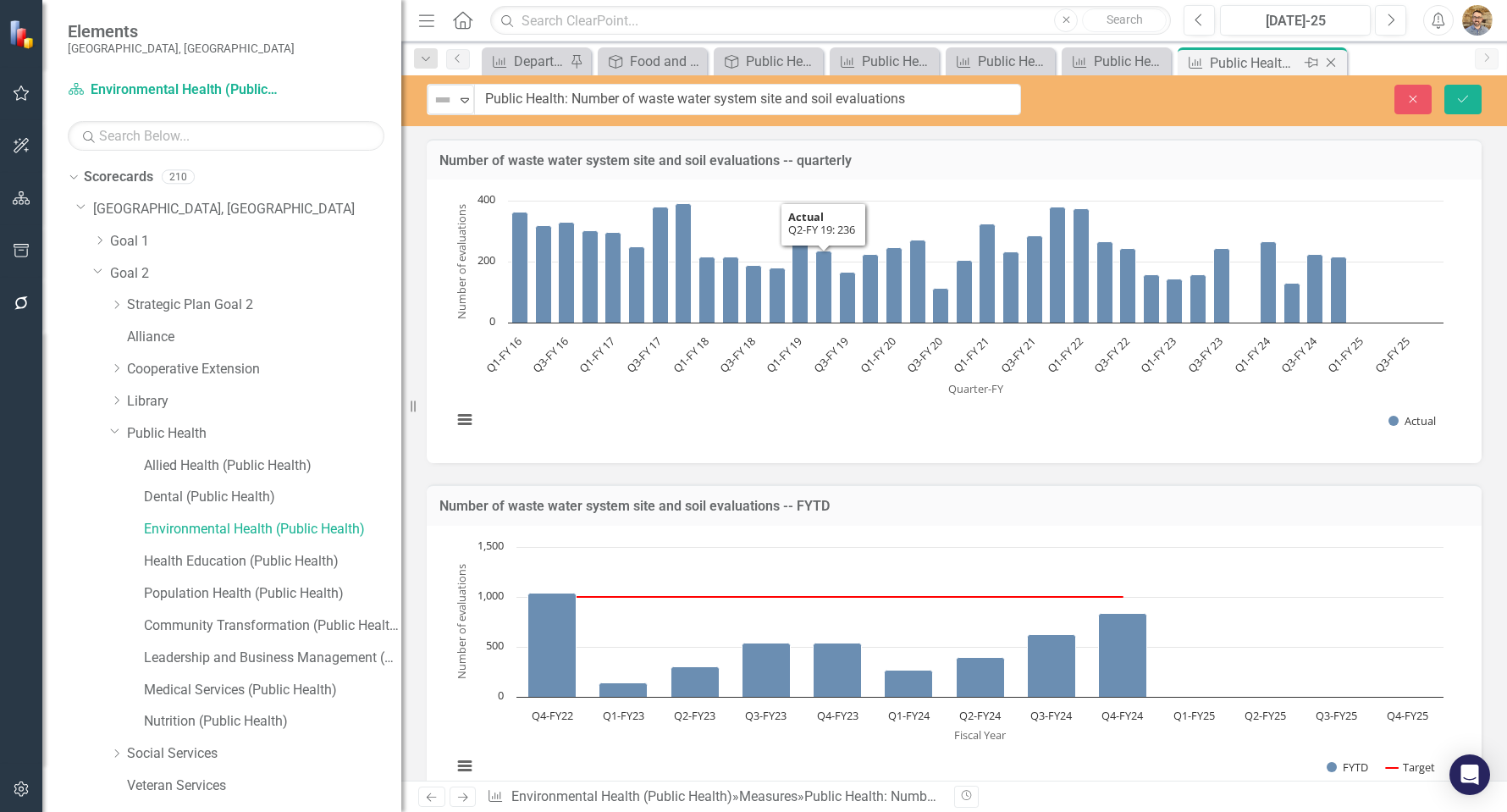
click at [1294, 50] on div "Measure Public Health: Number of waste water system site and soil evaluations P…" at bounding box center [1262, 60] width 170 height 28
click at [1400, 96] on button "Close" at bounding box center [1413, 99] width 37 height 29
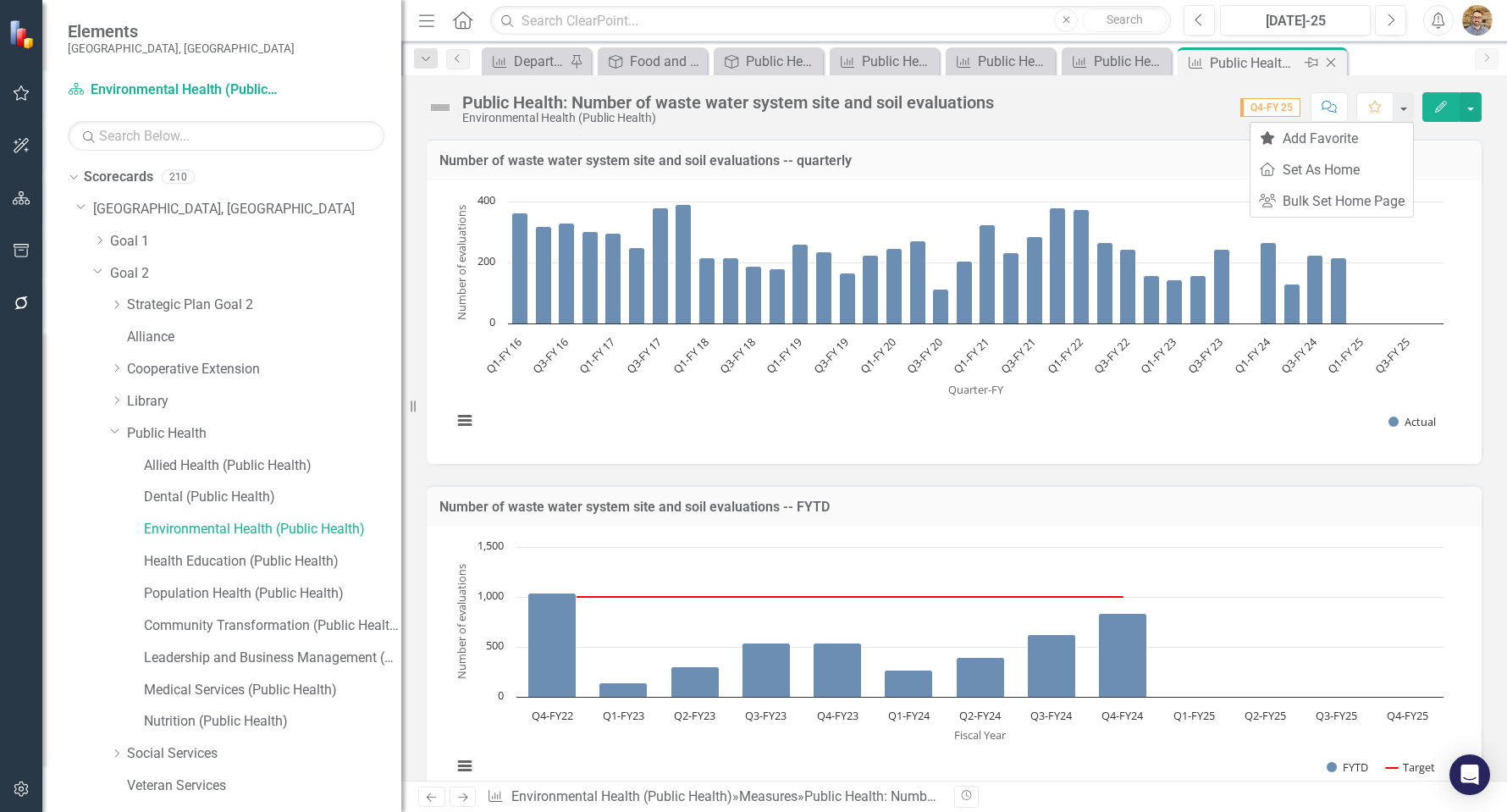
drag, startPoint x: 1381, startPoint y: 59, endPoint x: 1322, endPoint y: 64, distance: 59.2
click at [1376, 59] on div "Measure Department Measure Report Pin Activity Food and Lodging/General Inspect…" at bounding box center [972, 60] width 988 height 28
click at [1340, 64] on div "Close" at bounding box center [1332, 63] width 21 height 21
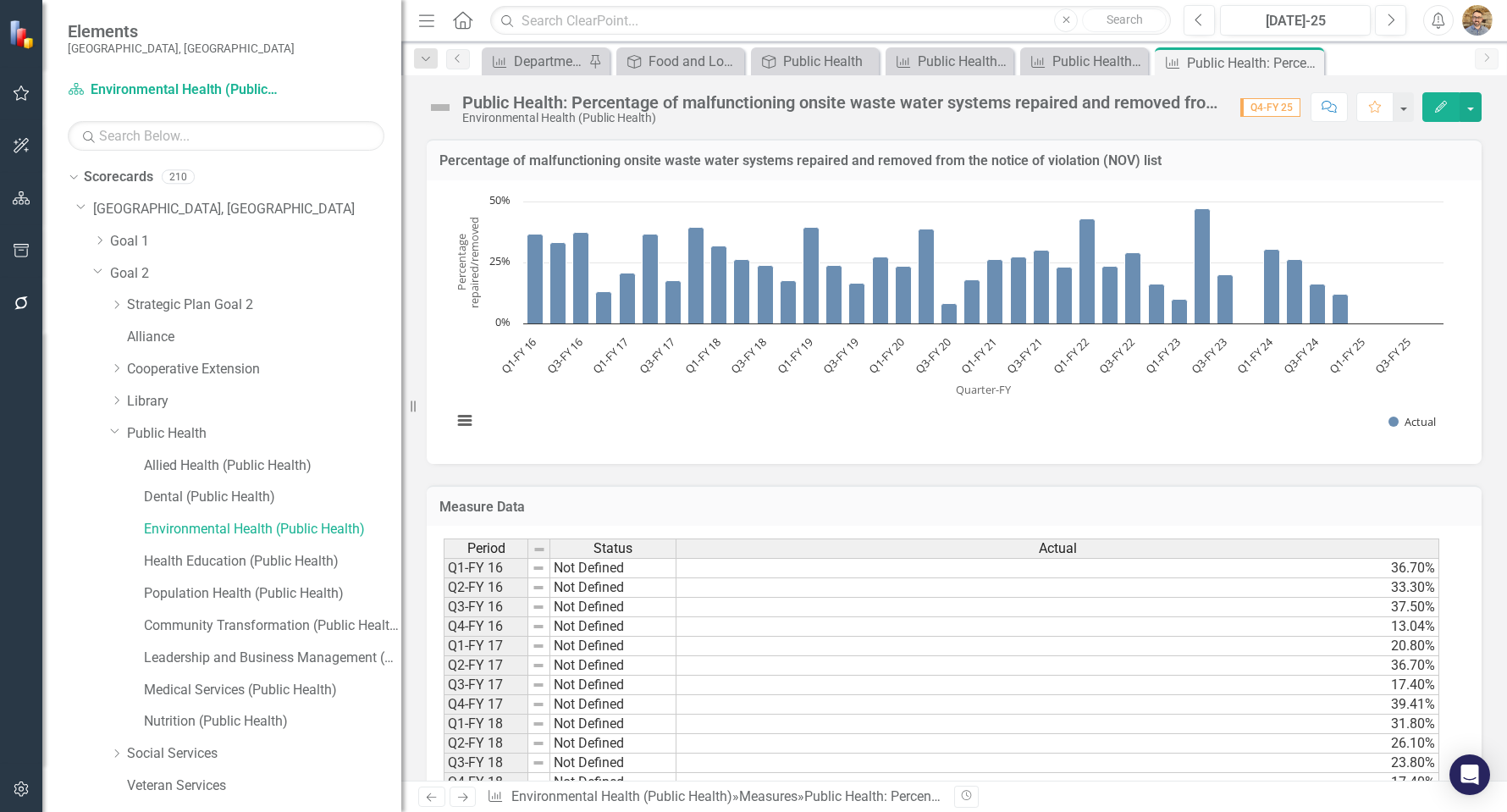
click at [790, 109] on div "Public Health: Percentage of malfunctioning onsite waste water systems repaired…" at bounding box center [843, 102] width 761 height 19
click at [794, 108] on div "Public Health: Percentage of malfunctioning onsite waste water systems repaired…" at bounding box center [843, 102] width 761 height 19
click at [793, 105] on div "Public Health: Percentage of malfunctioning onsite waste water systems repaired…" at bounding box center [843, 102] width 761 height 19
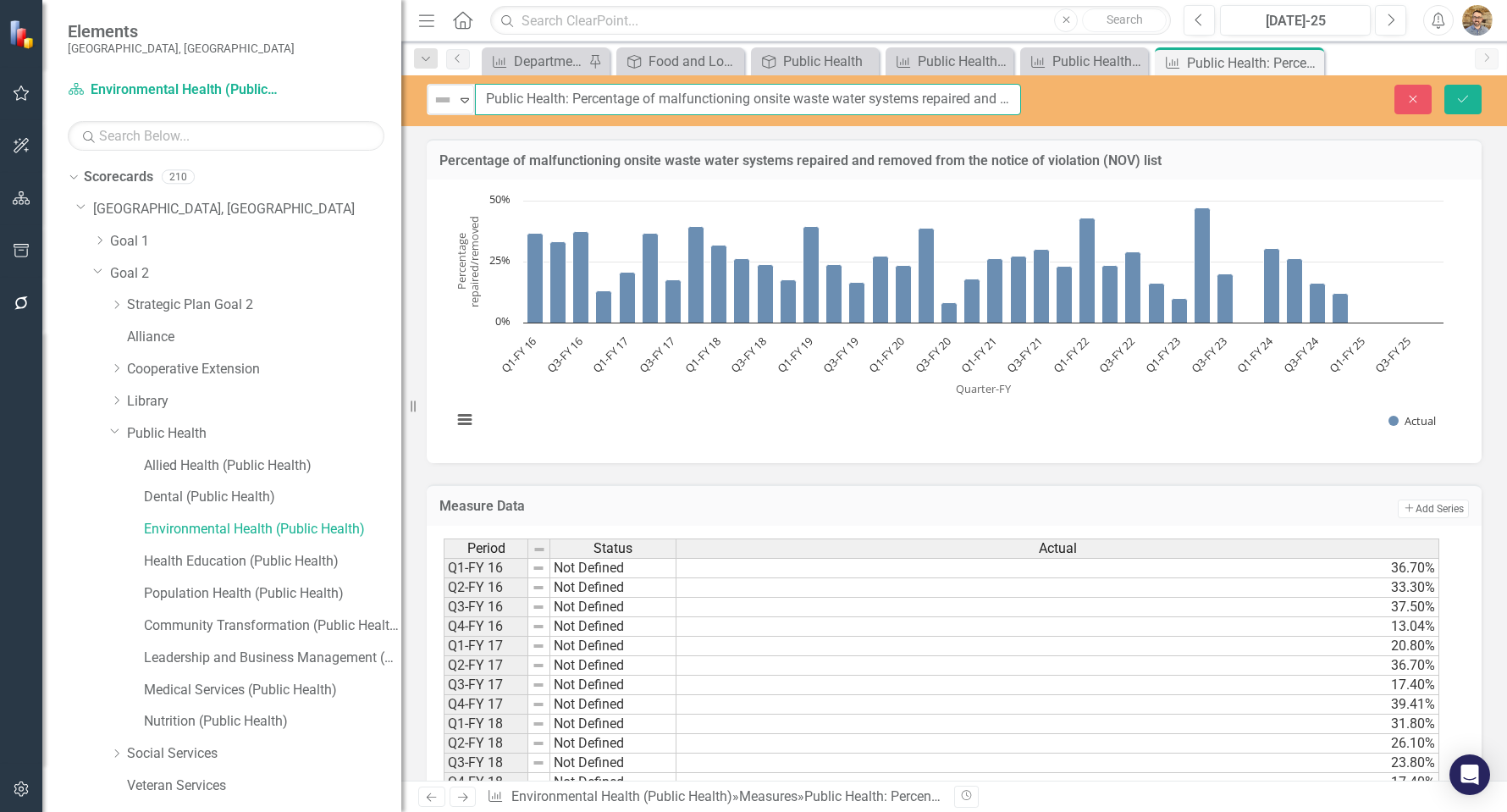
click at [793, 105] on input "Public Health: Percentage of malfunctioning onsite waste water systems repaired…" at bounding box center [747, 99] width 546 height 31
click at [1215, 73] on div "Public Health: Percentage of malfunctioning onsite waste water systems repaired…" at bounding box center [1232, 63] width 91 height 21
click at [1424, 99] on button "Close" at bounding box center [1413, 99] width 37 height 29
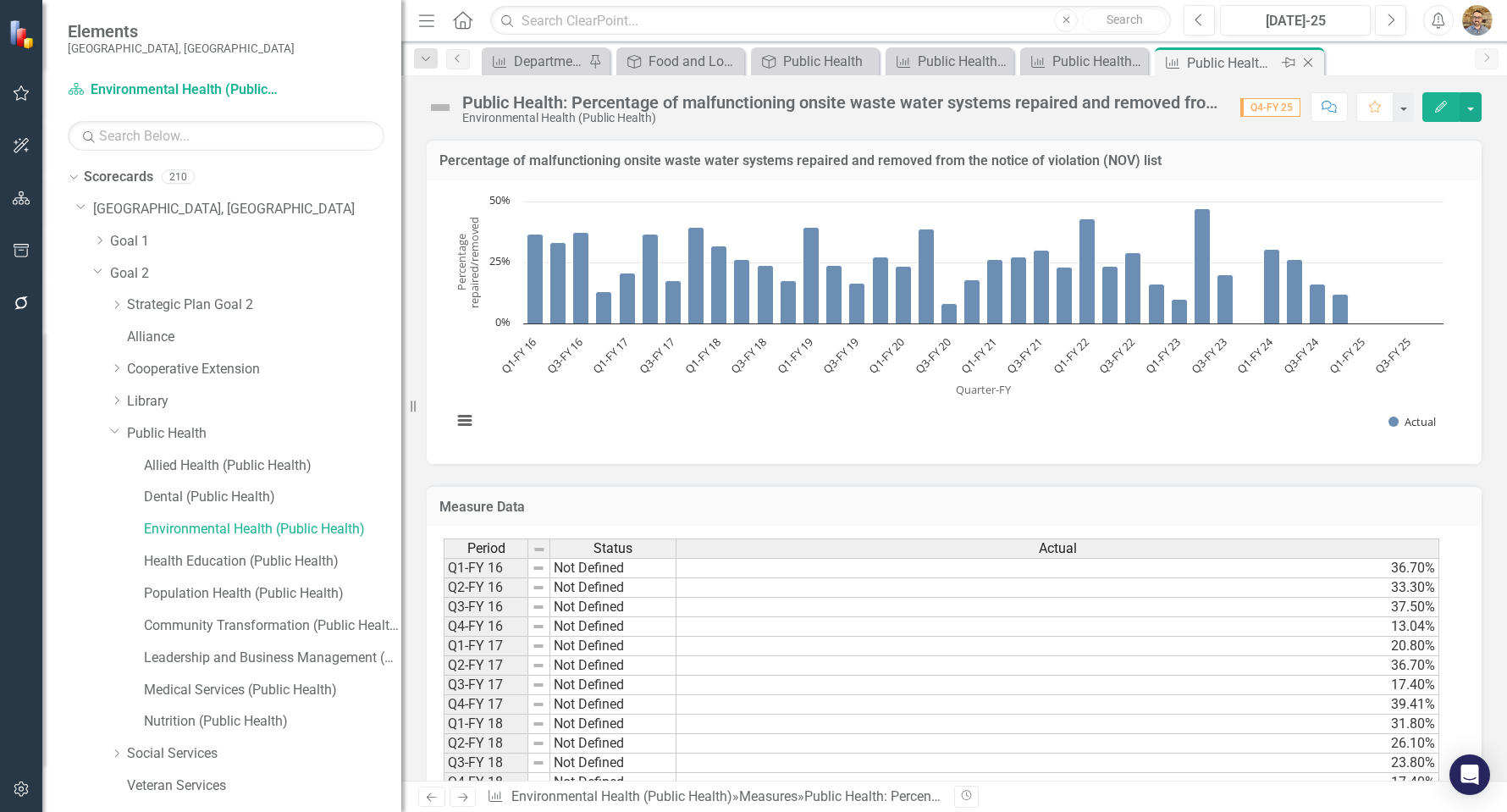
click at [1309, 66] on icon "Close" at bounding box center [1307, 62] width 17 height 13
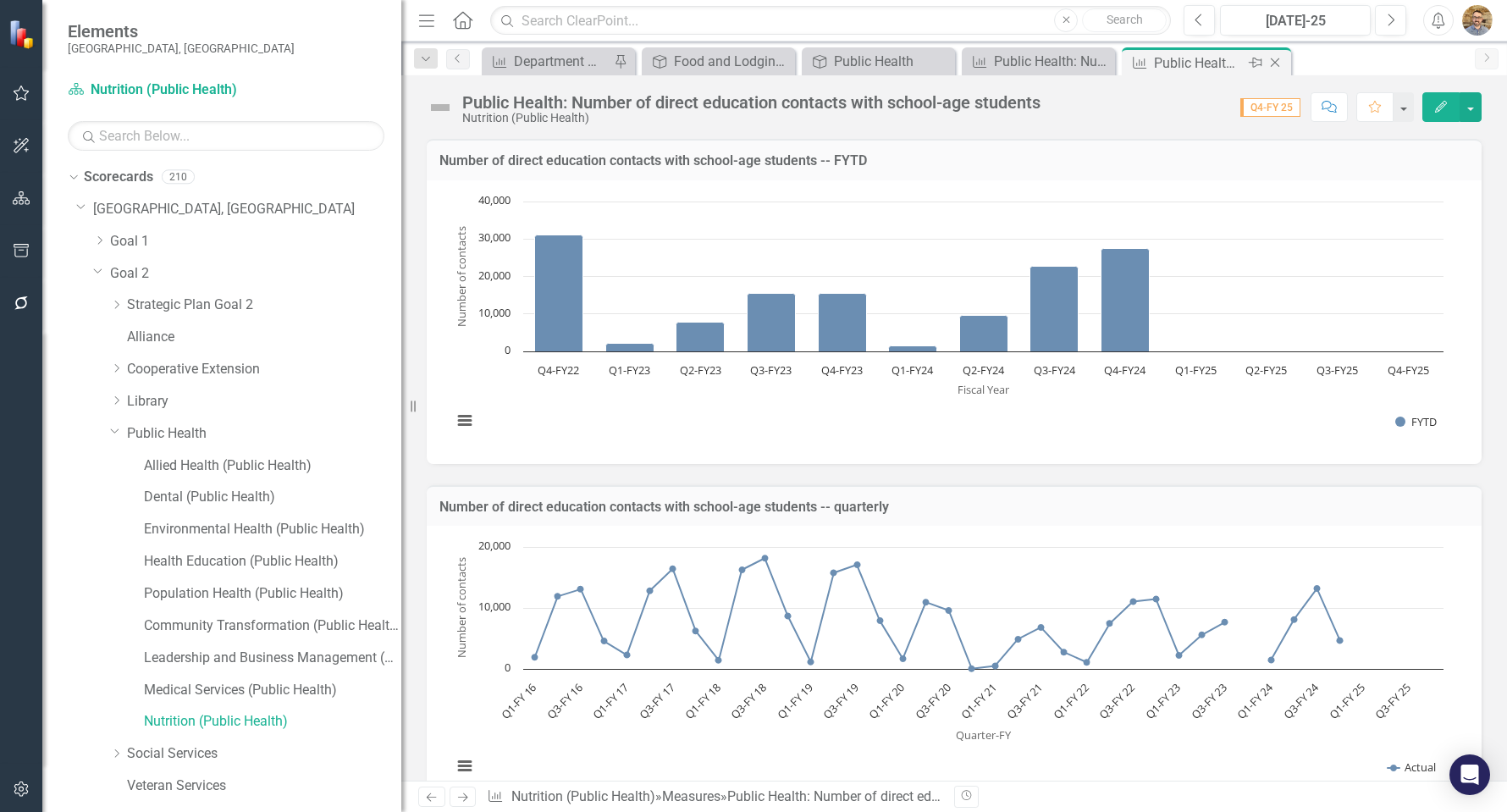
click at [1159, 61] on div "Public Health: Number of direct education contacts with school-age students" at bounding box center [1199, 63] width 91 height 21
click at [617, 101] on div "Public Health: Number of direct education contacts with school-age students" at bounding box center [752, 102] width 579 height 19
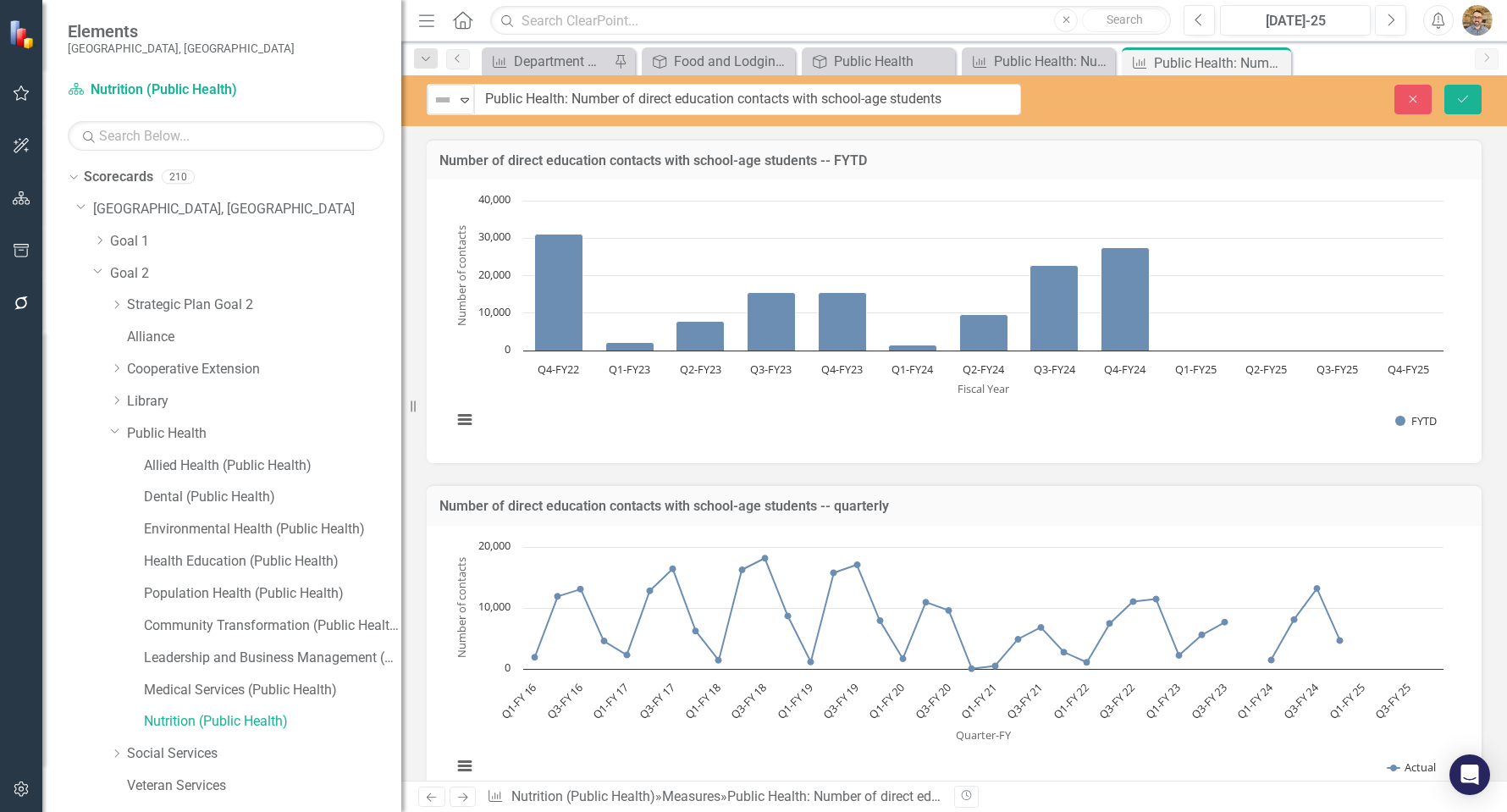
drag, startPoint x: 1209, startPoint y: 91, endPoint x: 1257, endPoint y: 93, distance: 48.0
click at [1209, 91] on div "Close Save" at bounding box center [1276, 99] width 435 height 29
click at [1395, 99] on button "Close" at bounding box center [1413, 99] width 37 height 29
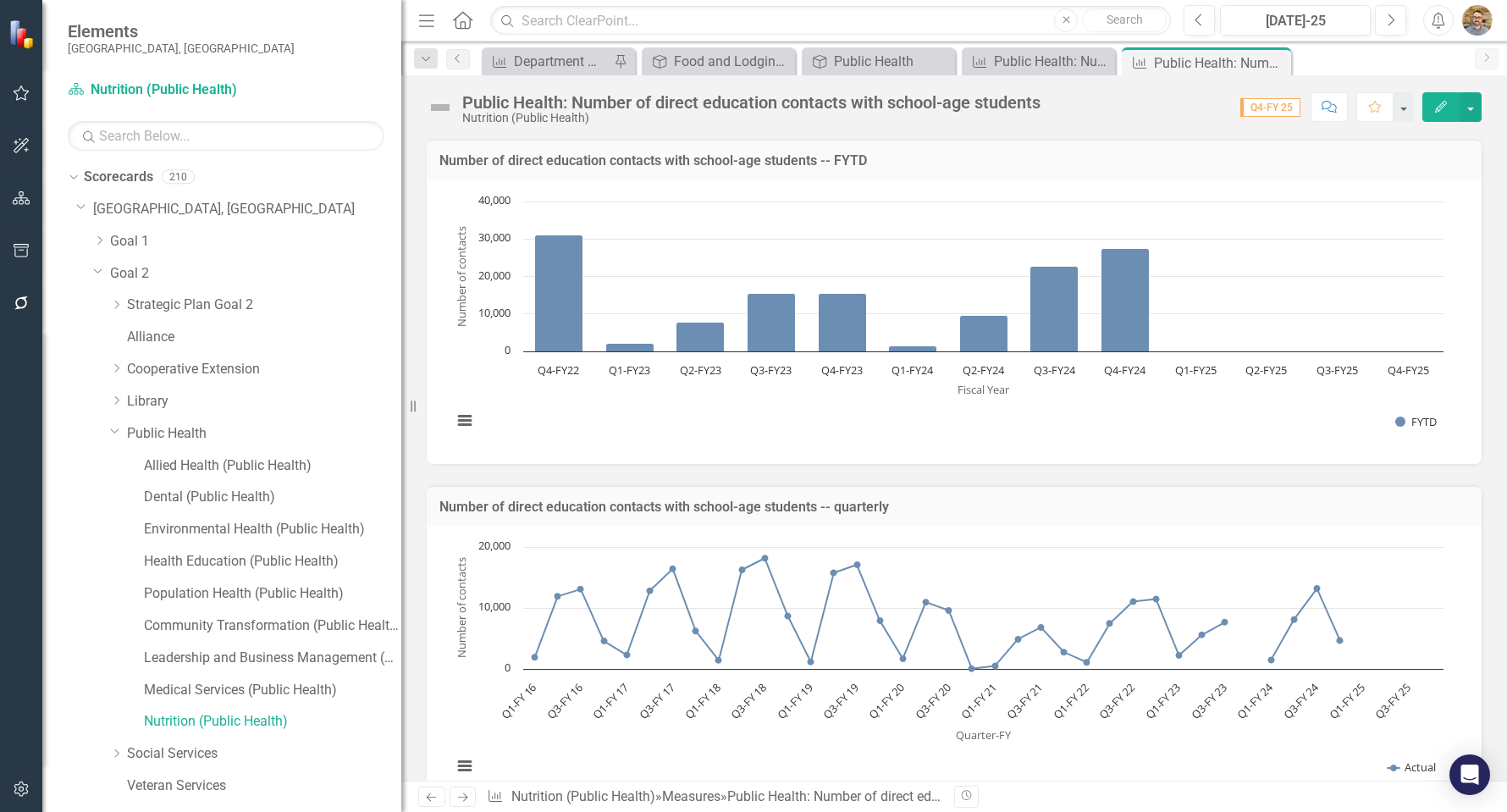
click at [1400, 99] on button "button" at bounding box center [1403, 106] width 20 height 29
click at [1343, 68] on div "Measure Department Measure Report Pin Activity Food and Lodging/General Inspect…" at bounding box center [972, 60] width 988 height 28
click at [1289, 65] on div "Measure Public Health: Number of direct education contacts with school-age stud…" at bounding box center [1206, 60] width 170 height 28
click at [1278, 62] on icon "Close" at bounding box center [1274, 62] width 17 height 13
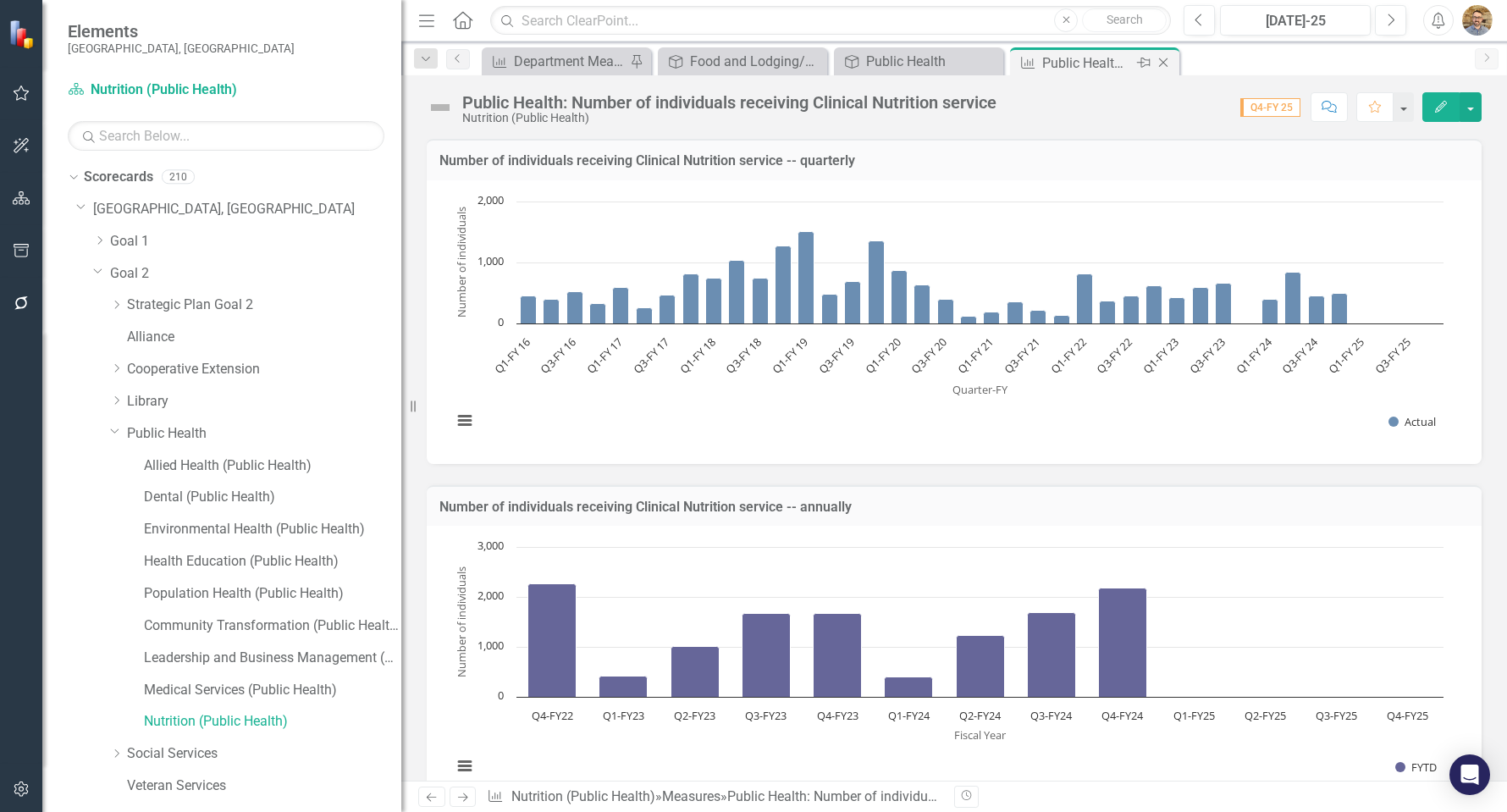
click at [1053, 59] on div "Public Health: Number of individuals receiving Clinical Nutrition service" at bounding box center [1087, 63] width 91 height 21
click at [857, 100] on div "Public Health: Number of individuals receiving Clinical Nutrition service" at bounding box center [730, 102] width 534 height 19
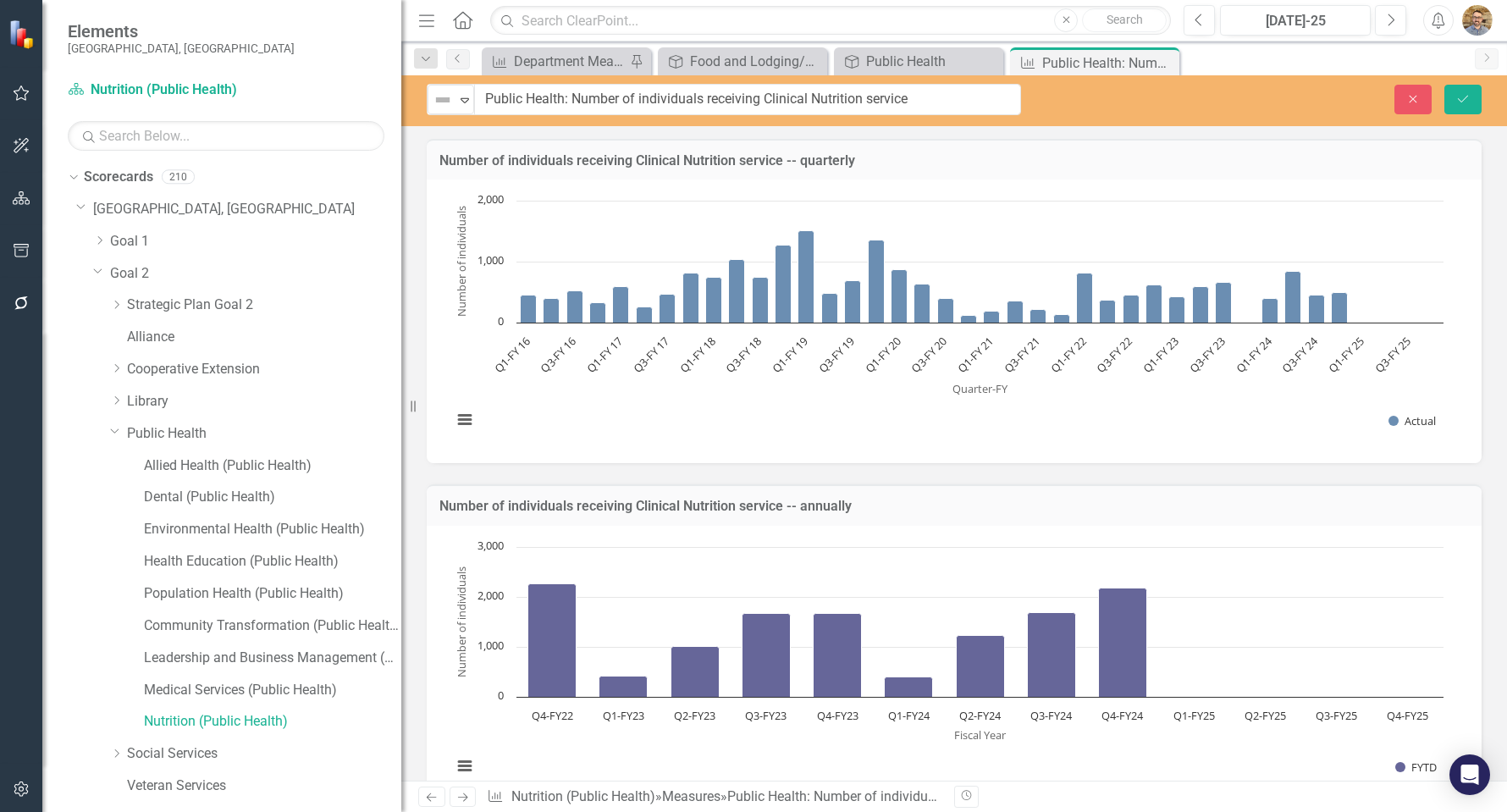
click at [857, 100] on input "Public Health: Number of individuals receiving Clinical Nutrition service" at bounding box center [747, 99] width 547 height 31
drag, startPoint x: 1113, startPoint y: 100, endPoint x: 1122, endPoint y: 100, distance: 9.0
click at [1113, 101] on div "Close Save" at bounding box center [1276, 99] width 435 height 29
click at [1165, 61] on icon at bounding box center [1164, 63] width 9 height 9
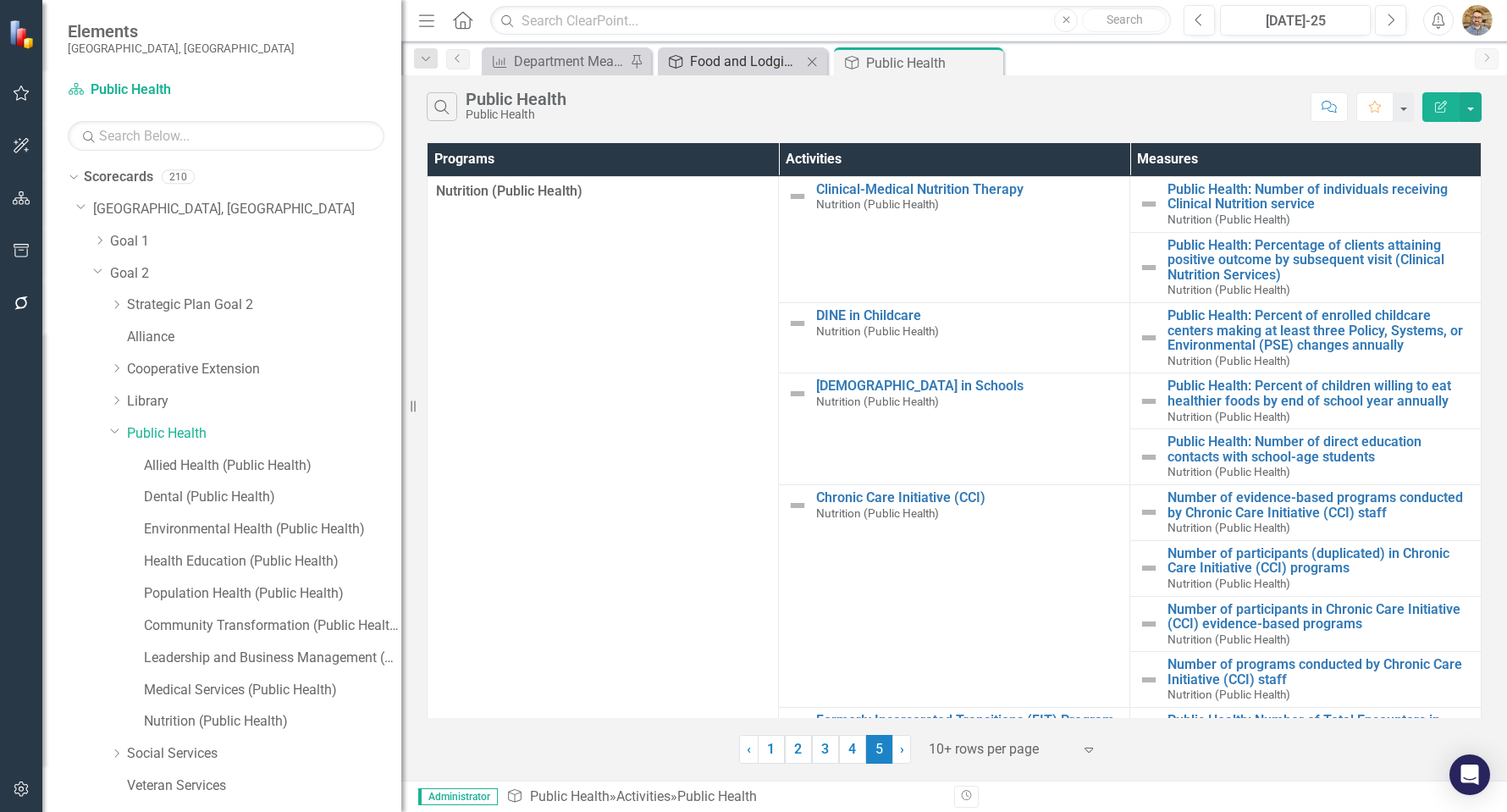
click at [703, 62] on div "Food and Lodging/General Inspections" at bounding box center [746, 61] width 112 height 21
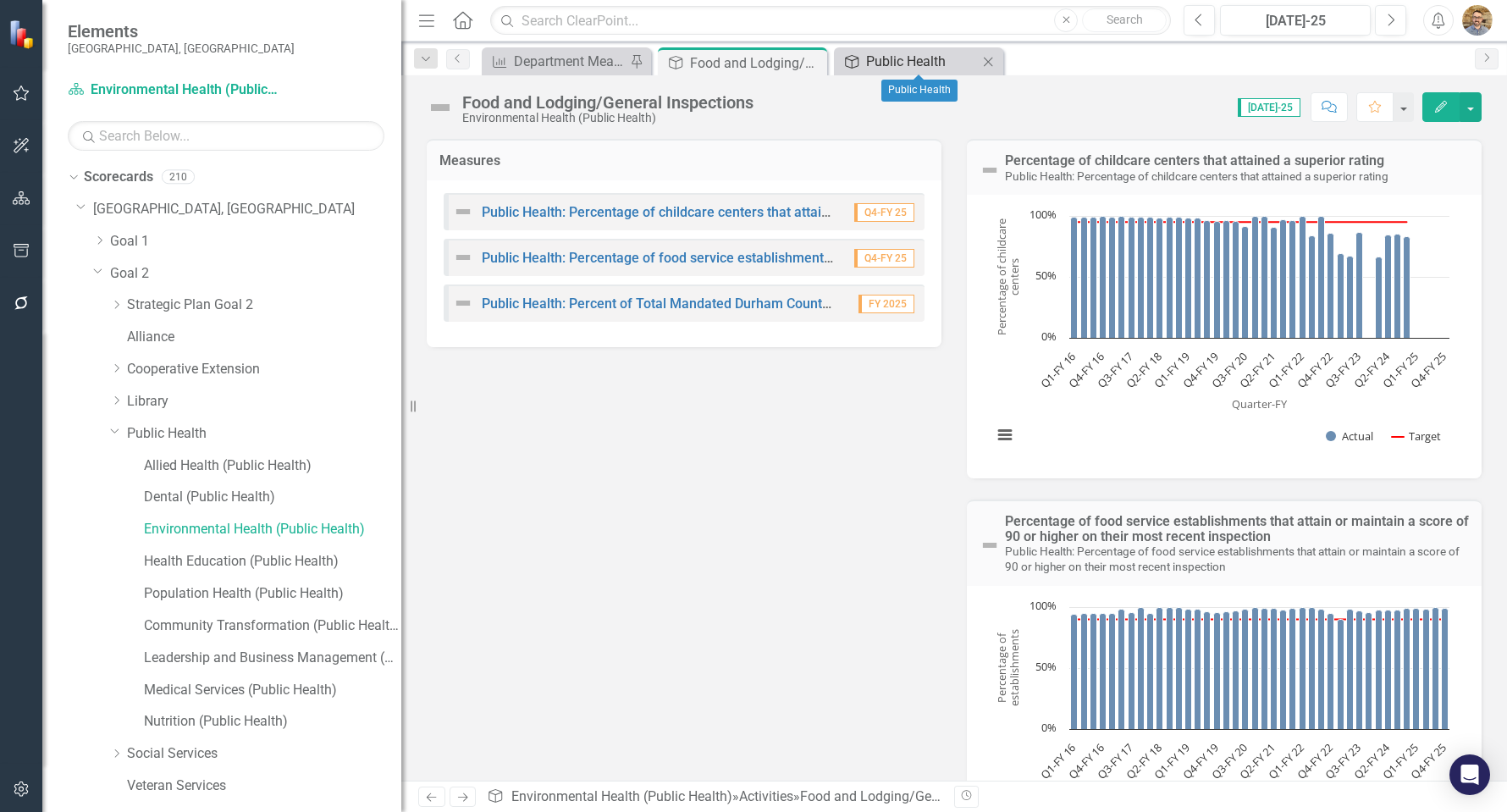
click at [872, 54] on div "Public Health" at bounding box center [922, 61] width 112 height 21
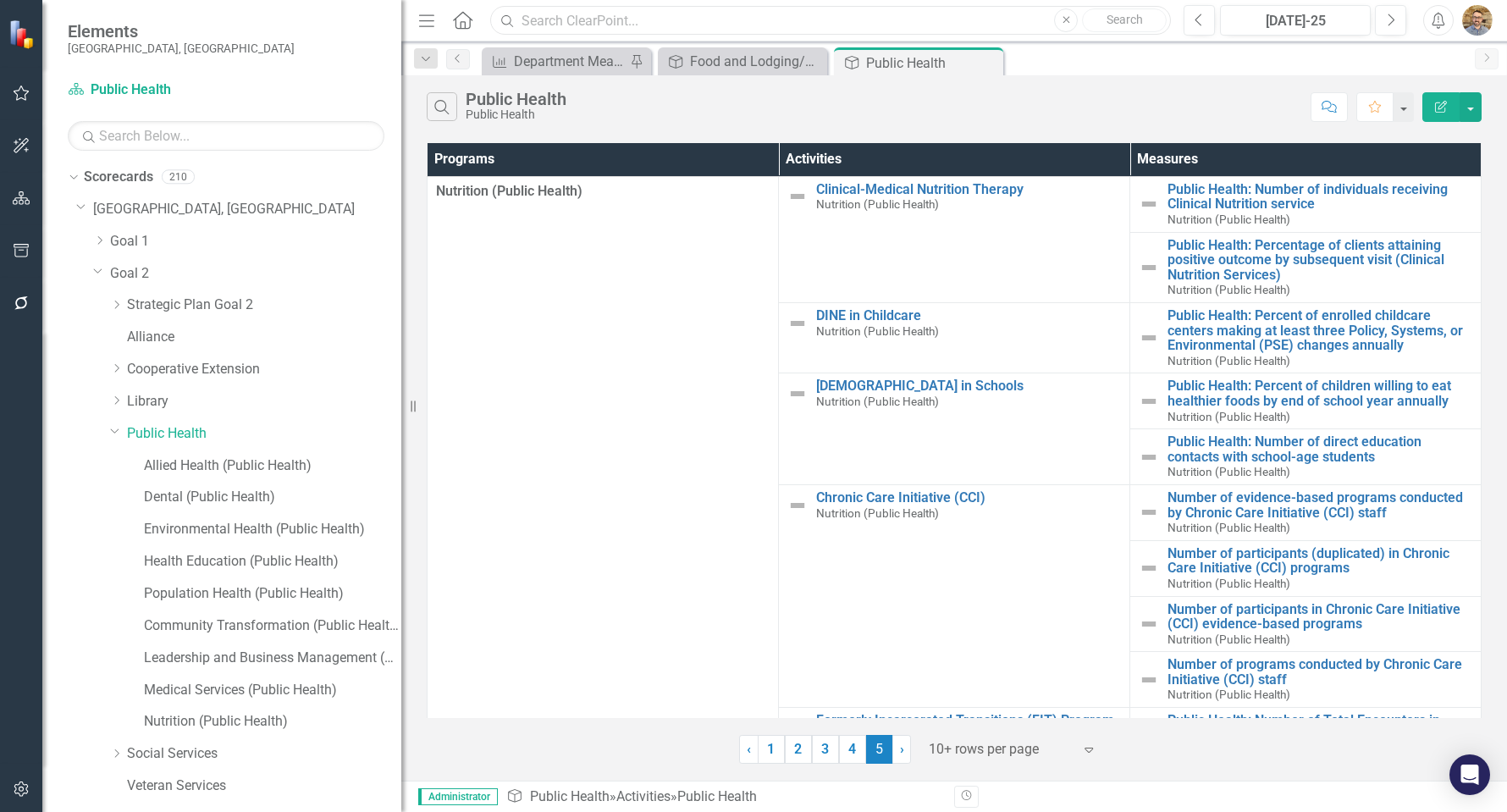
click at [856, 24] on input "text" at bounding box center [830, 20] width 681 height 29
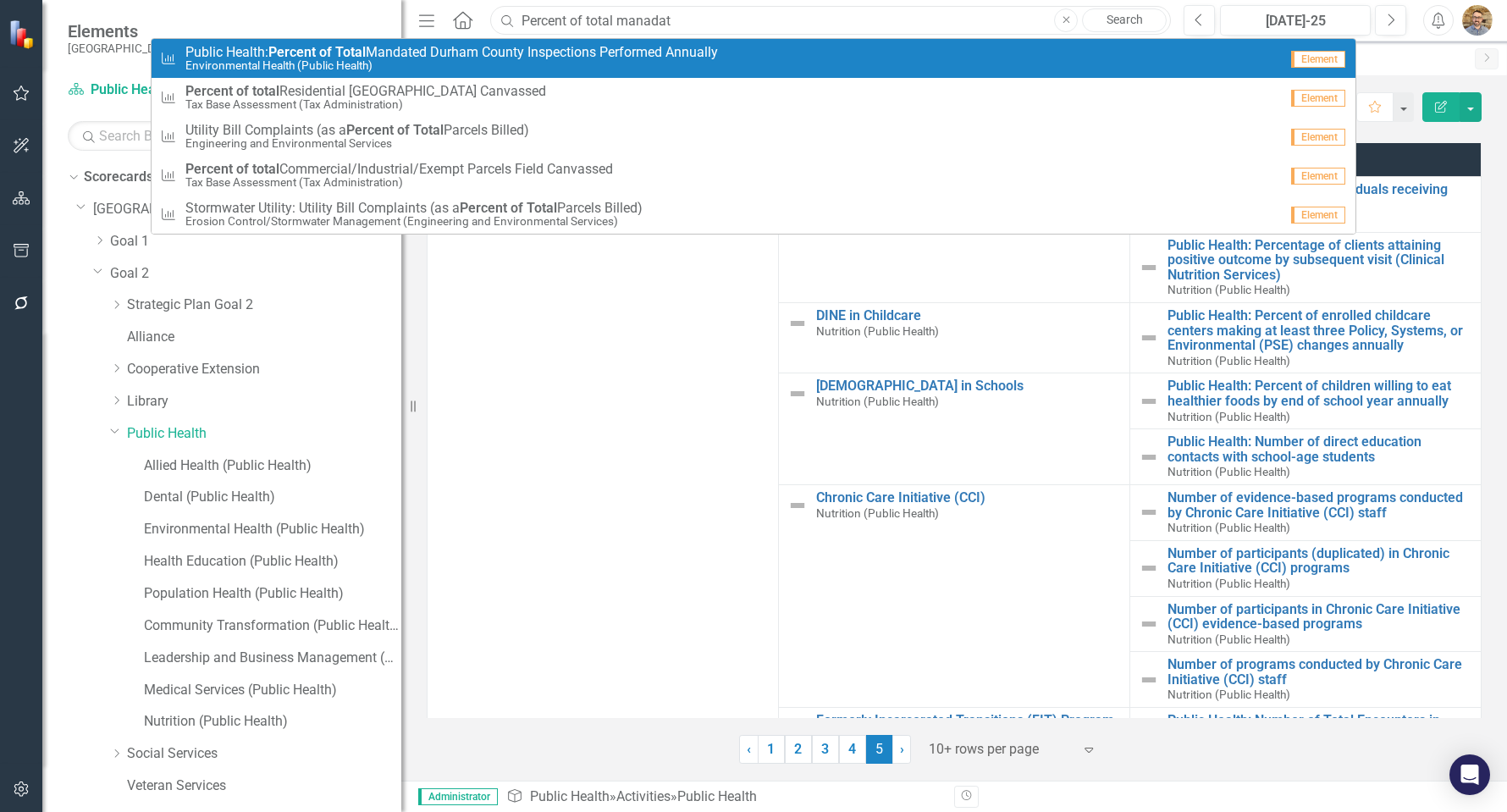
type input "Percent of total manadat"
click at [450, 48] on span "Public Health: Percent of Total Mandated Durham County Inspections Performed An…" at bounding box center [452, 52] width 533 height 15
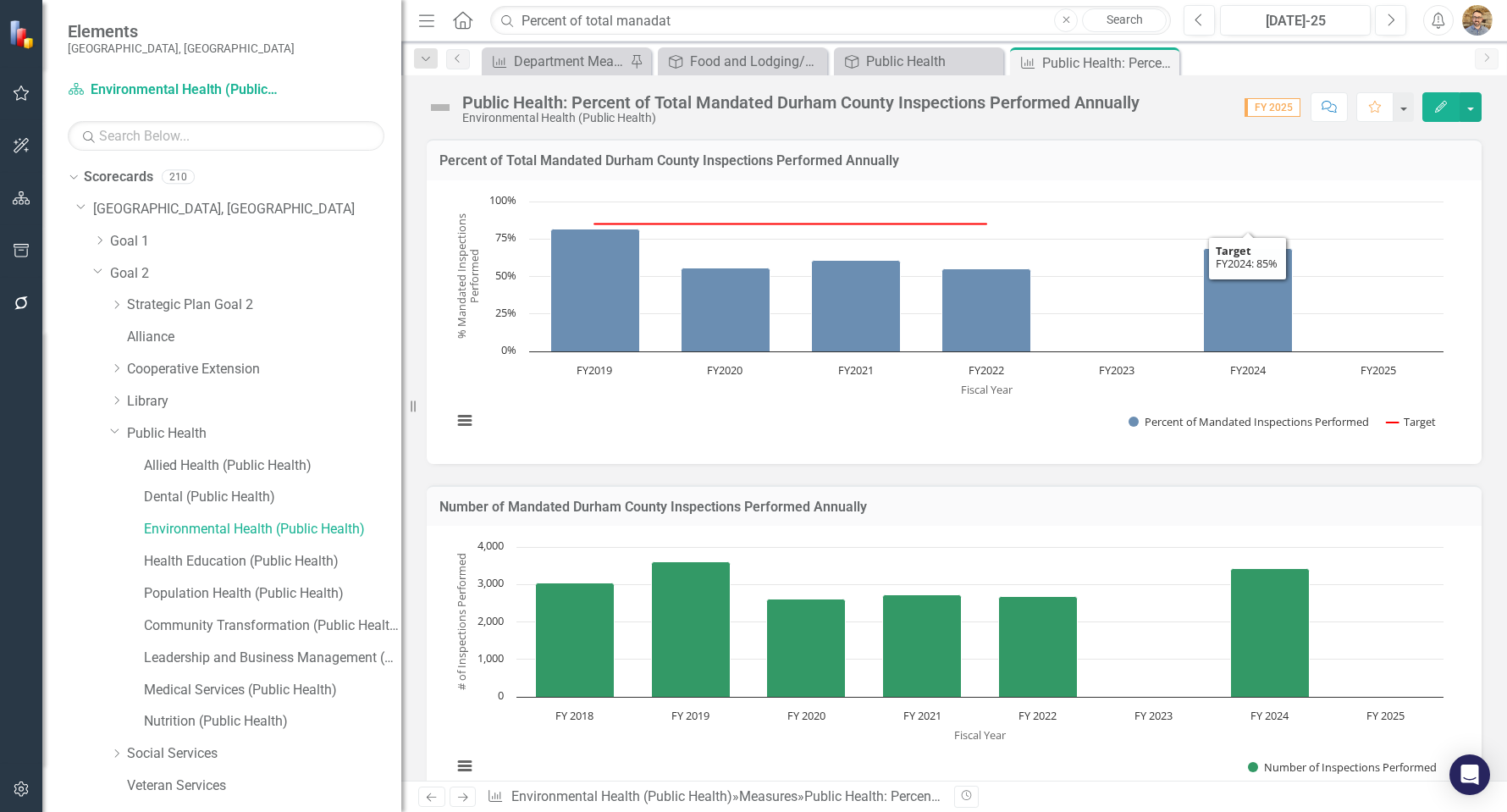
click at [949, 117] on div "Environmental Health (Public Health)" at bounding box center [801, 118] width 677 height 12
click at [947, 113] on div "Environmental Health (Public Health)" at bounding box center [801, 118] width 677 height 12
click at [947, 101] on div "Public Health: Percent of Total Mandated Durham County Inspections Performed An…" at bounding box center [801, 102] width 677 height 19
drag, startPoint x: 931, startPoint y: 76, endPoint x: 934, endPoint y: 65, distance: 11.4
click at [931, 74] on div "Menu Home Search Percent of total manadat Close Search Previous [DATE]-25 Next …" at bounding box center [954, 406] width 1106 height 812
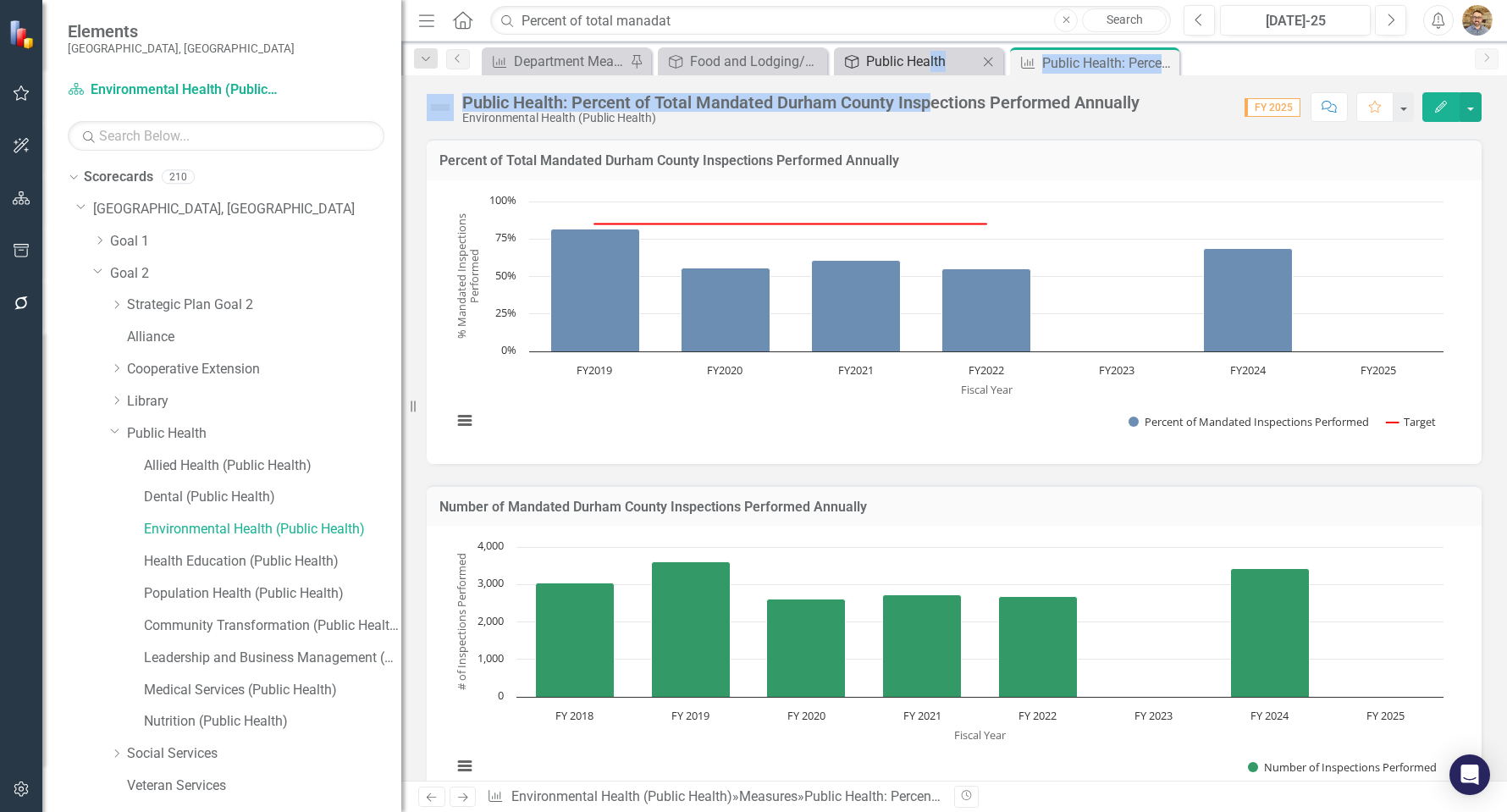
click at [933, 65] on div "Public Health" at bounding box center [922, 61] width 112 height 21
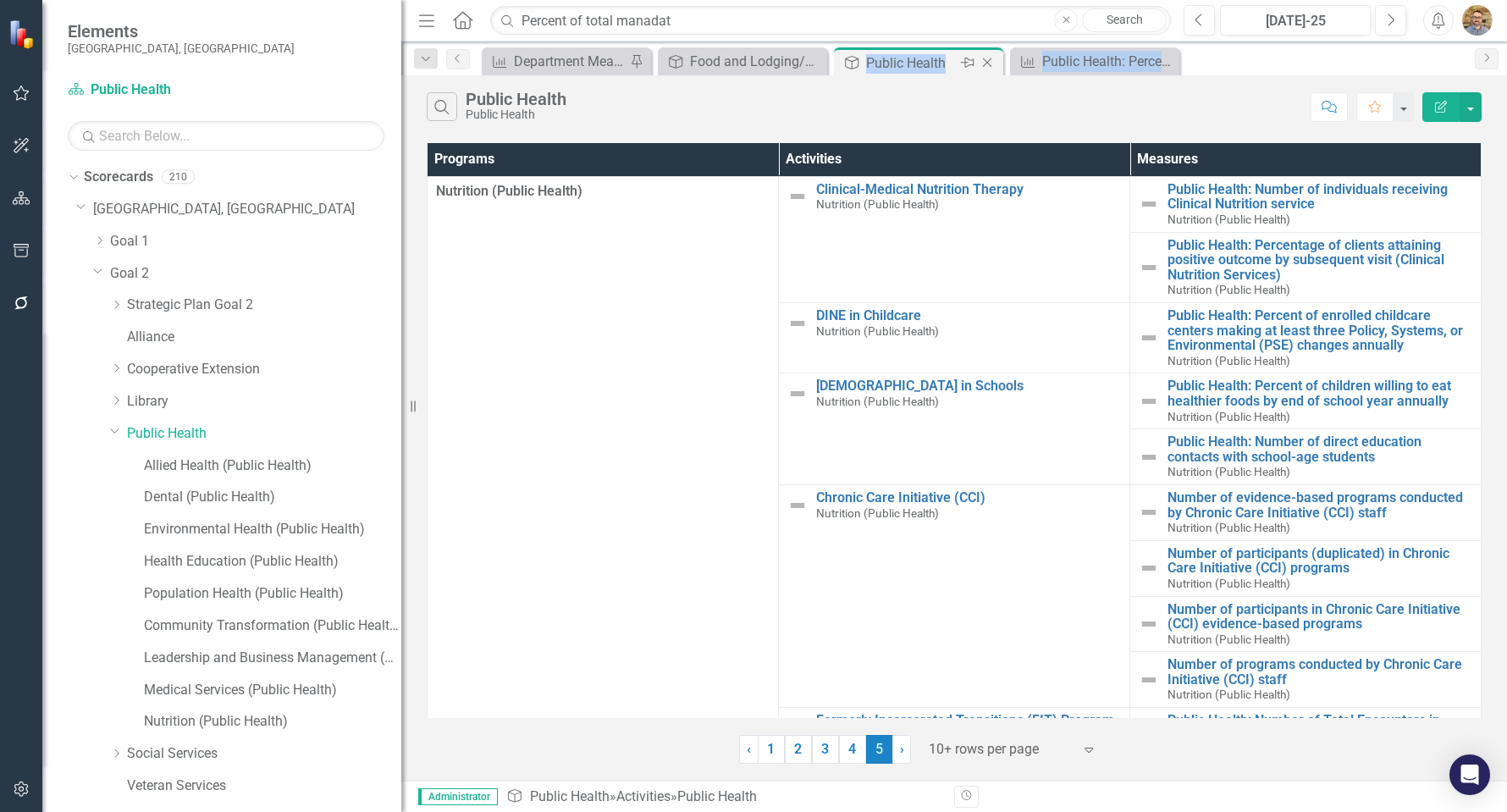
click at [927, 63] on div "Public Health" at bounding box center [911, 63] width 91 height 21
click at [778, 761] on link "1" at bounding box center [771, 749] width 28 height 28
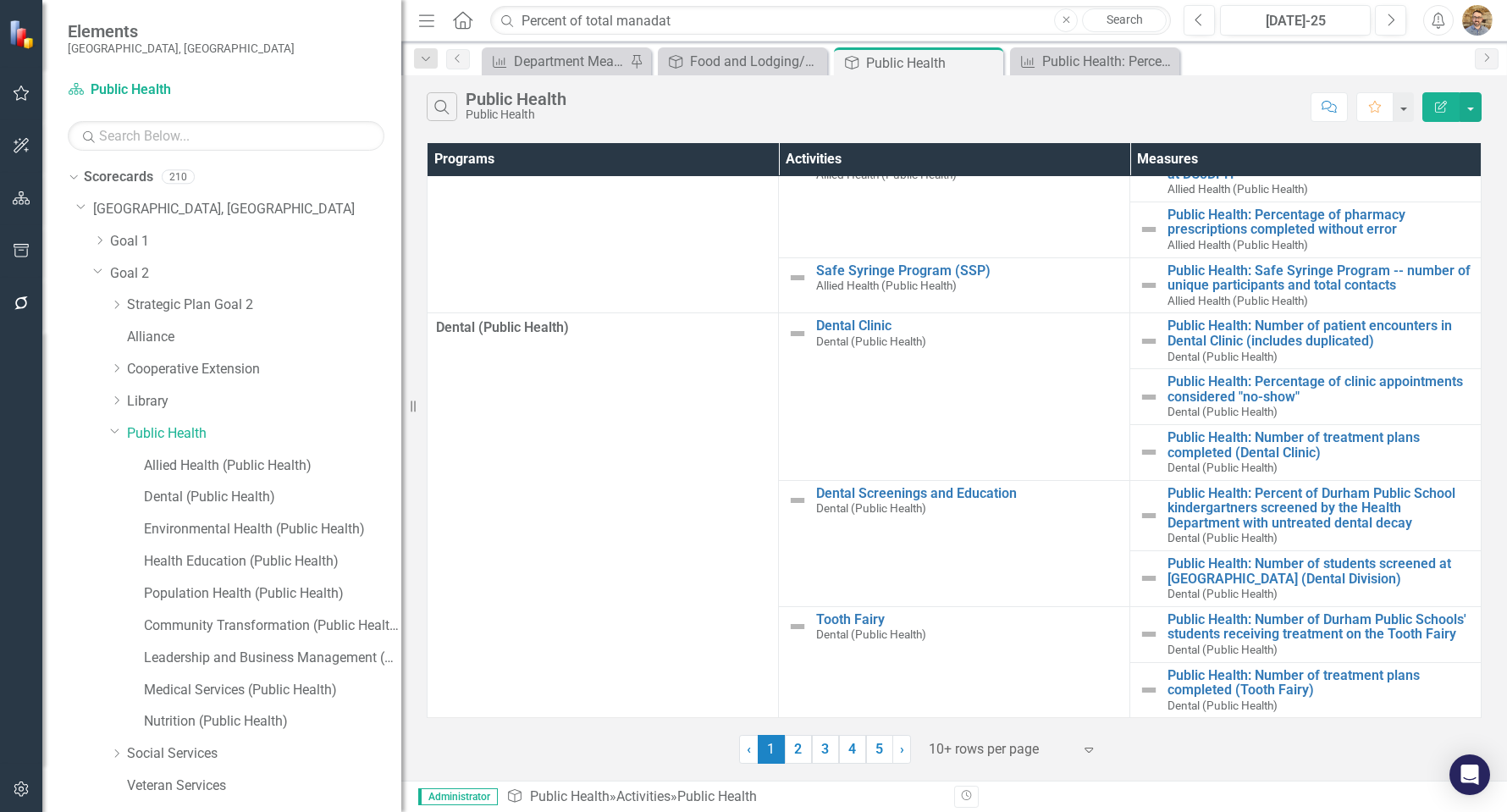
scroll to position [172, 0]
click at [791, 745] on link "2" at bounding box center [798, 749] width 28 height 28
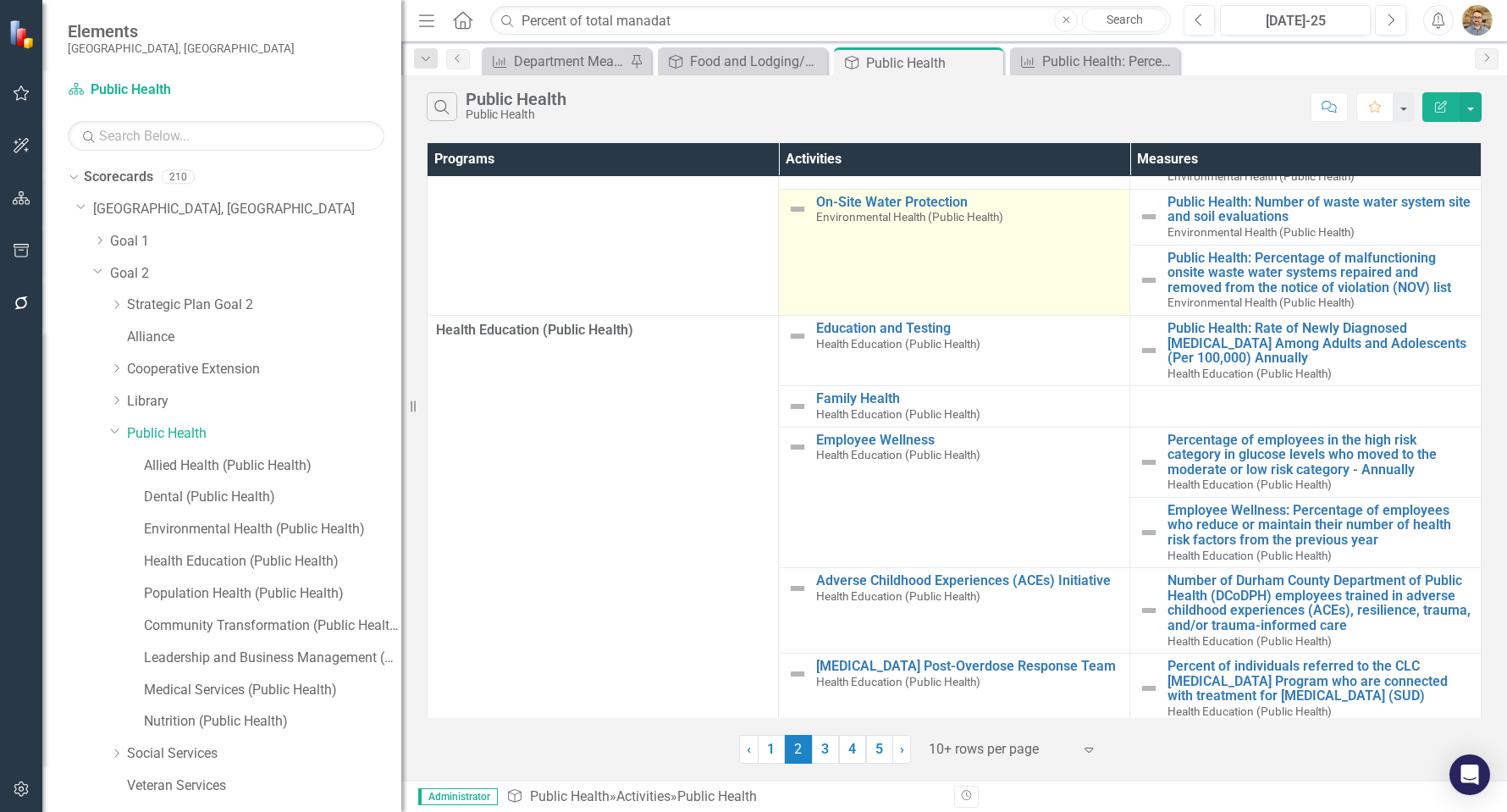
scroll to position [247, 0]
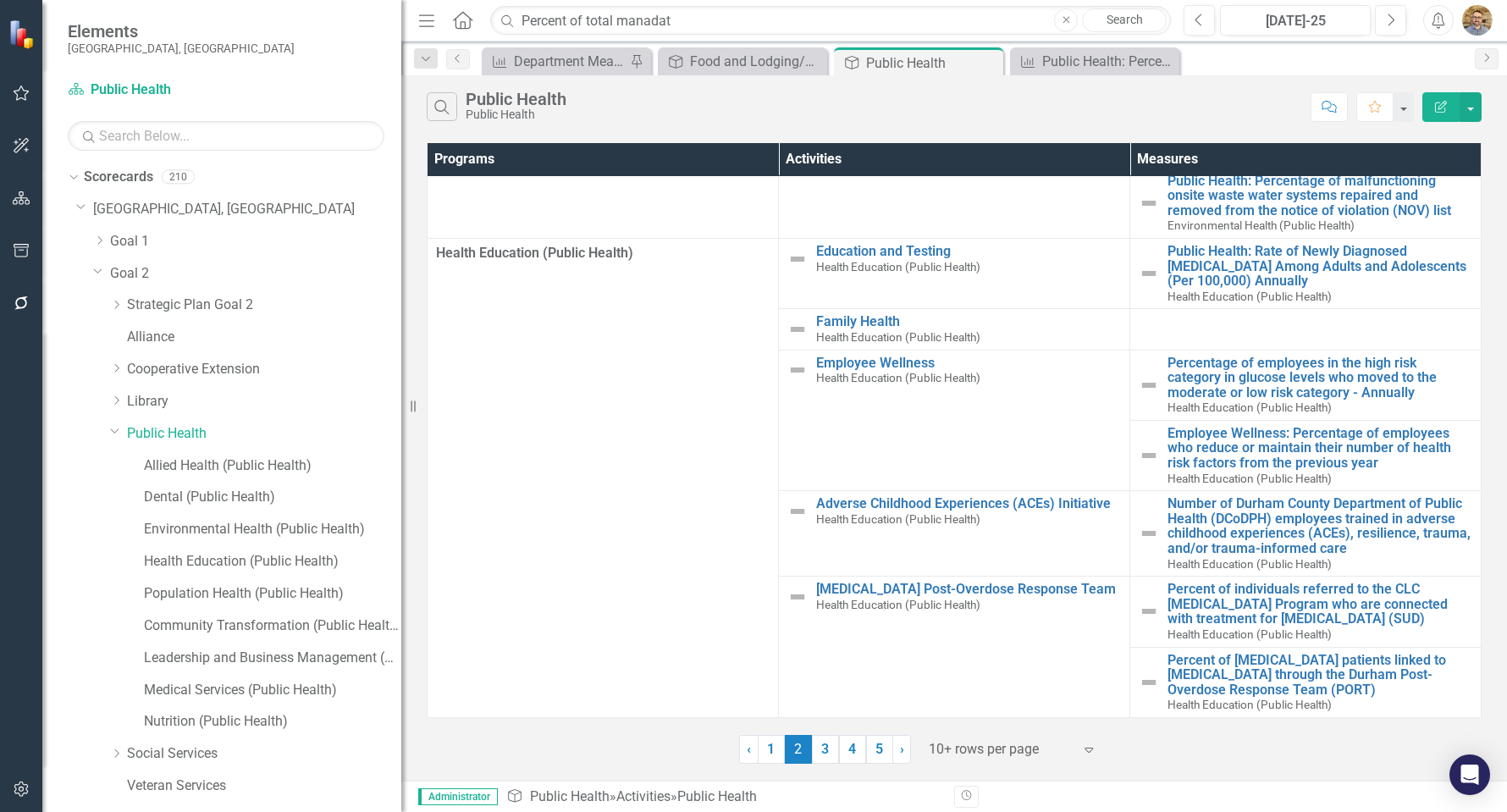
drag, startPoint x: 829, startPoint y: 745, endPoint x: 837, endPoint y: 729, distance: 17.9
click at [829, 745] on link "3" at bounding box center [825, 749] width 28 height 28
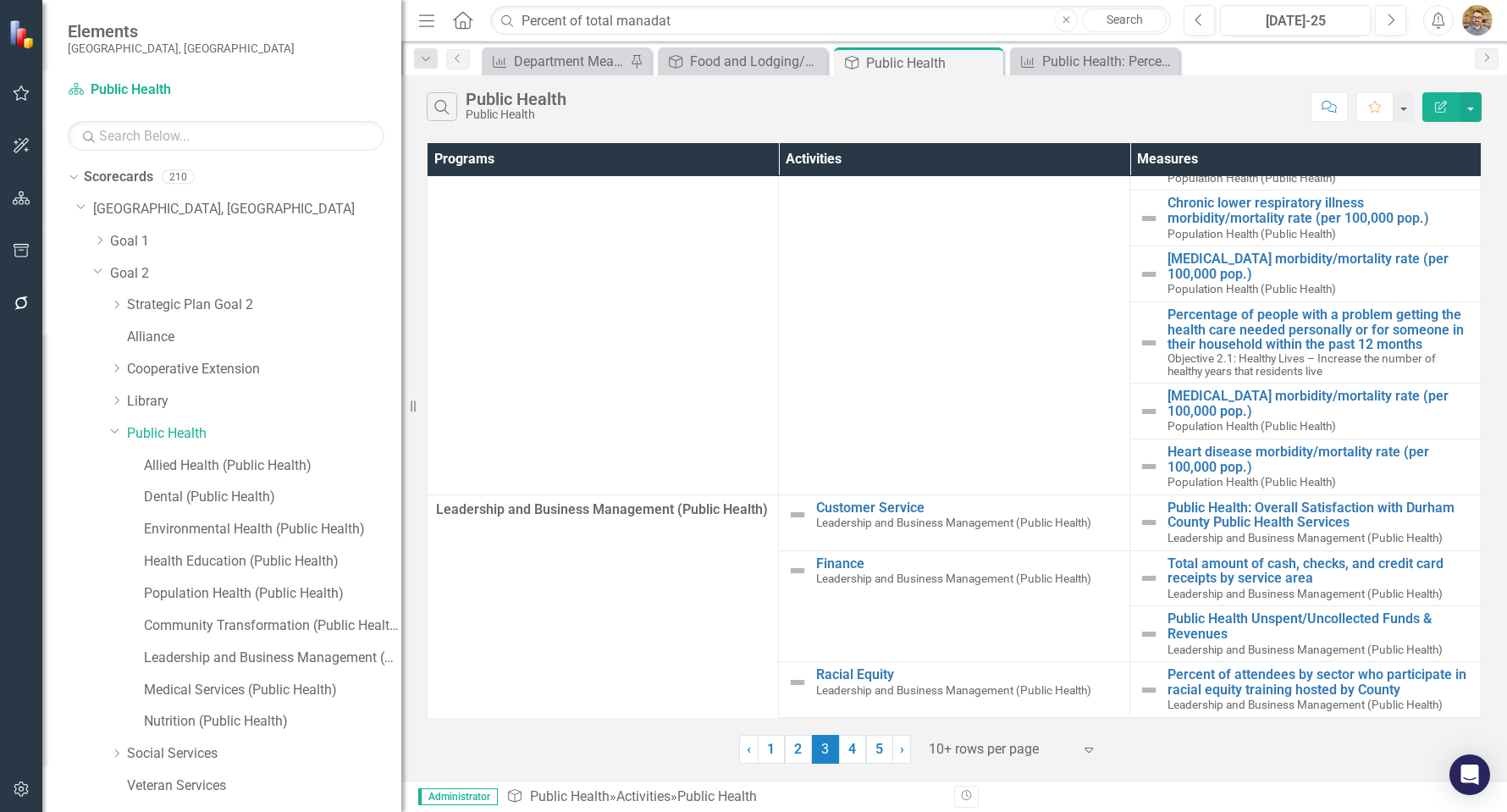
scroll to position [164, 0]
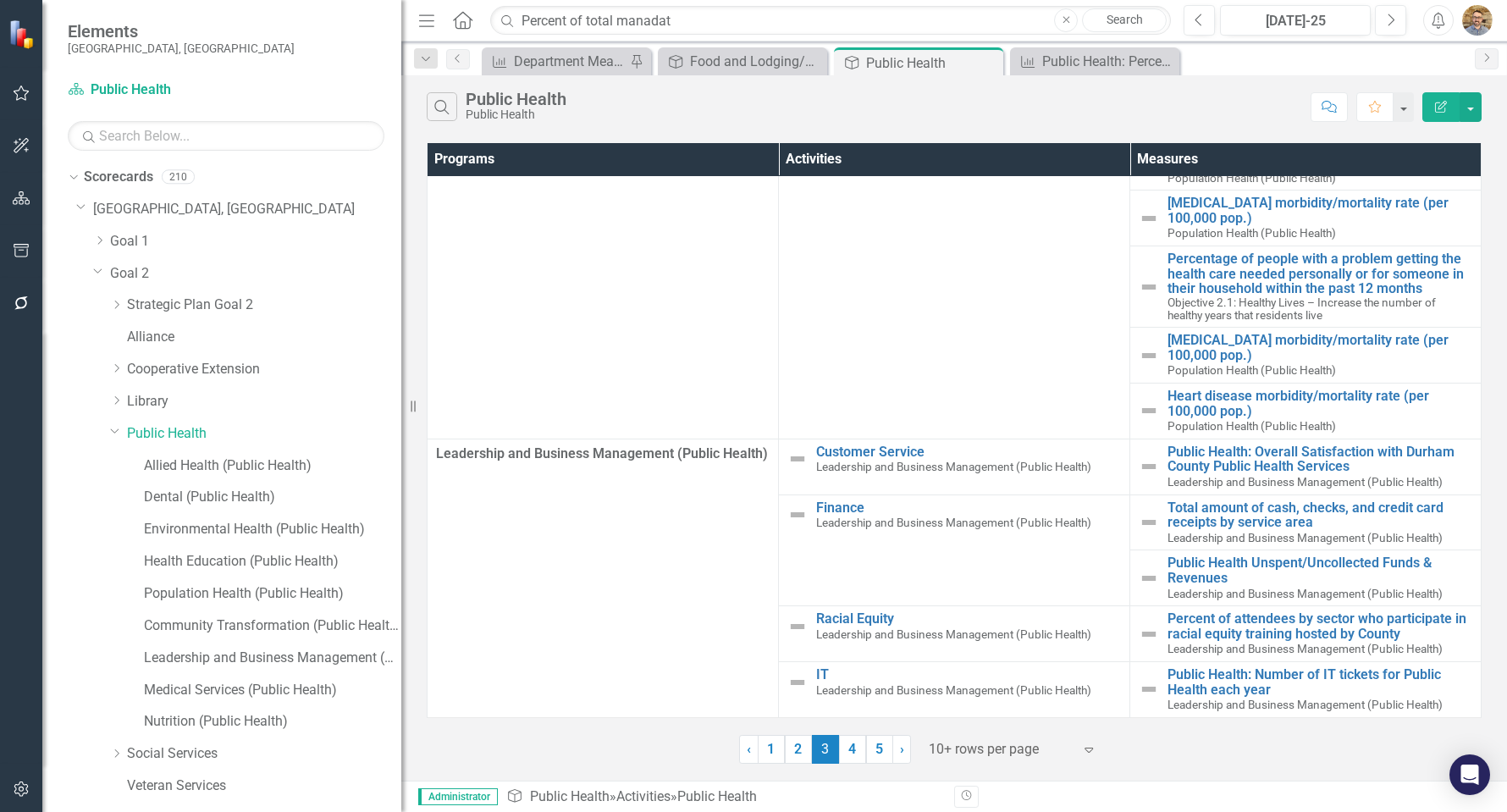
click at [850, 765] on div "Search Public Health Public Health Comment Favorite Edit Report Programs Activi…" at bounding box center [954, 428] width 1106 height 706
click at [844, 741] on link "4" at bounding box center [852, 749] width 28 height 28
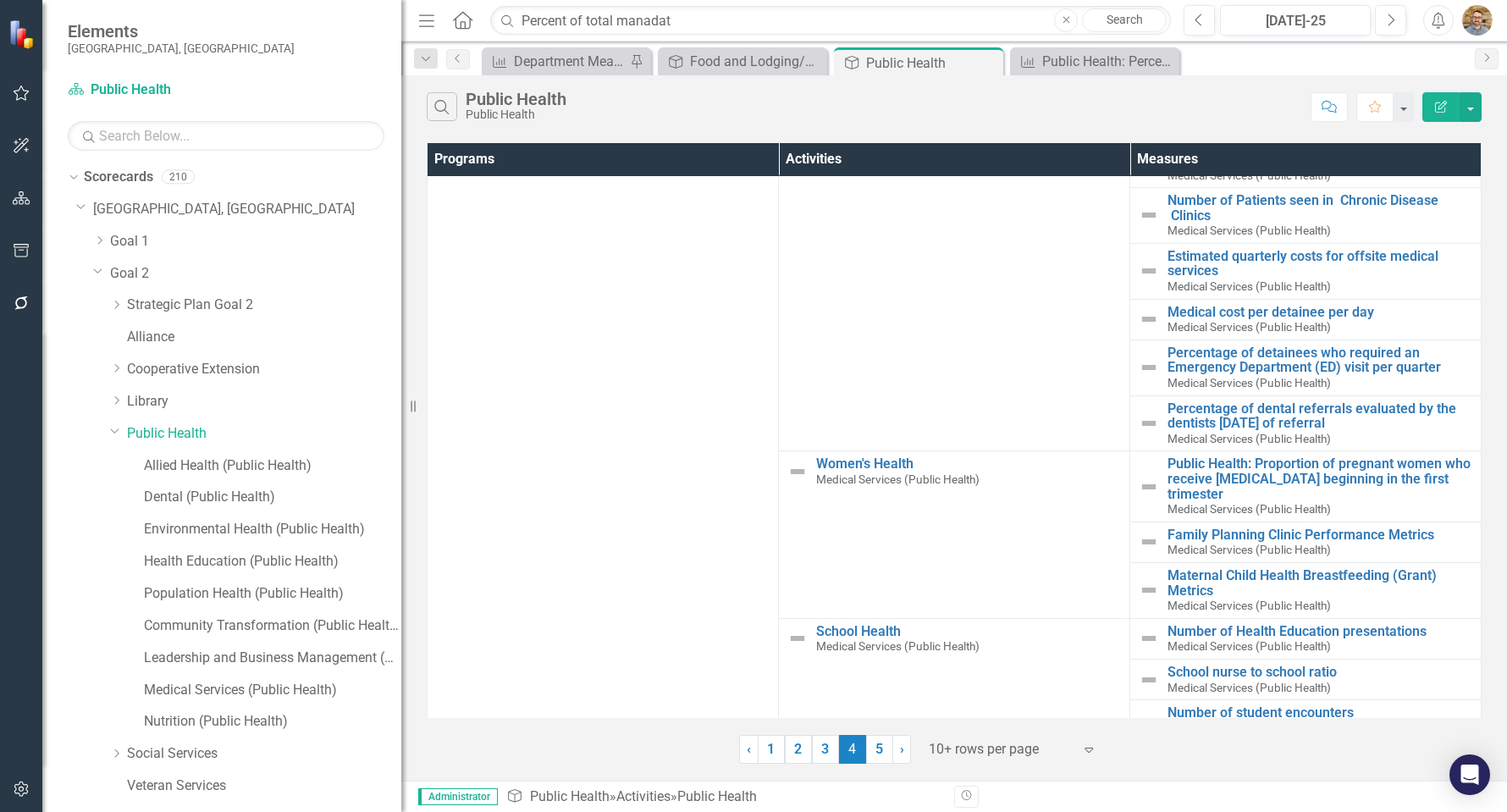
scroll to position [622, 0]
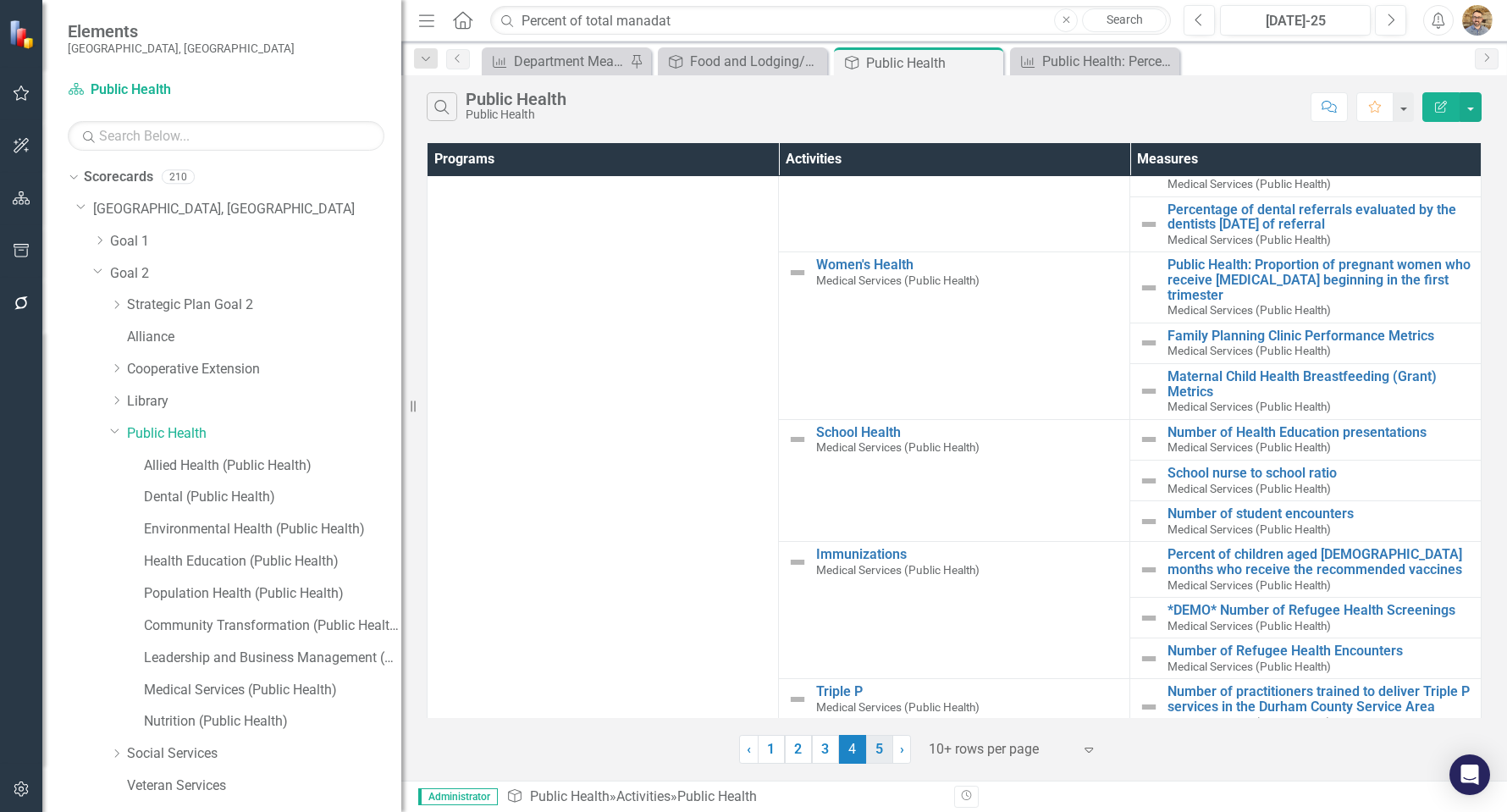
click at [880, 753] on link "5" at bounding box center [880, 749] width 28 height 28
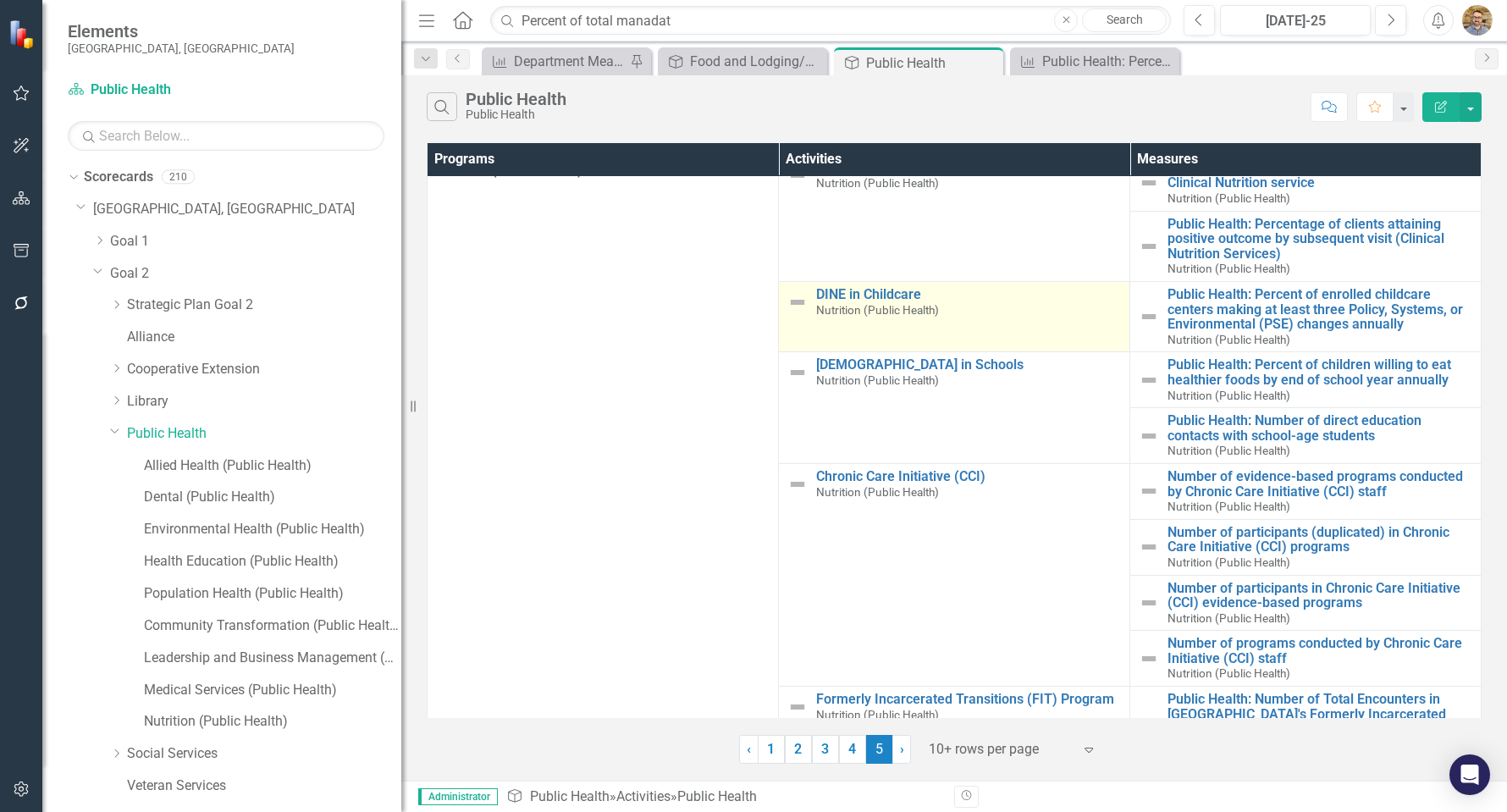
scroll to position [0, 0]
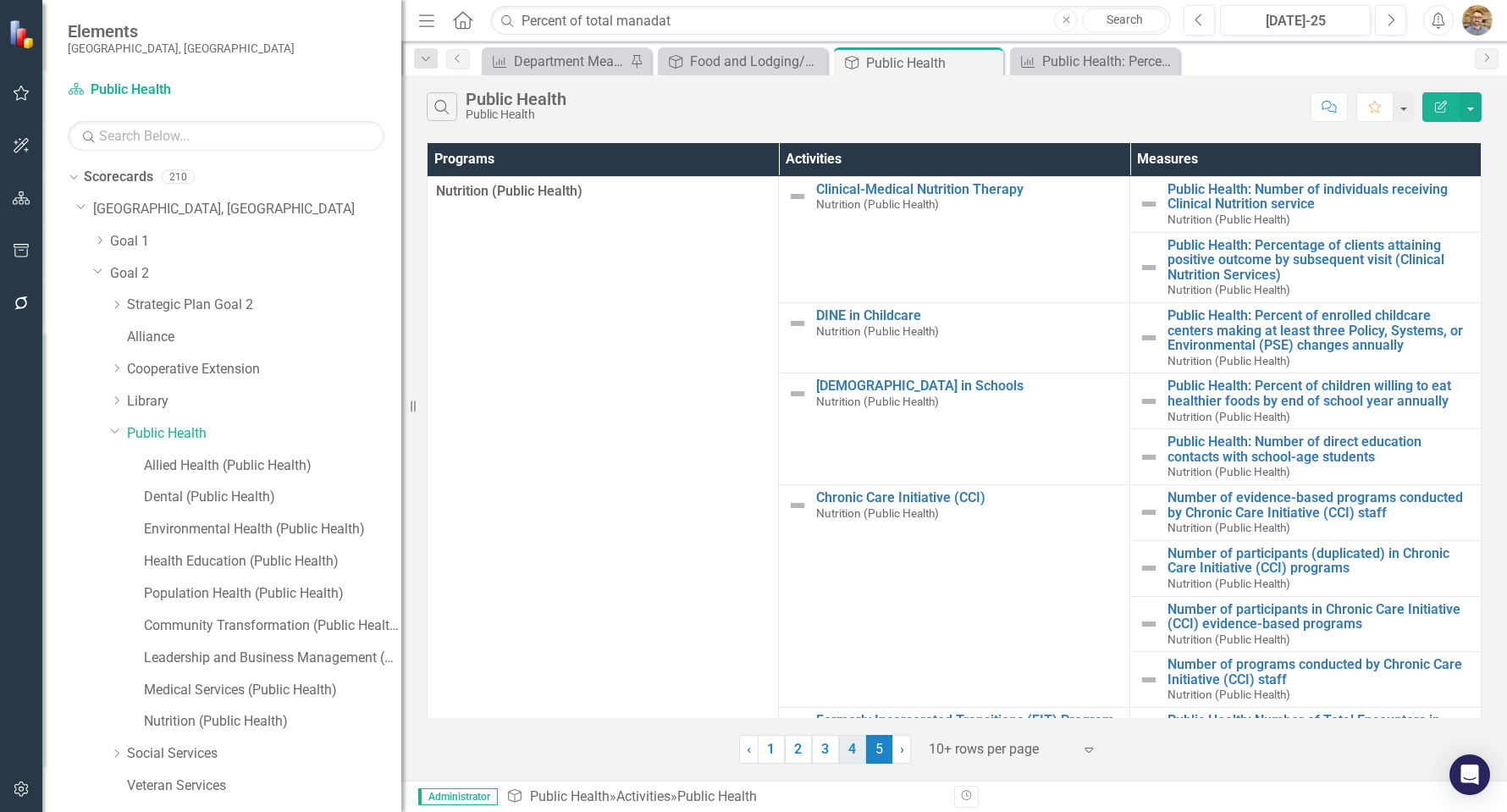
click at [852, 751] on link "4" at bounding box center [852, 749] width 28 height 28
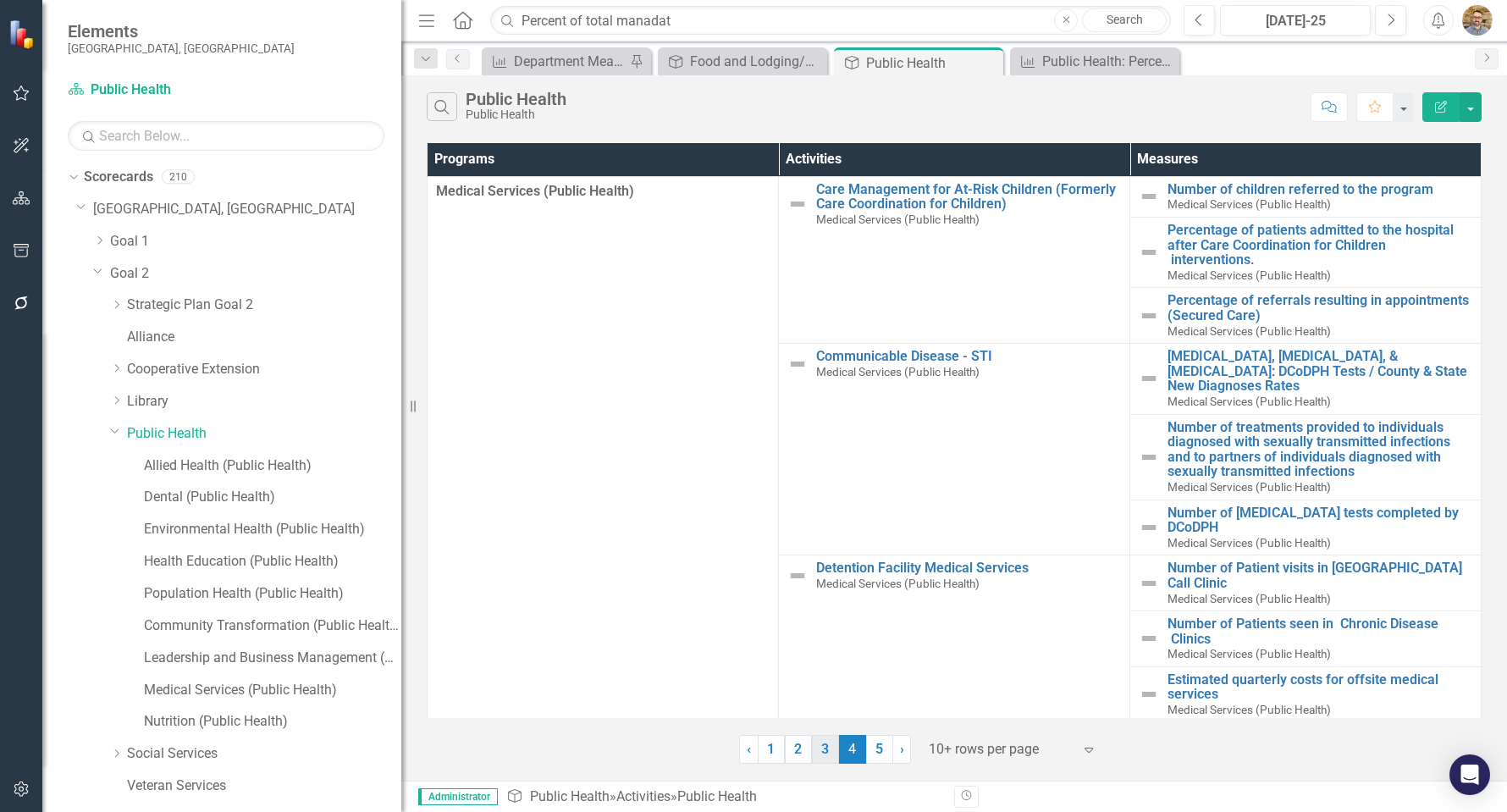
click at [830, 753] on link "3" at bounding box center [825, 749] width 28 height 28
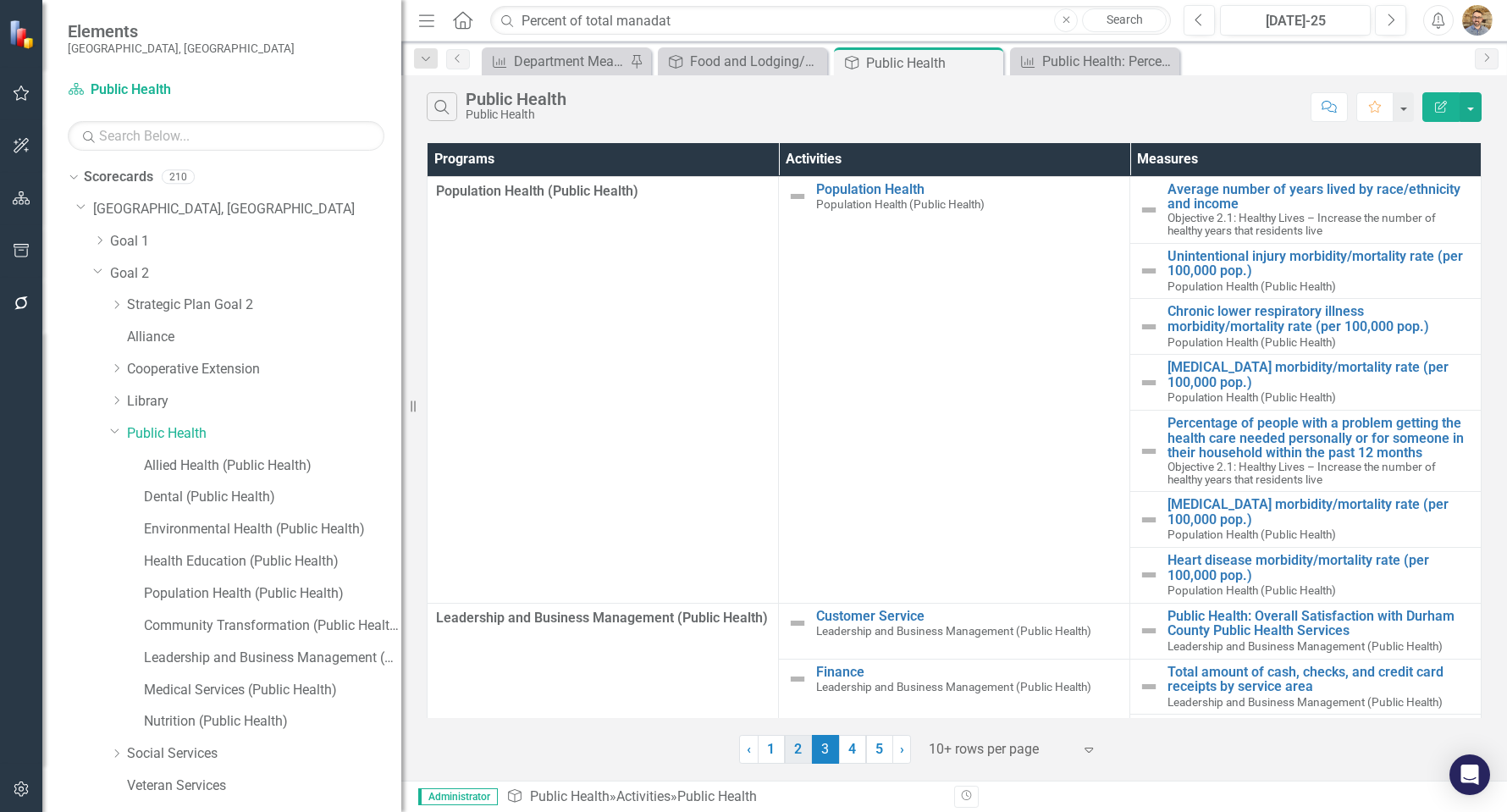
click at [795, 757] on link "2" at bounding box center [798, 749] width 28 height 28
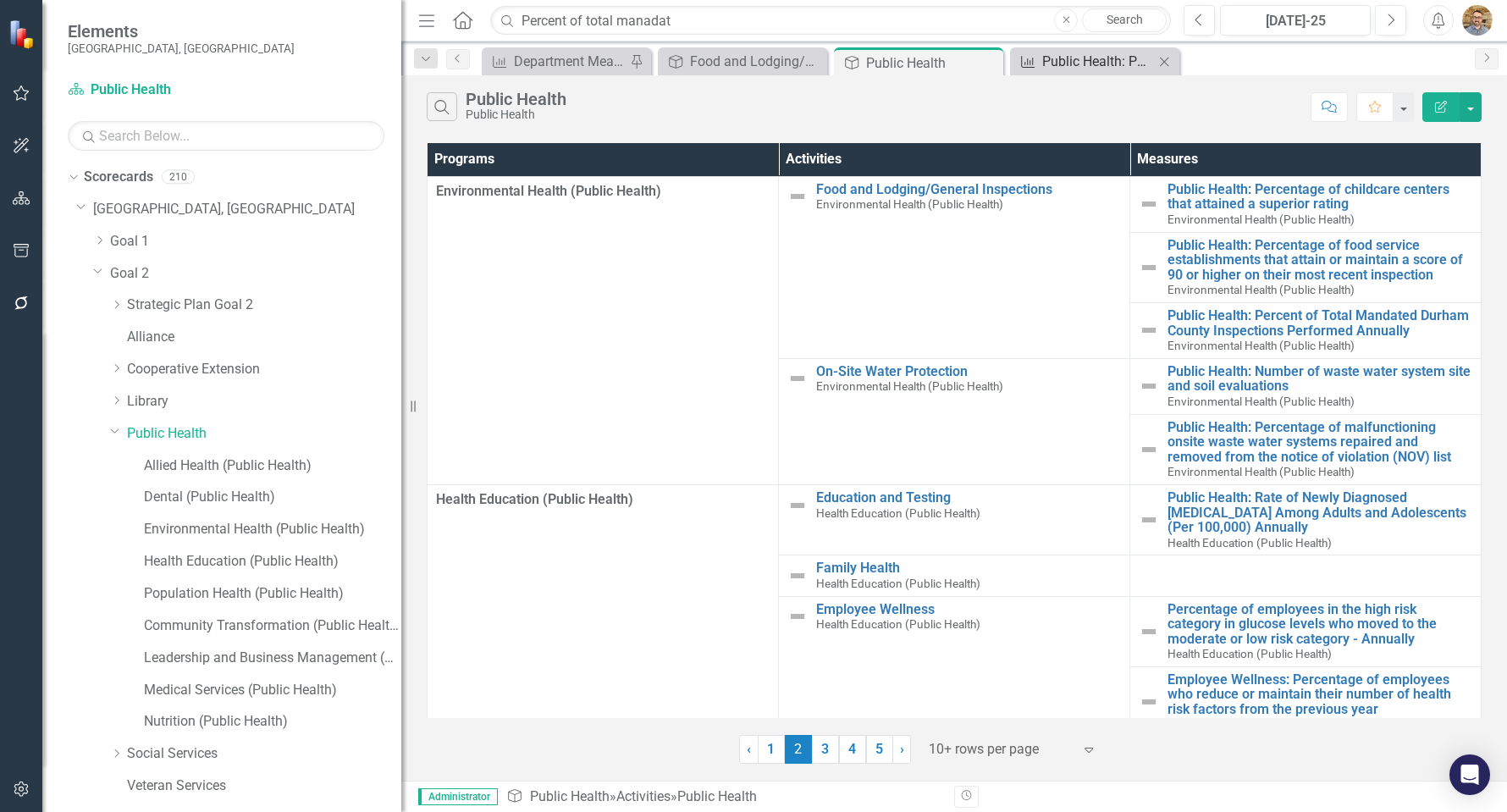
click at [1038, 67] on link "Measure Public Health: Percent of Total Mandated Durham County Inspections Perf…" at bounding box center [1084, 61] width 139 height 21
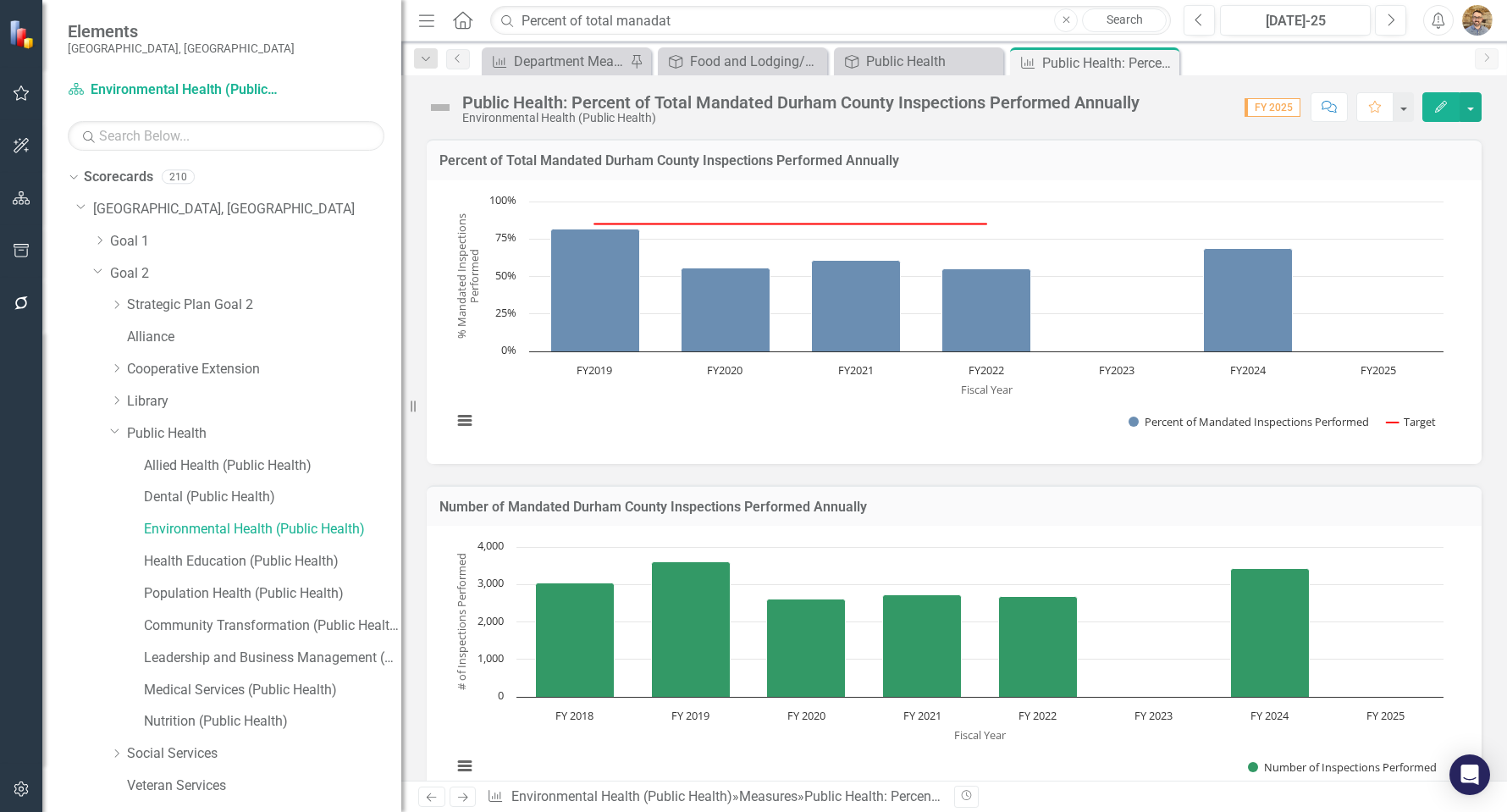
click at [762, 104] on div "Public Health: Percent of Total Mandated Durham County Inspections Performed An…" at bounding box center [801, 102] width 677 height 19
drag, startPoint x: 1122, startPoint y: 68, endPoint x: 1105, endPoint y: 64, distance: 17.5
click at [1105, 64] on div "Public Health: Percent of Total Mandated Durham County Inspections Performed An…" at bounding box center [1087, 63] width 91 height 21
click at [927, 67] on div "Public Health" at bounding box center [922, 61] width 112 height 21
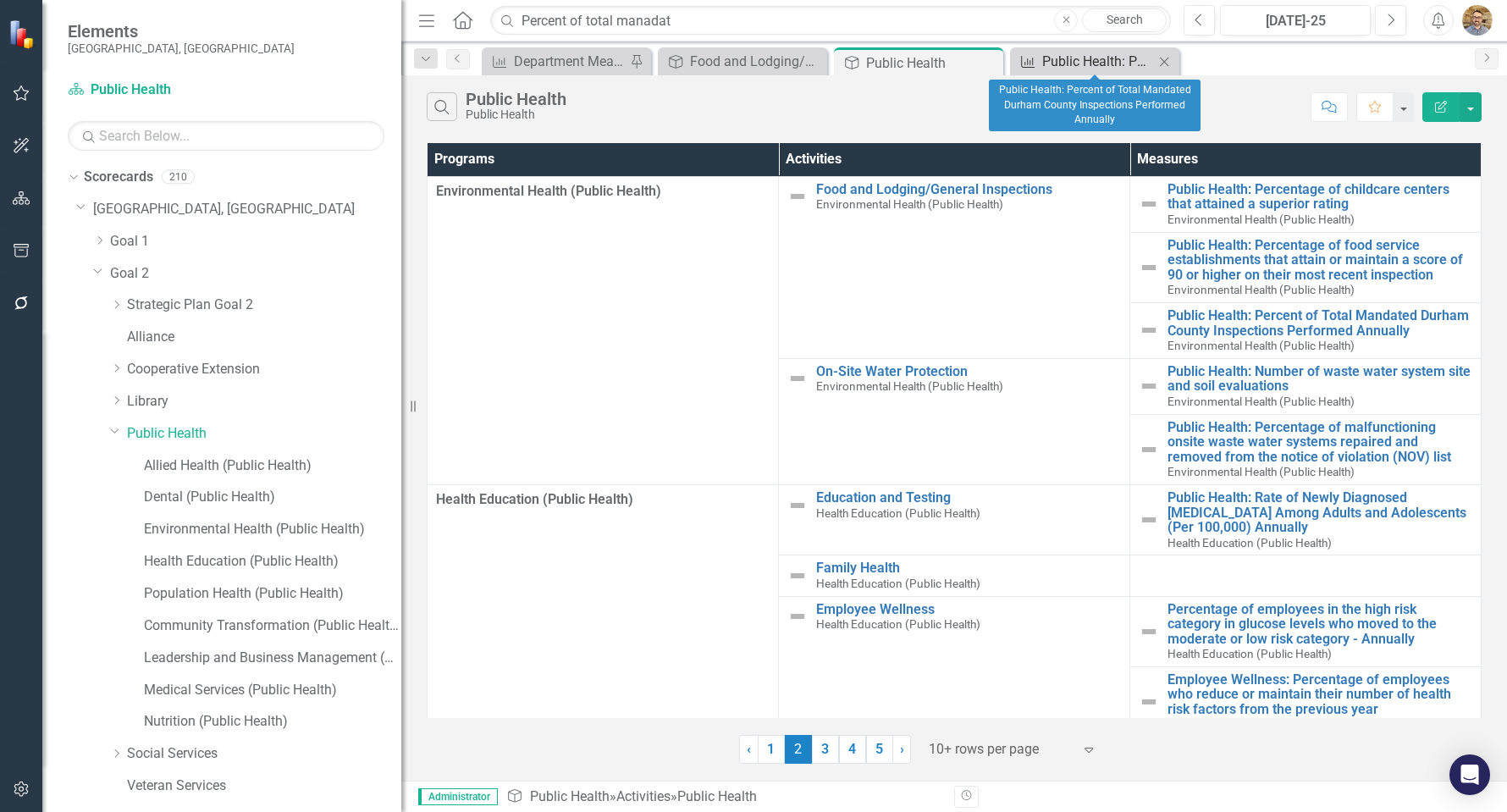
click at [1073, 58] on div "Public Health: Percent of Total Mandated Durham County Inspections Performed An…" at bounding box center [1098, 61] width 112 height 21
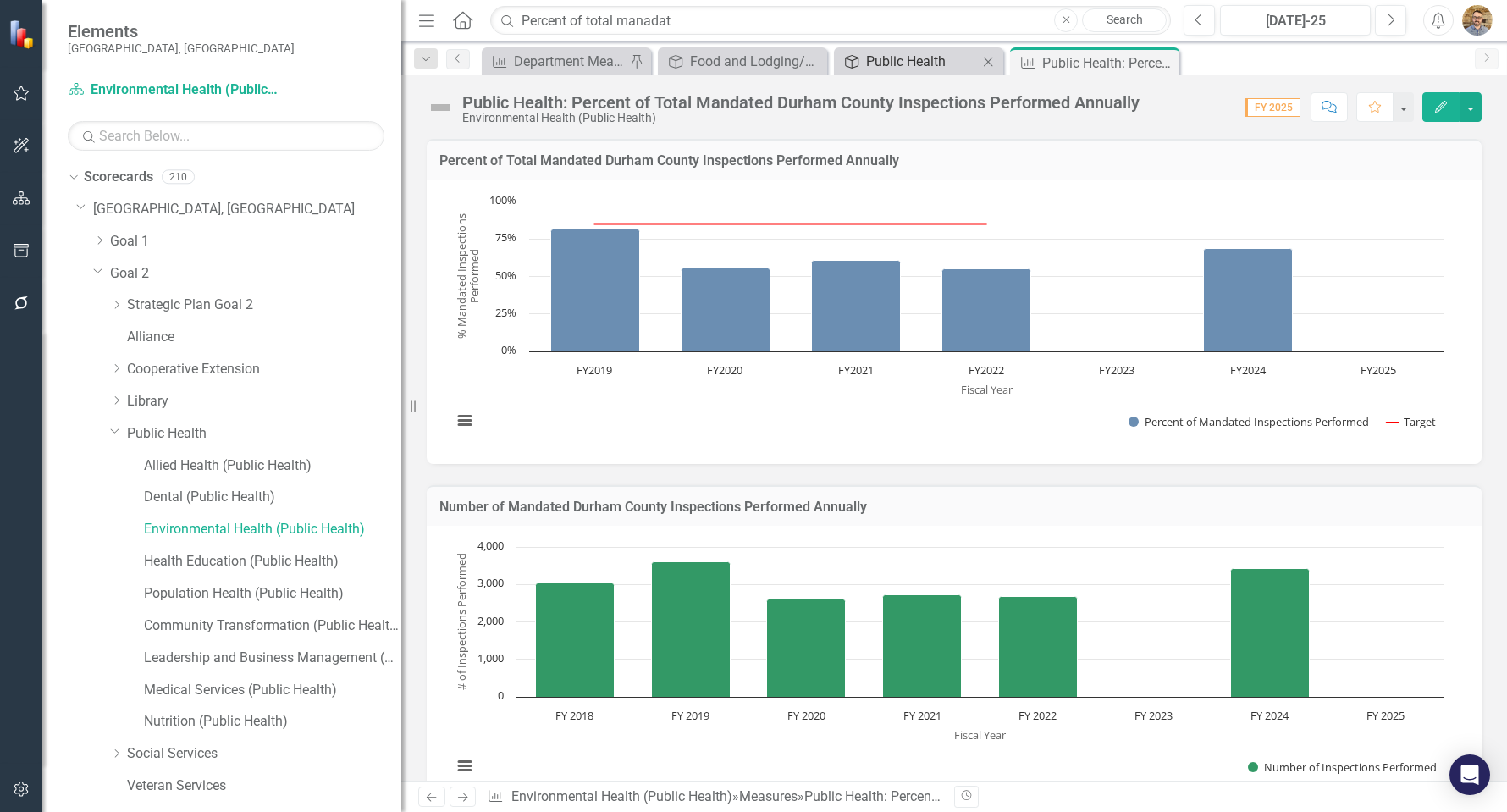
click at [953, 68] on div "Public Health" at bounding box center [922, 61] width 112 height 21
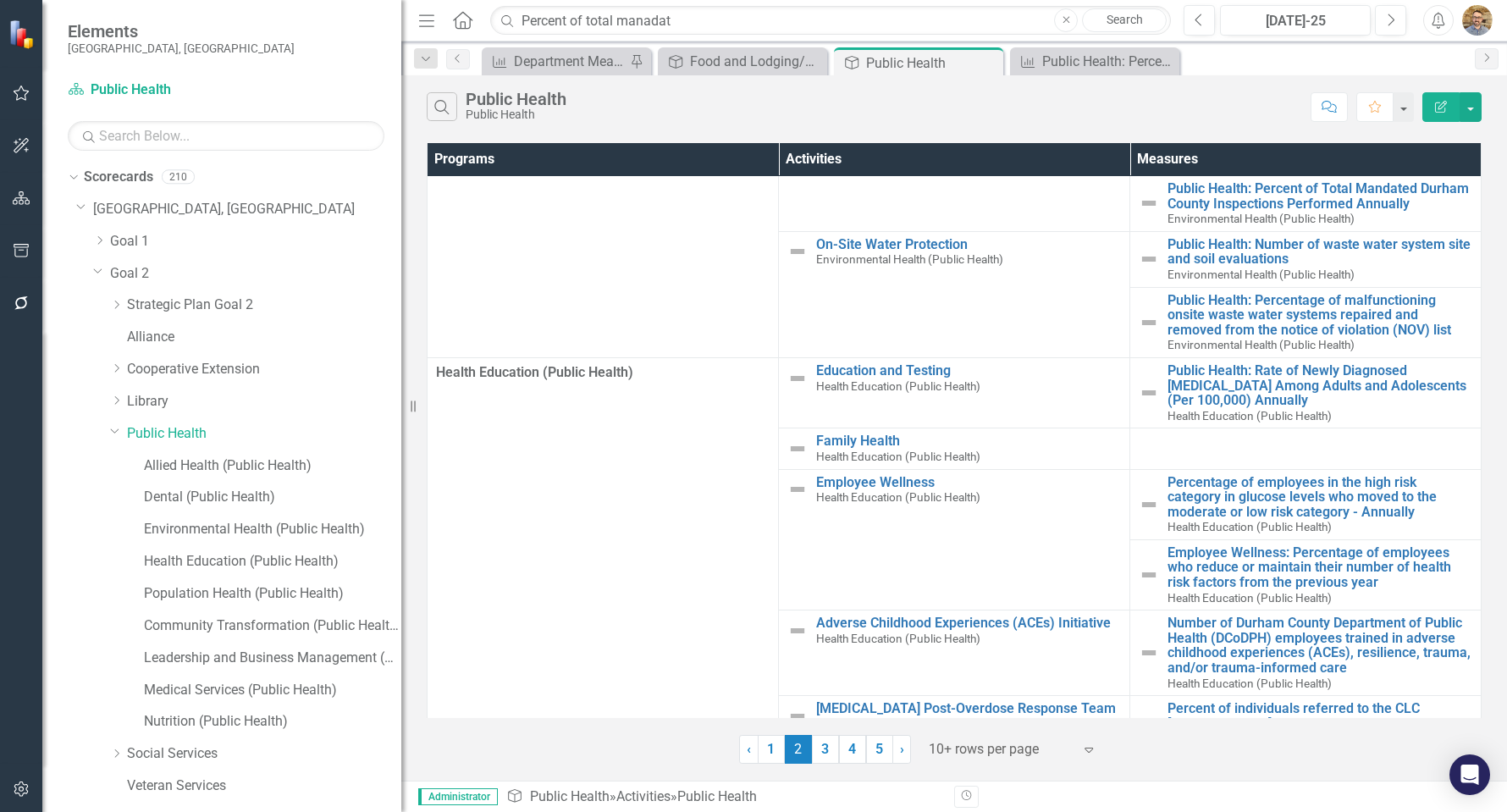
scroll to position [247, 0]
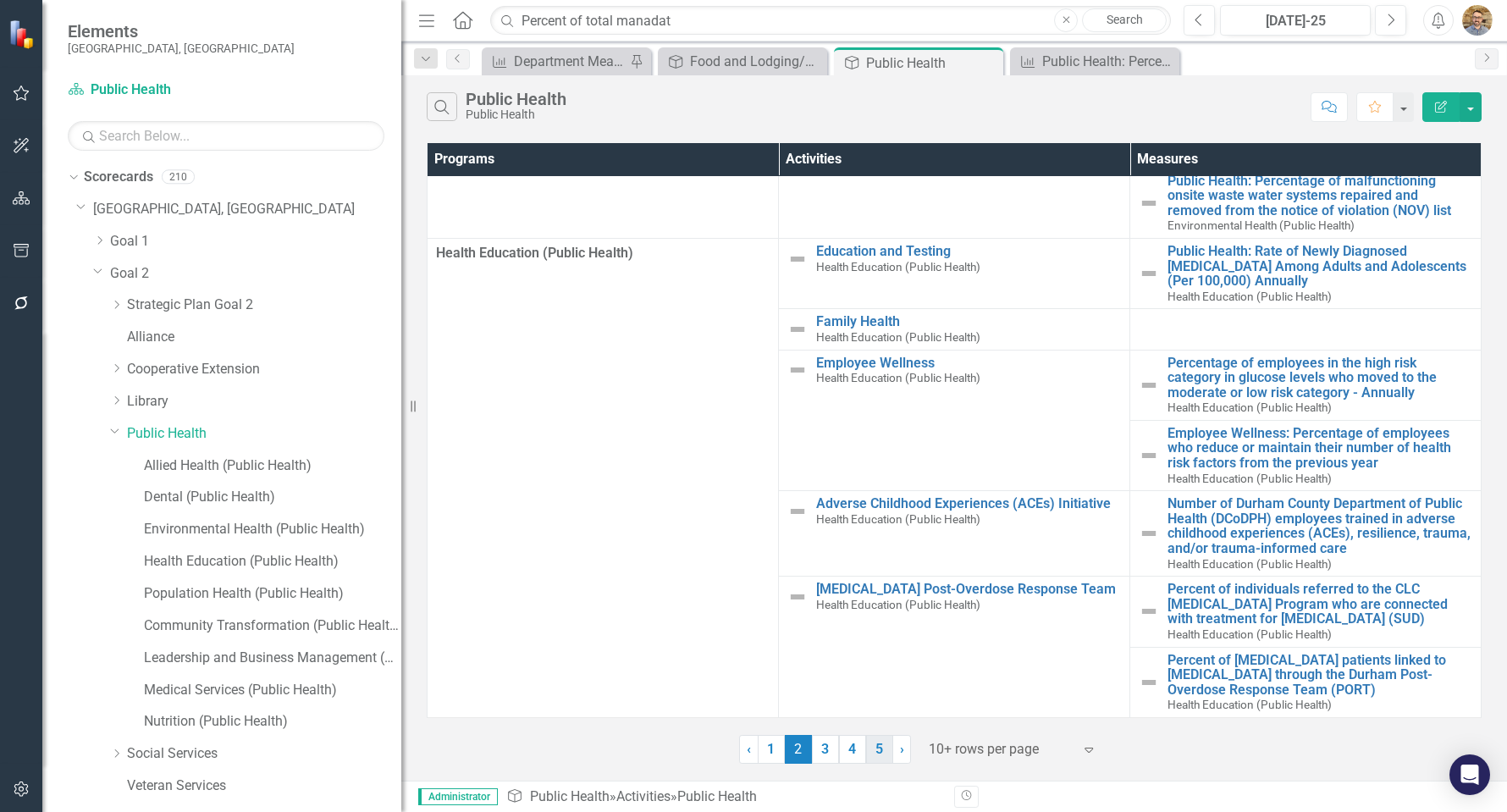
click at [882, 745] on link "5" at bounding box center [880, 749] width 28 height 28
